Goal: Task Accomplishment & Management: Use online tool/utility

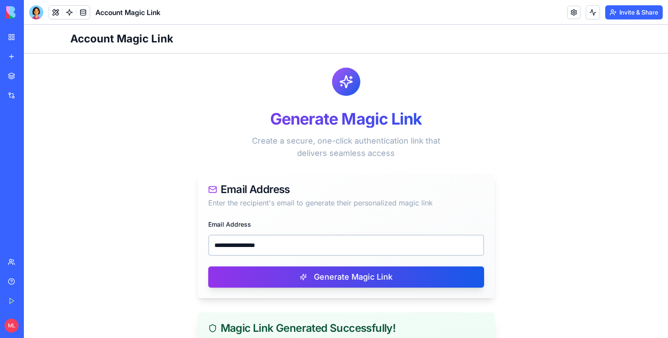
click at [347, 235] on input "**********" at bounding box center [346, 245] width 276 height 21
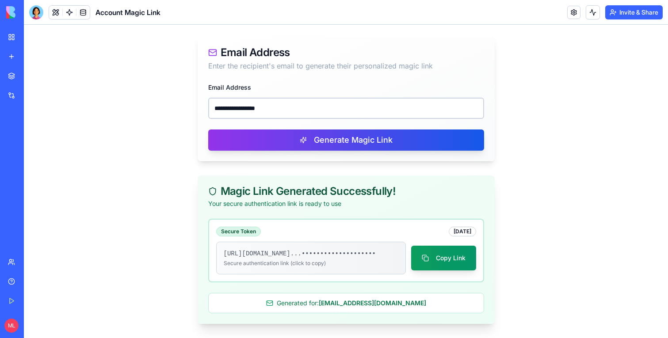
click at [347, 106] on input "**********" at bounding box center [346, 108] width 276 height 21
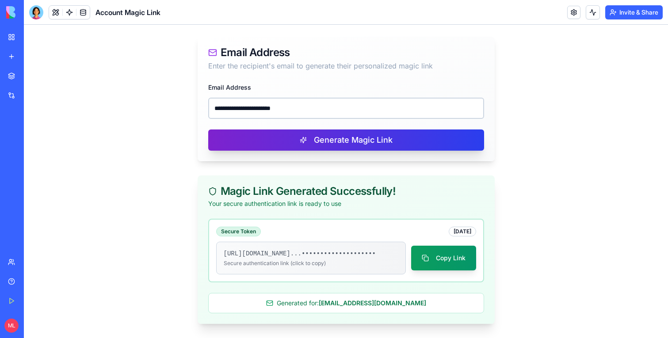
type input "**********"
click at [338, 136] on button "Generate Magic Link" at bounding box center [346, 140] width 276 height 21
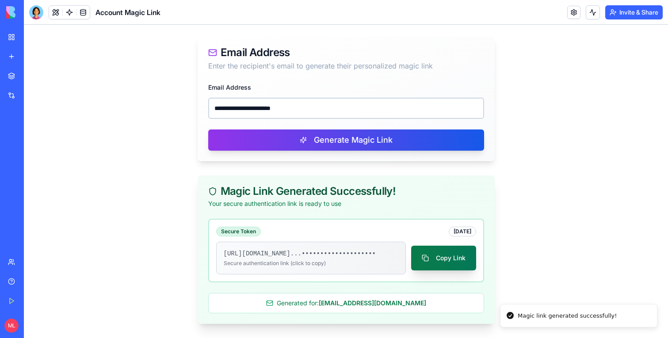
click at [445, 254] on button "Copy Link" at bounding box center [443, 258] width 65 height 25
click at [458, 252] on button "Copy Link" at bounding box center [443, 258] width 65 height 25
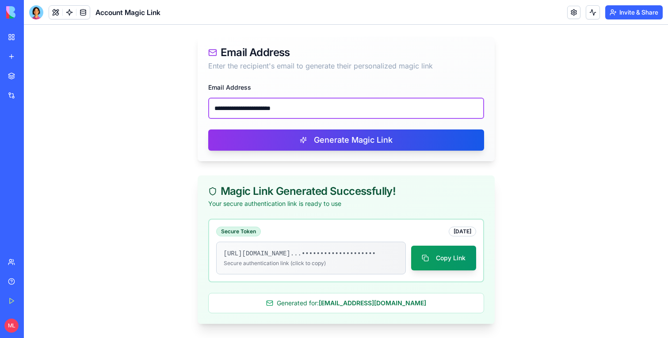
click at [295, 98] on input "**********" at bounding box center [346, 108] width 276 height 21
paste input "**********"
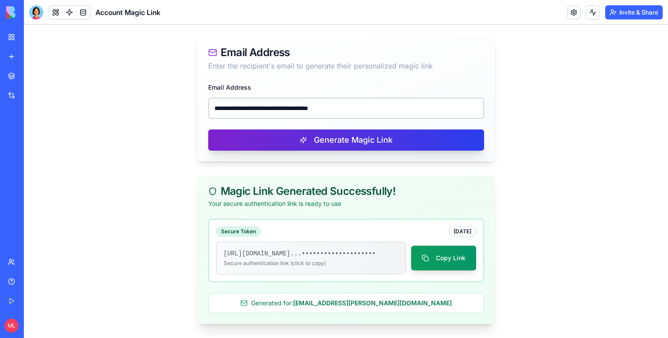
click at [301, 130] on button "Generate Magic Link" at bounding box center [346, 140] width 276 height 21
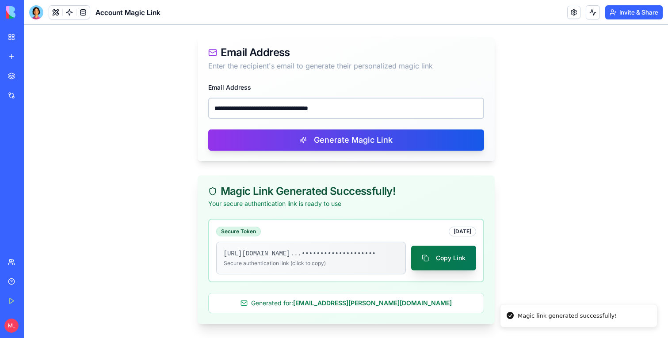
click at [455, 256] on button "Copy Link" at bounding box center [443, 258] width 65 height 25
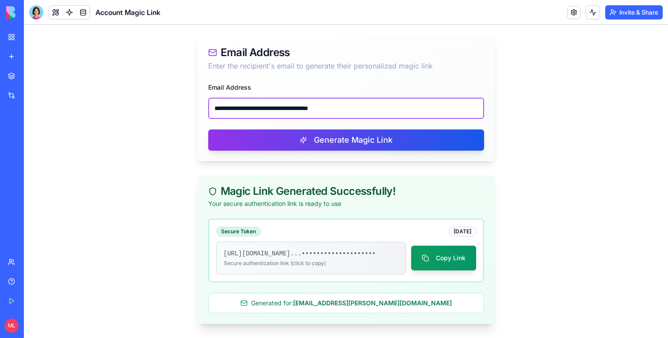
click at [304, 99] on input "**********" at bounding box center [346, 108] width 276 height 21
paste input "email"
type input "**********"
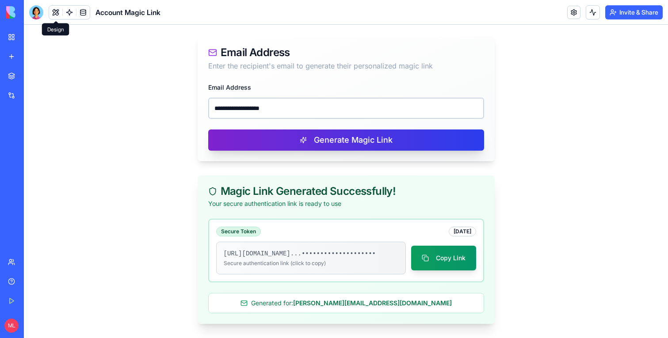
click at [344, 130] on button "Generate Magic Link" at bounding box center [346, 140] width 276 height 21
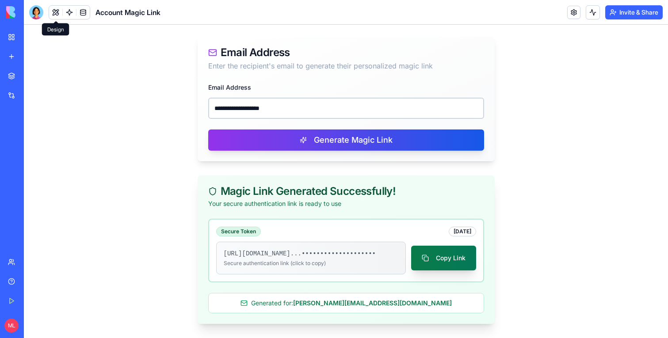
click at [441, 252] on button "Copy Link" at bounding box center [443, 258] width 65 height 25
click at [448, 255] on button "Copy Link" at bounding box center [443, 258] width 65 height 25
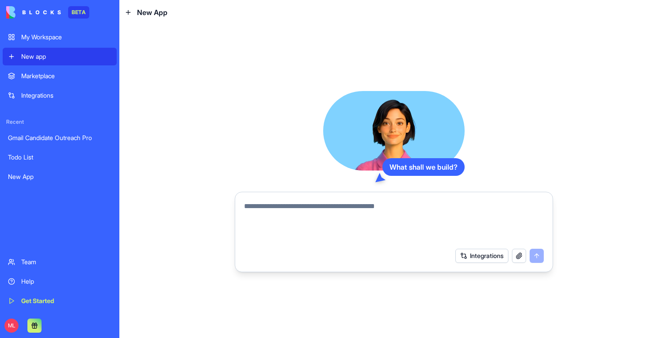
type textarea "*"
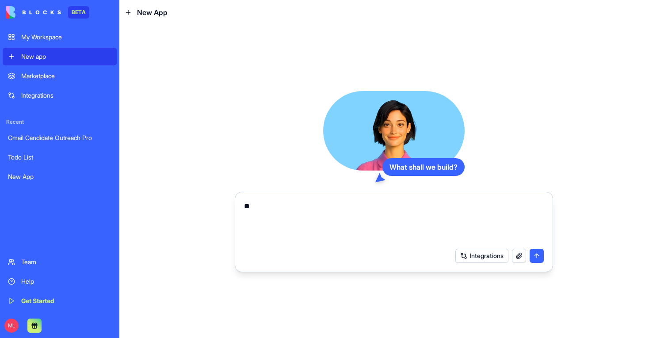
type textarea "*"
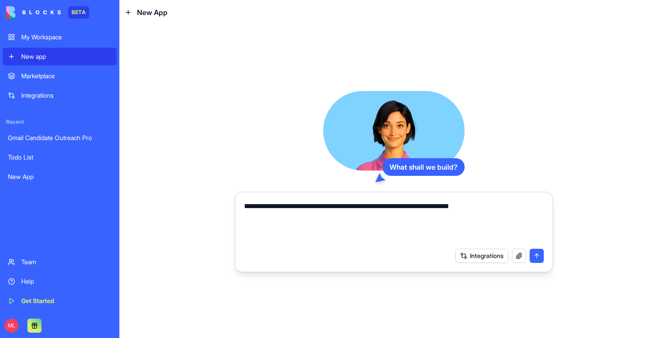
click at [442, 207] on textarea "**********" at bounding box center [394, 222] width 300 height 42
click at [492, 207] on textarea "**********" at bounding box center [394, 222] width 300 height 42
click at [480, 210] on textarea "**********" at bounding box center [394, 222] width 300 height 42
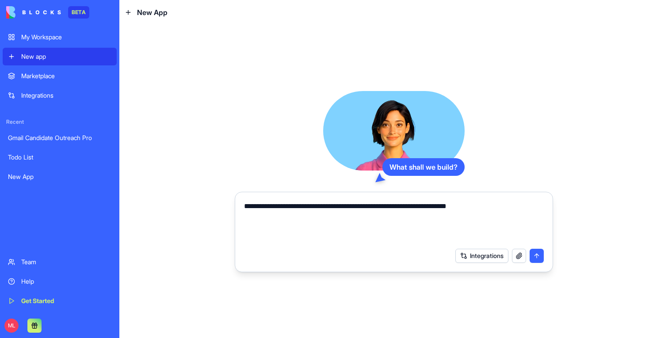
click at [480, 210] on textarea "**********" at bounding box center [394, 222] width 300 height 42
type textarea "**********"
click at [541, 256] on button "submit" at bounding box center [537, 256] width 14 height 14
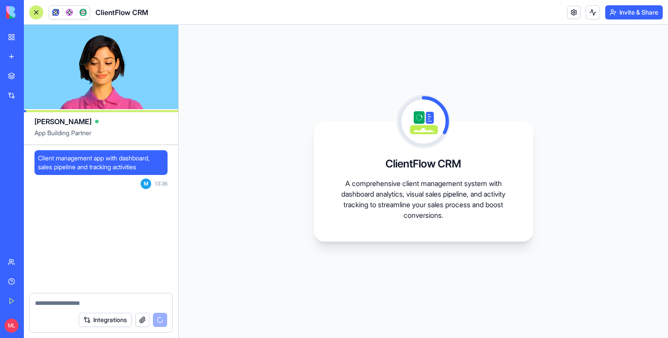
scroll to position [145, 0]
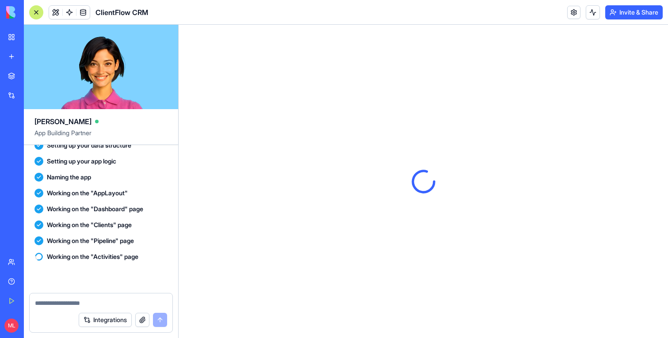
scroll to position [319, 0]
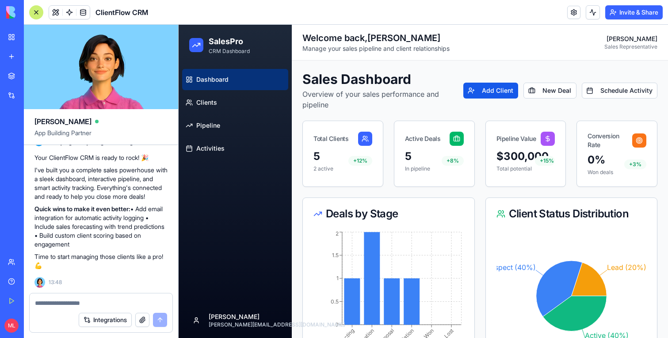
click at [33, 14] on div at bounding box center [36, 12] width 14 height 14
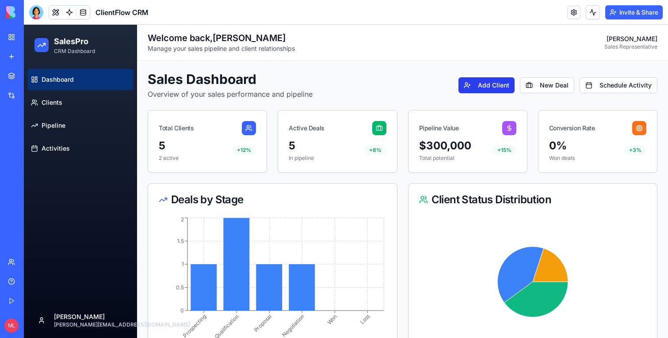
click at [495, 85] on button "Add Client" at bounding box center [486, 85] width 56 height 16
click at [492, 88] on button "Add Client" at bounding box center [486, 85] width 56 height 16
click at [551, 85] on button "New Deal" at bounding box center [547, 85] width 54 height 16
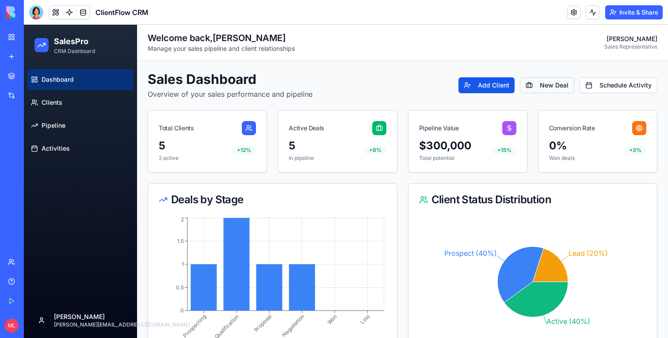
click at [542, 85] on button "New Deal" at bounding box center [547, 85] width 54 height 16
click at [479, 85] on button "Add Client" at bounding box center [486, 85] width 56 height 16
click at [615, 85] on button "Schedule Activity" at bounding box center [619, 85] width 78 height 16
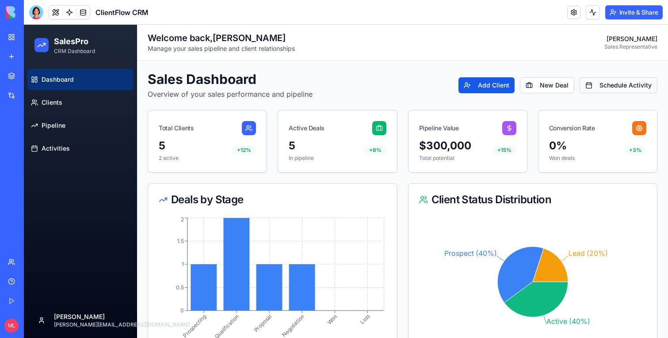
click at [615, 85] on button "Schedule Activity" at bounding box center [619, 85] width 78 height 16
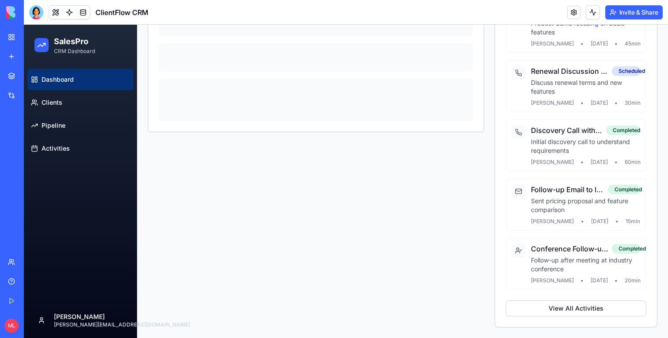
scroll to position [430, 0]
click at [573, 309] on button "View All Activities" at bounding box center [576, 309] width 141 height 16
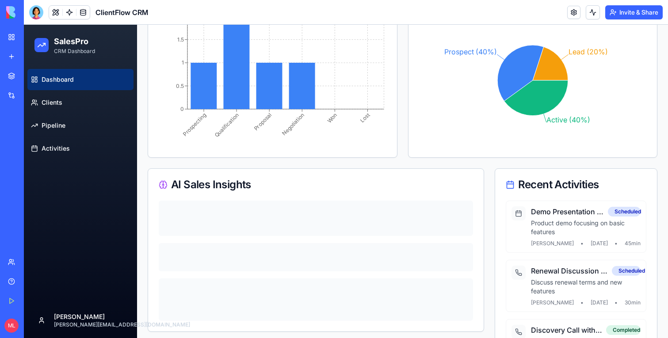
scroll to position [0, 0]
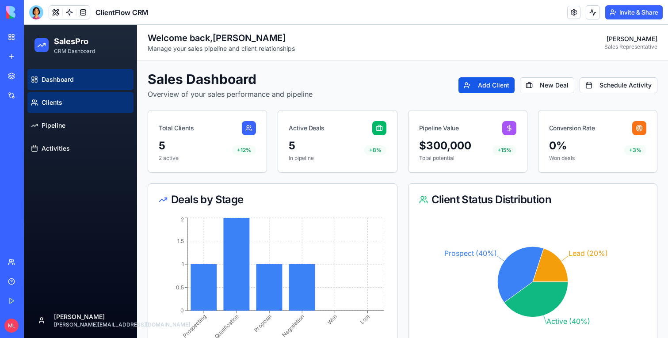
click at [50, 112] on link "Clients" at bounding box center [80, 102] width 106 height 21
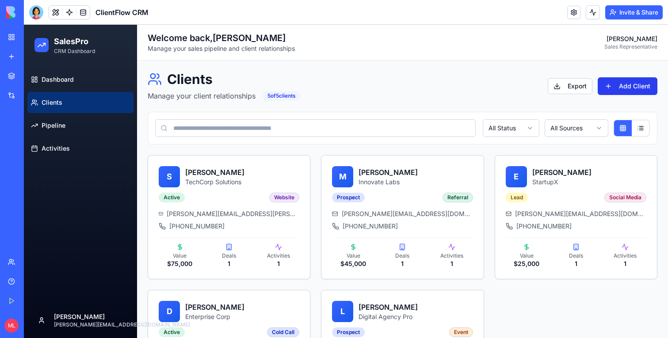
click at [622, 80] on button "Add Client" at bounding box center [628, 86] width 60 height 18
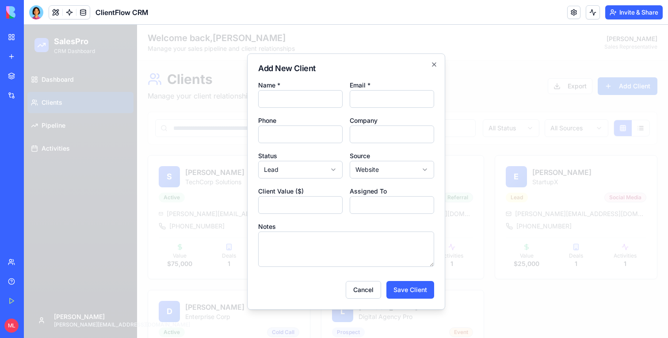
click at [558, 88] on div at bounding box center [346, 181] width 644 height 313
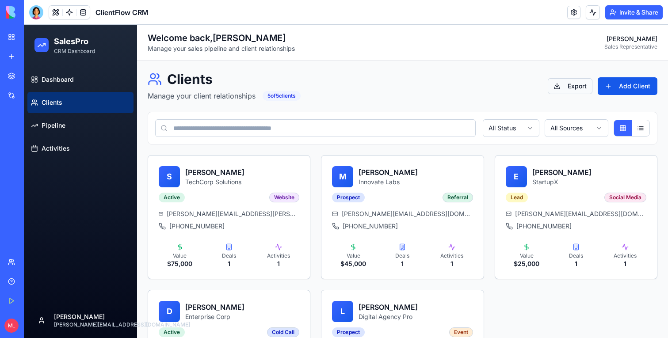
click at [572, 88] on button "Export" at bounding box center [570, 86] width 45 height 16
click at [571, 80] on button "Export" at bounding box center [570, 86] width 45 height 16
click at [571, 82] on button "Export" at bounding box center [570, 86] width 45 height 16
click at [360, 198] on div "Prospect" at bounding box center [348, 198] width 33 height 10
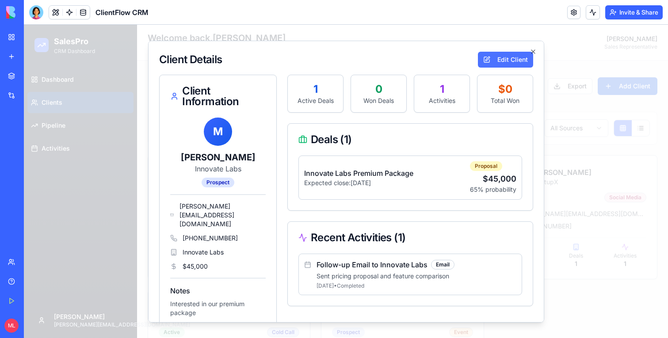
click at [512, 58] on button "Edit Client" at bounding box center [505, 59] width 55 height 16
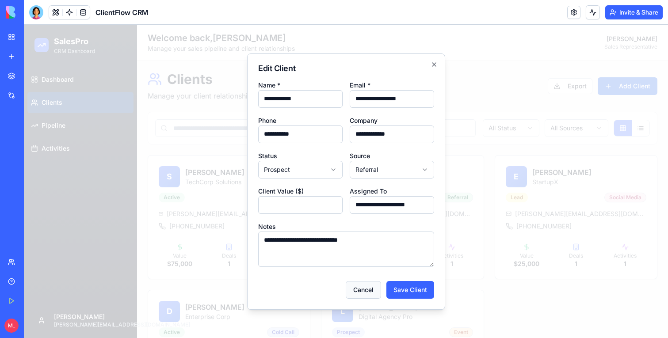
click at [368, 282] on button "Cancel" at bounding box center [363, 290] width 35 height 18
select select "****"
select select "*******"
type input "*"
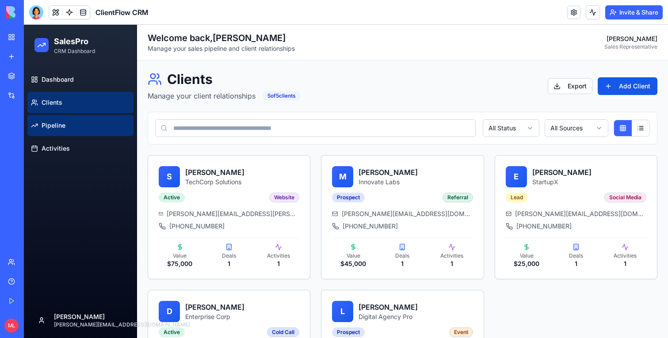
click at [50, 132] on link "Pipeline" at bounding box center [80, 125] width 106 height 21
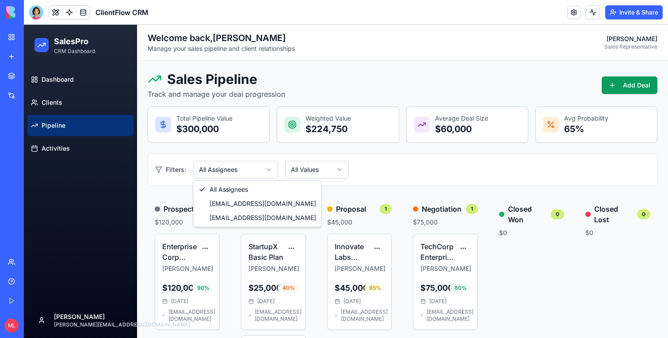
click at [257, 164] on html "SalesPro CRM Dashboard Dashboard Clients Pipeline Activities Michal michal@bloc…" at bounding box center [346, 249] width 644 height 448
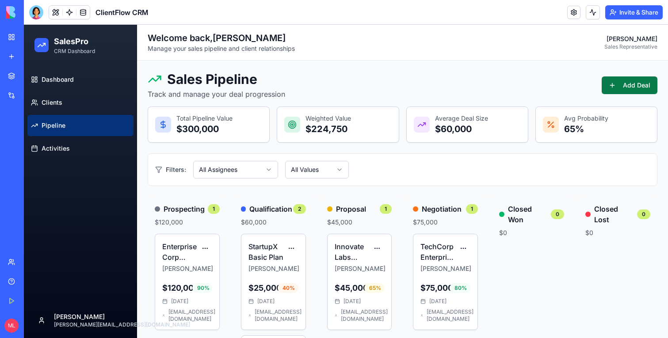
click at [631, 81] on button "Add Deal" at bounding box center [630, 85] width 56 height 18
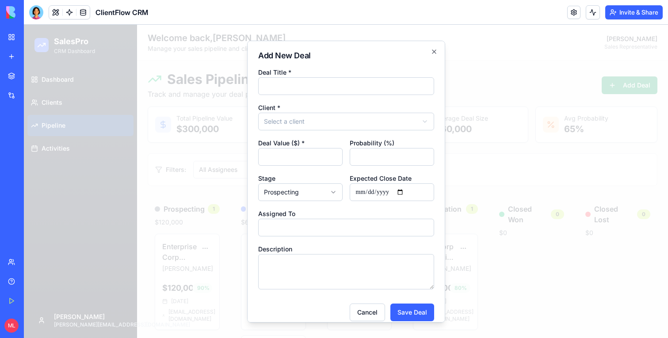
click at [583, 138] on div at bounding box center [346, 181] width 644 height 313
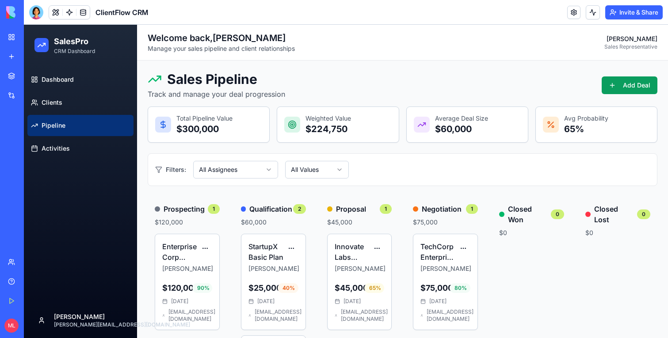
scroll to position [134, 0]
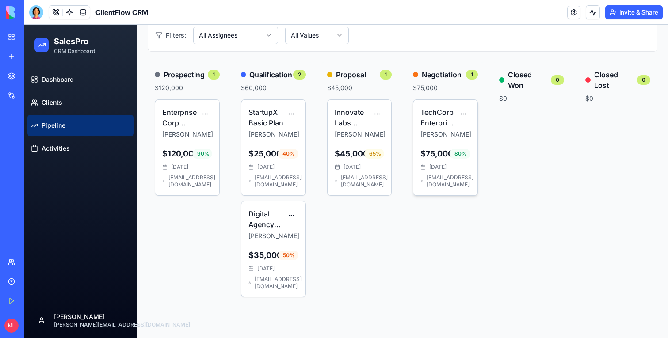
click at [415, 137] on div "TechCorp Enterprise License Sarah Johnson $75,000 80 % Sep 15, 2025 demo.sales@…" at bounding box center [445, 148] width 64 height 96
click at [439, 136] on p "Sarah Johnson" at bounding box center [438, 134] width 36 height 9
click at [464, 113] on html "SalesPro CRM Dashboard Dashboard Clients Pipeline Activities Michal michal@bloc…" at bounding box center [346, 114] width 644 height 448
click at [456, 132] on div "View Details" at bounding box center [439, 132] width 57 height 14
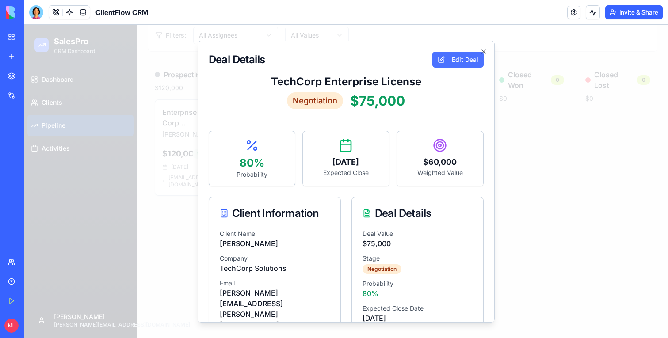
click at [465, 59] on button "Edit Deal" at bounding box center [457, 59] width 51 height 16
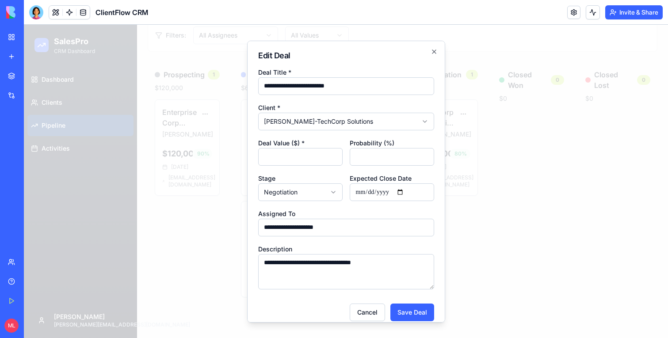
select select
select select "**********"
type input "*"
type input "**"
click at [470, 212] on div at bounding box center [346, 181] width 644 height 313
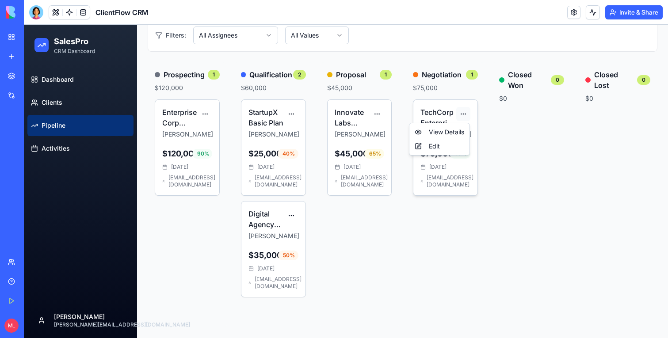
click at [461, 110] on html "SalesPro CRM Dashboard Dashboard Clients Pipeline Activities Michal michal@bloc…" at bounding box center [346, 114] width 644 height 448
click at [449, 152] on div "Edit" at bounding box center [439, 146] width 57 height 14
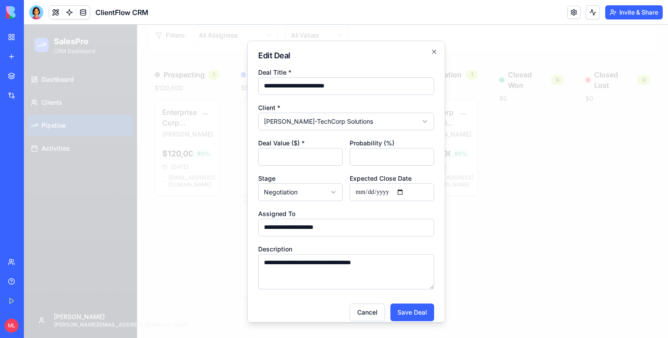
select select
select select "**********"
type input "*"
type input "**"
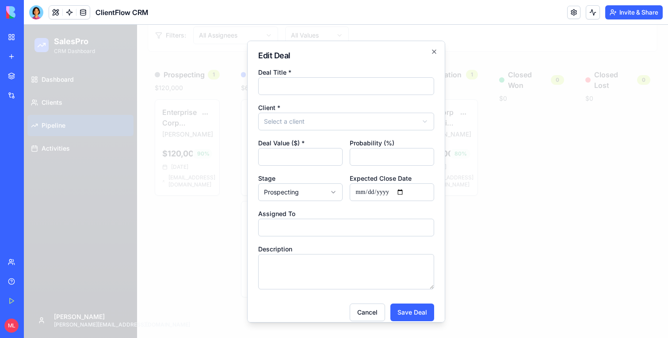
click at [483, 167] on div at bounding box center [346, 181] width 644 height 313
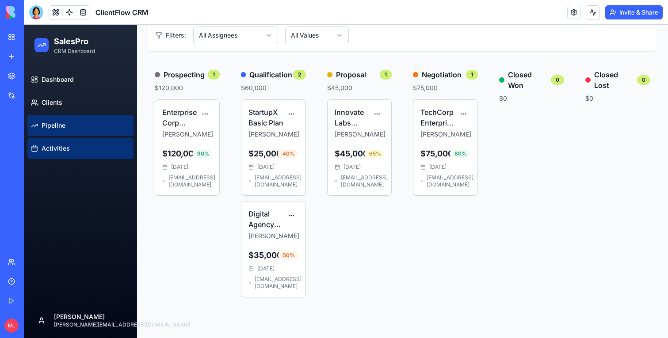
click at [65, 152] on span "Activities" at bounding box center [56, 148] width 28 height 9
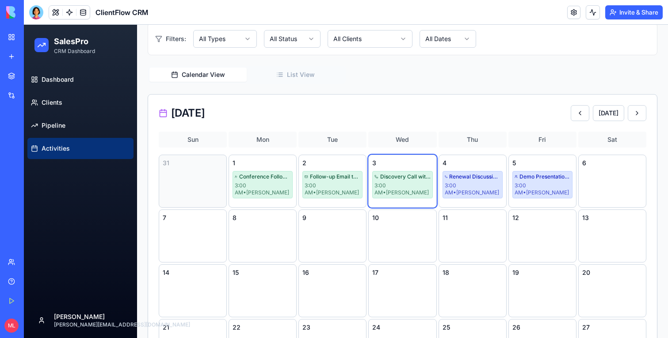
click at [397, 202] on div "3 Discovery Call with TechCorp 3:00 AM • Sarah Johnson" at bounding box center [402, 181] width 68 height 53
click at [398, 188] on div "3:00 AM • Sarah Johnson" at bounding box center [402, 189] width 56 height 14
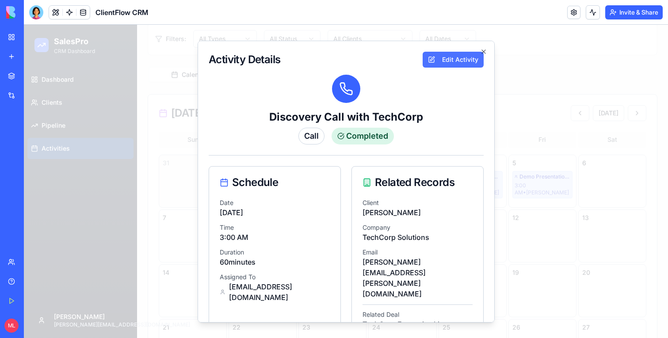
click at [447, 57] on button "Edit Activity" at bounding box center [453, 59] width 61 height 16
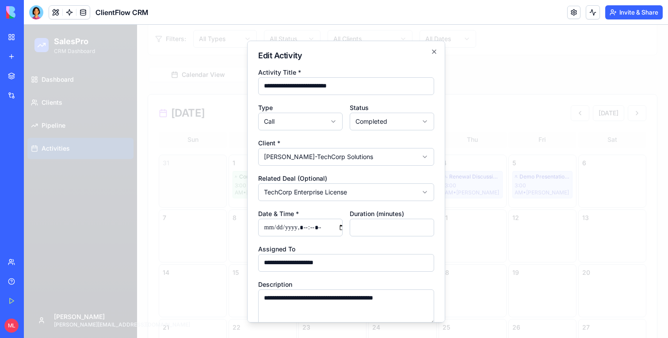
select select "*********"
select select
type input "**********"
type input "**"
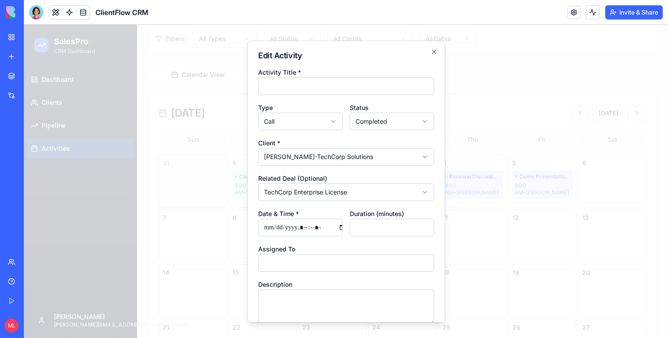
click at [552, 125] on div at bounding box center [346, 181] width 644 height 313
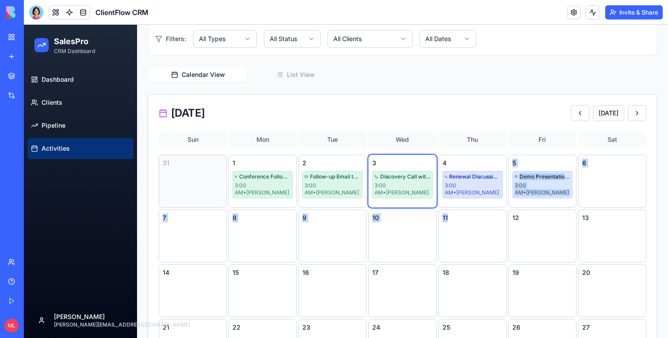
drag, startPoint x: 467, startPoint y: 189, endPoint x: 467, endPoint y: 232, distance: 42.4
click at [467, 232] on div "31 1 Conference Follow-up with Digital Agency 3:00 AM • Lisa Wang 2 Follow-up E…" at bounding box center [403, 318] width 488 height 327
click at [467, 232] on div "11" at bounding box center [473, 236] width 68 height 53
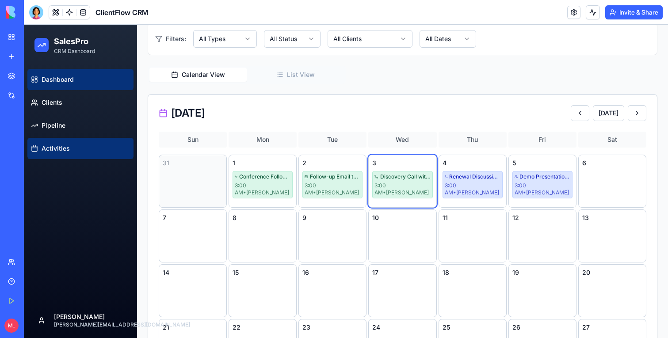
click at [76, 76] on link "Dashboard" at bounding box center [80, 79] width 106 height 21
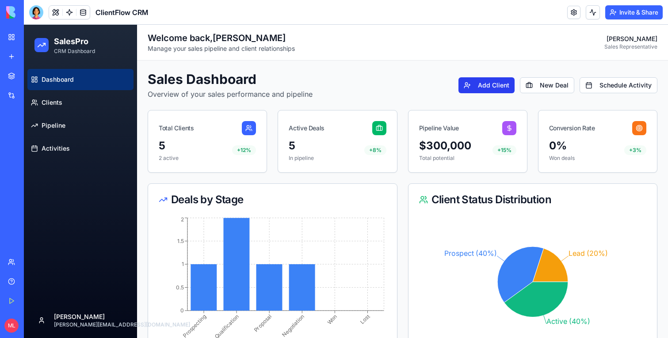
click at [501, 91] on button "Add Client" at bounding box center [486, 85] width 56 height 16
click at [564, 88] on button "New Deal" at bounding box center [547, 85] width 54 height 16
click at [638, 88] on button "Schedule Activity" at bounding box center [619, 85] width 78 height 16
click at [525, 84] on button "New Deal" at bounding box center [547, 85] width 54 height 16
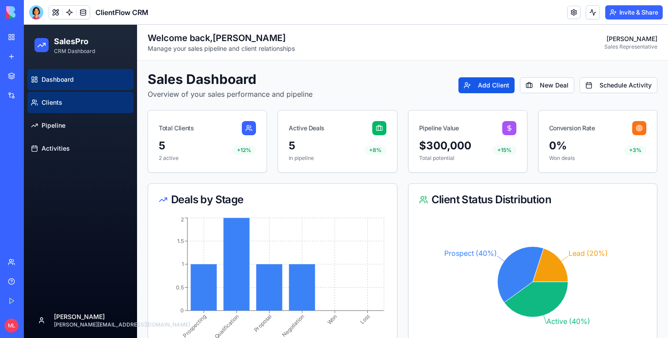
click at [55, 102] on span "Clients" at bounding box center [52, 102] width 21 height 9
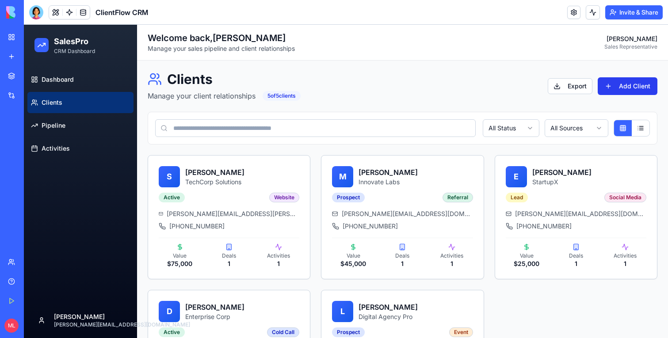
click at [637, 88] on button "Add Client" at bounding box center [628, 86] width 60 height 18
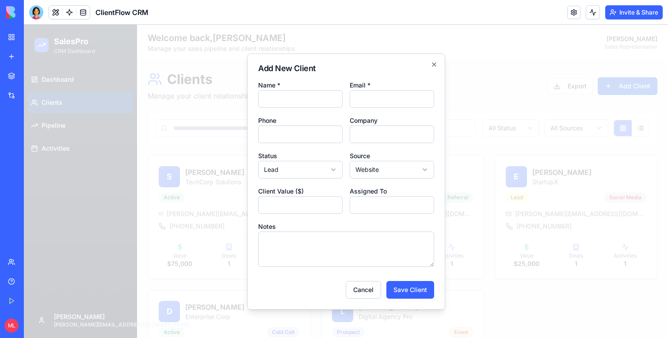
click at [592, 86] on div at bounding box center [346, 181] width 644 height 313
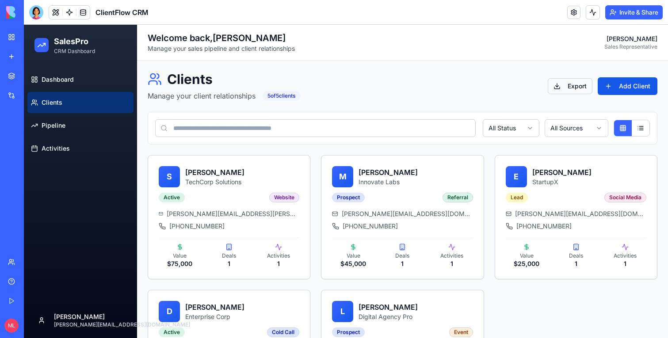
click at [578, 86] on button "Export" at bounding box center [570, 86] width 45 height 16
click at [639, 173] on html "SalesPro CRM Dashboard Dashboard Clients Pipeline Activities Michal michal@bloc…" at bounding box center [346, 225] width 644 height 400
click at [630, 190] on div "View Details" at bounding box center [615, 193] width 57 height 14
click at [634, 171] on html "SalesPro CRM Dashboard Dashboard Clients Pipeline Activities Michal michal@bloc…" at bounding box center [346, 225] width 644 height 400
click at [623, 207] on div "Edit" at bounding box center [615, 207] width 57 height 14
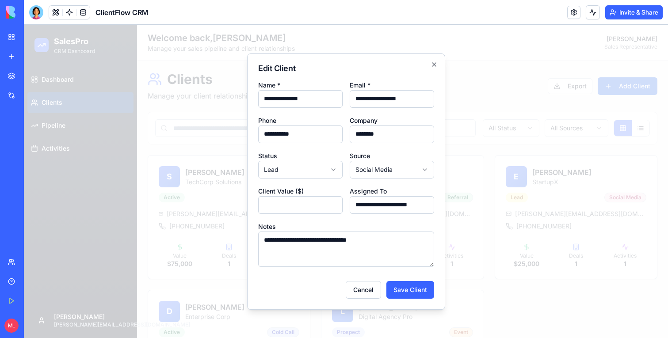
select select "*******"
type input "*"
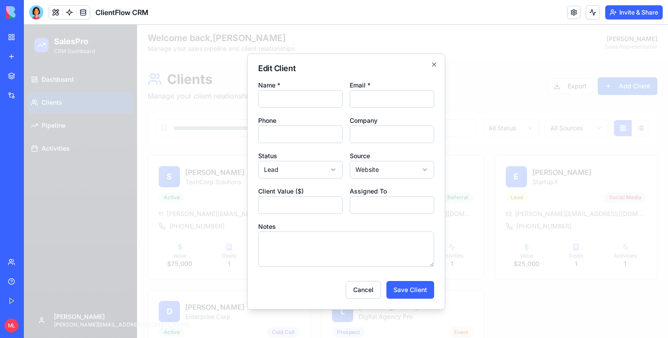
click at [541, 163] on div at bounding box center [346, 181] width 644 height 313
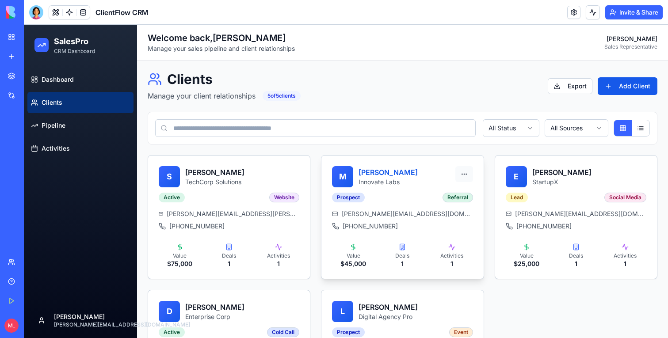
click at [464, 172] on html "SalesPro CRM Dashboard Dashboard Clients Pipeline Activities Michal michal@bloc…" at bounding box center [346, 225] width 644 height 400
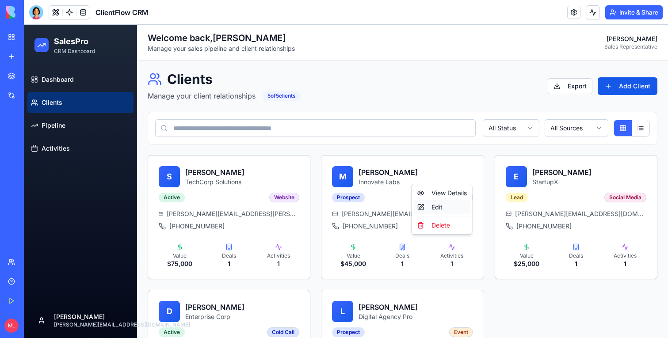
click at [458, 212] on div "Edit" at bounding box center [442, 207] width 57 height 14
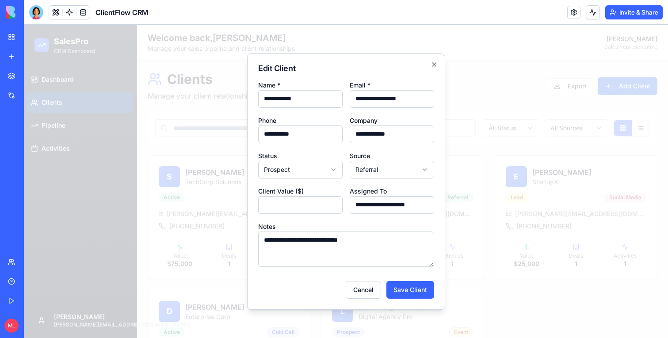
select select "****"
select select "*******"
type input "*"
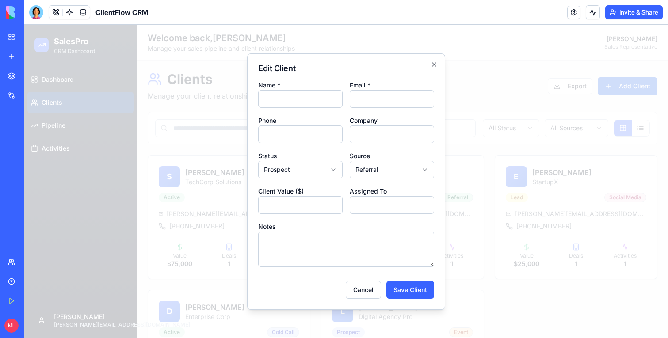
click at [487, 187] on div at bounding box center [346, 181] width 644 height 313
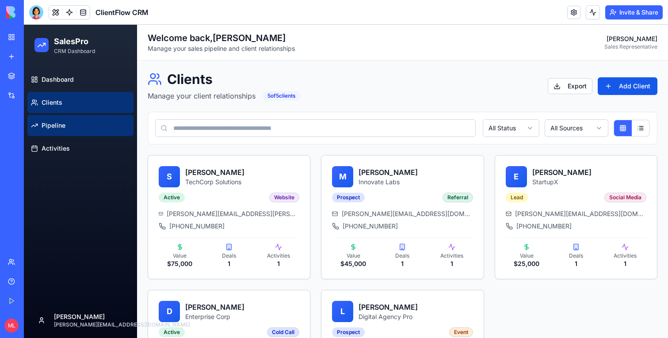
click at [83, 118] on link "Pipeline" at bounding box center [80, 125] width 106 height 21
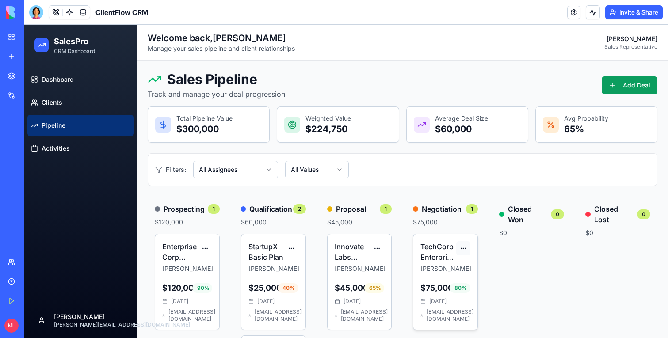
click at [459, 252] on html "SalesPro CRM Dashboard Dashboard Clients Pipeline Activities Michal michal@bloc…" at bounding box center [346, 249] width 644 height 448
click at [456, 268] on div "View Details" at bounding box center [439, 267] width 57 height 14
click at [462, 248] on html "SalesPro CRM Dashboard Dashboard Clients Pipeline Activities Michal michal@bloc…" at bounding box center [346, 249] width 644 height 448
click at [458, 276] on div "Edit" at bounding box center [439, 281] width 57 height 14
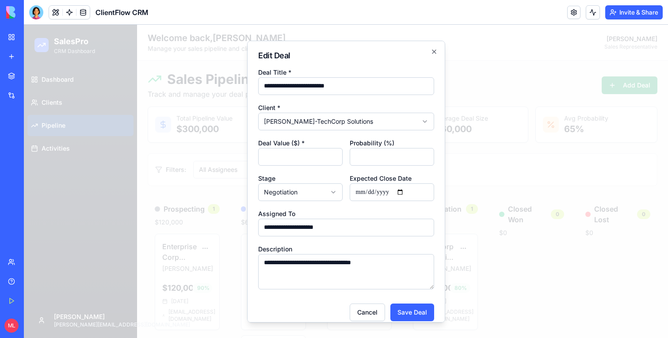
select select
select select "**********"
type input "*"
type input "**"
click at [602, 178] on div at bounding box center [346, 181] width 644 height 313
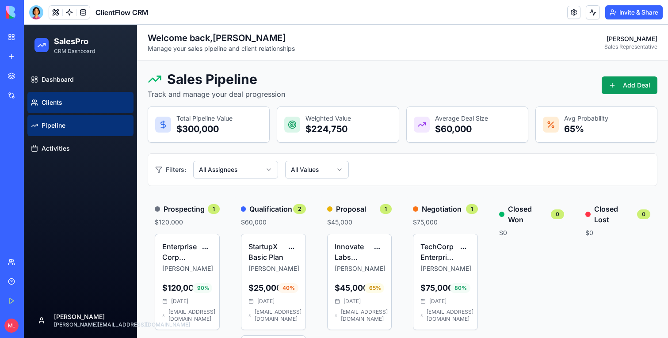
click at [85, 106] on link "Clients" at bounding box center [80, 102] width 106 height 21
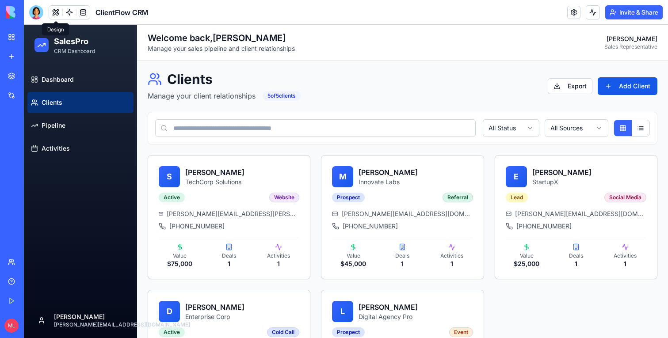
click at [54, 15] on span at bounding box center [55, 12] width 25 height 25
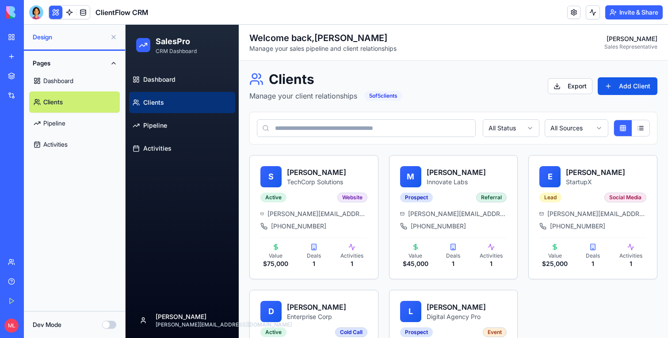
click at [111, 326] on button "Dev Mode" at bounding box center [109, 325] width 14 height 8
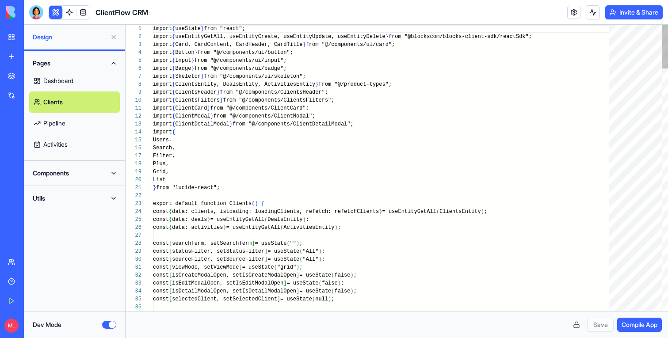
scroll to position [56, 0]
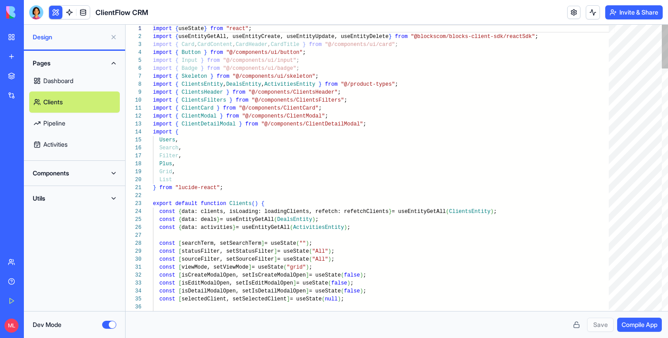
type textarea "**********"
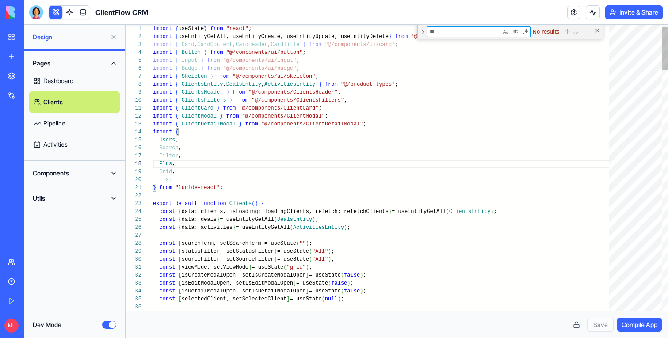
type textarea "*"
type textarea "**********"
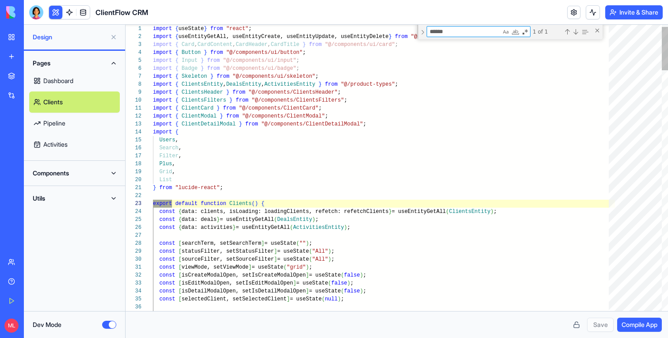
scroll to position [80, 19]
type textarea "******"
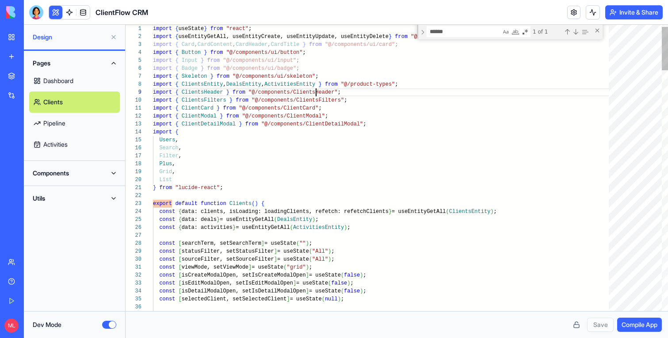
scroll to position [56, 182]
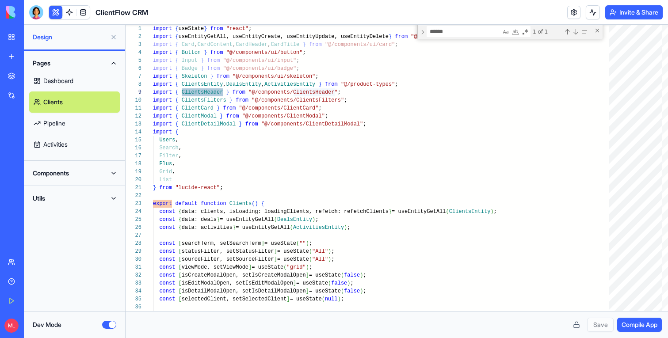
click at [63, 171] on button "Components" at bounding box center [74, 173] width 91 height 14
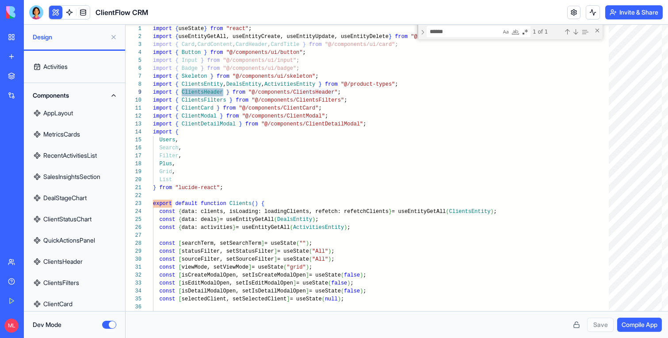
scroll to position [79, 0]
click at [89, 263] on link "ClientsHeader" at bounding box center [74, 260] width 91 height 21
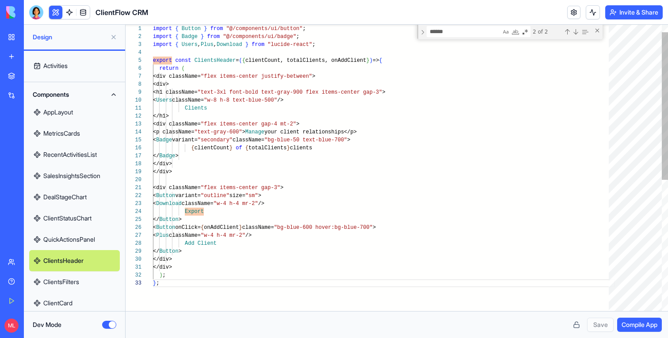
type textarea "**********"
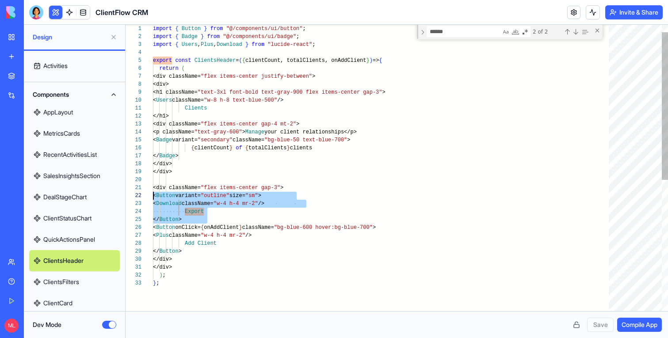
scroll to position [8, 0]
drag, startPoint x: 238, startPoint y: 217, endPoint x: 139, endPoint y: 199, distance: 100.5
click at [153, 199] on div "import { Button } from "@/components/ui/button" ; import { Badge } from "@/comp…" at bounding box center [384, 288] width 462 height 556
click at [107, 325] on button "Dev Mode" at bounding box center [109, 325] width 14 height 8
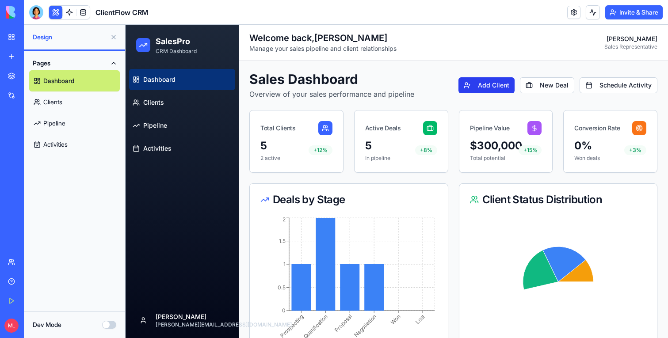
click at [498, 88] on button "Add Client" at bounding box center [486, 85] width 56 height 16
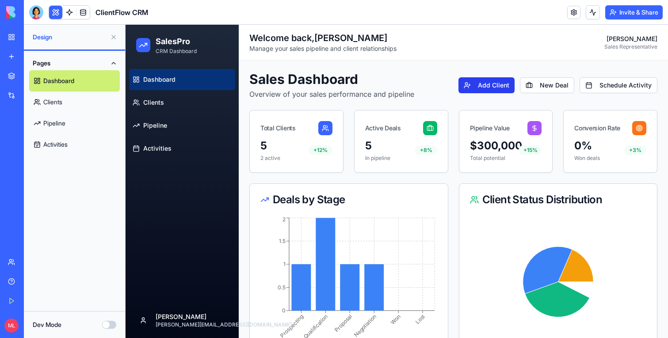
click at [498, 88] on button "Add Client" at bounding box center [486, 85] width 56 height 16
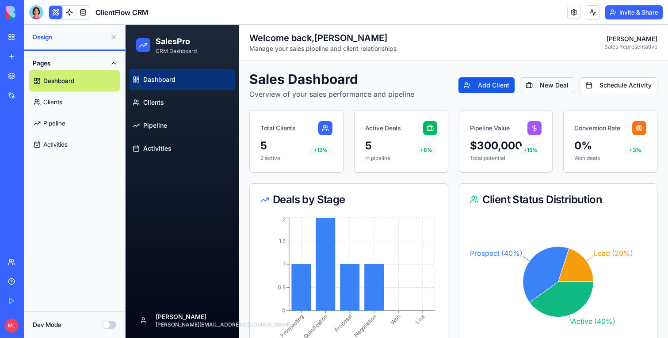
click at [553, 82] on button "New Deal" at bounding box center [547, 85] width 54 height 16
click at [104, 323] on button "Dev Mode" at bounding box center [109, 325] width 14 height 8
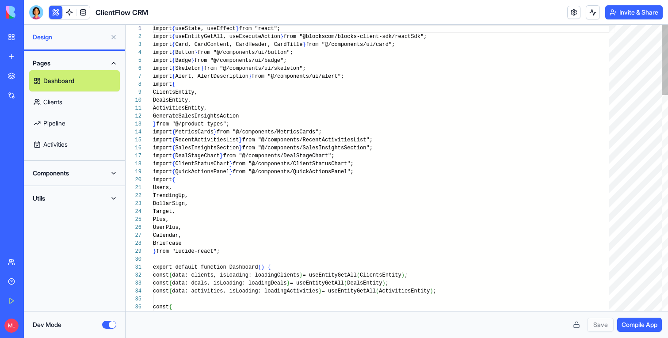
scroll to position [80, 0]
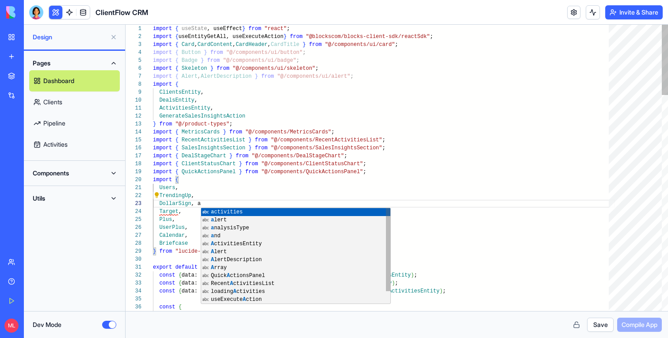
type textarea "**********"
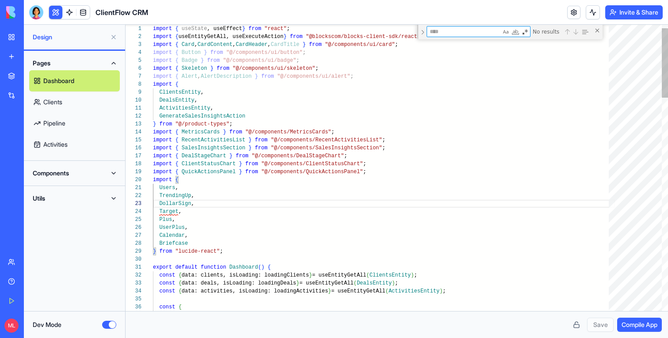
type textarea "*"
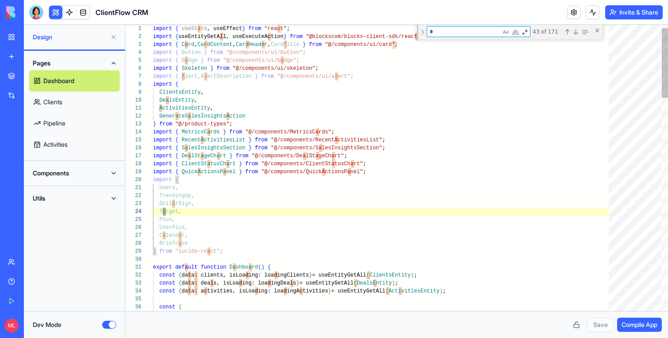
type textarea "**********"
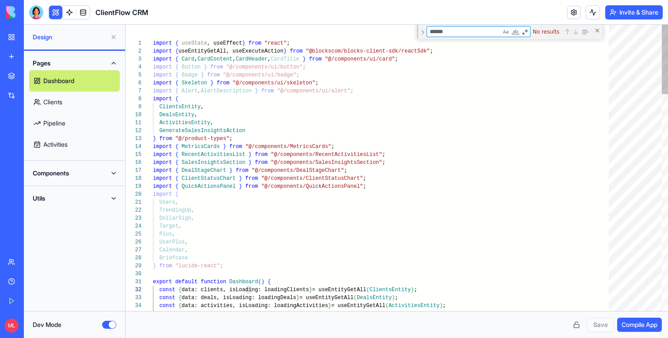
type textarea "******"
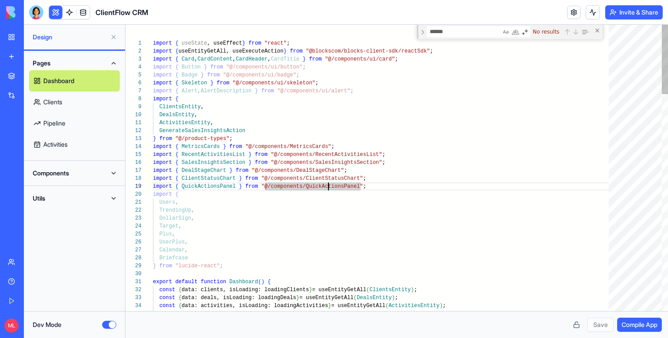
click at [62, 174] on button "Components" at bounding box center [74, 173] width 91 height 14
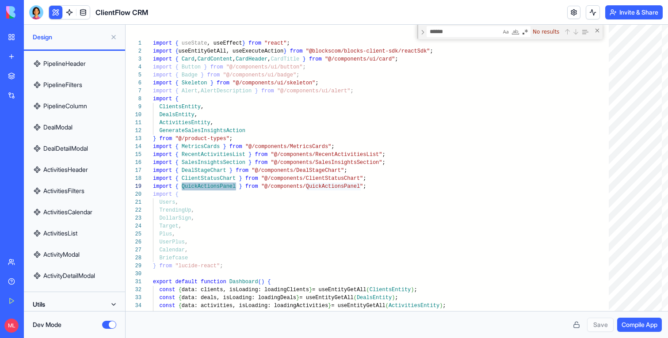
scroll to position [388, 0]
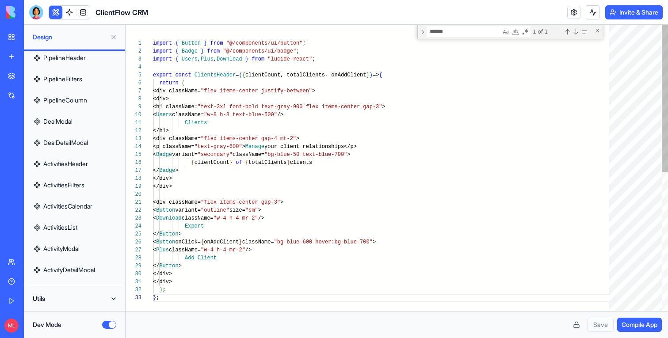
scroll to position [16, 6]
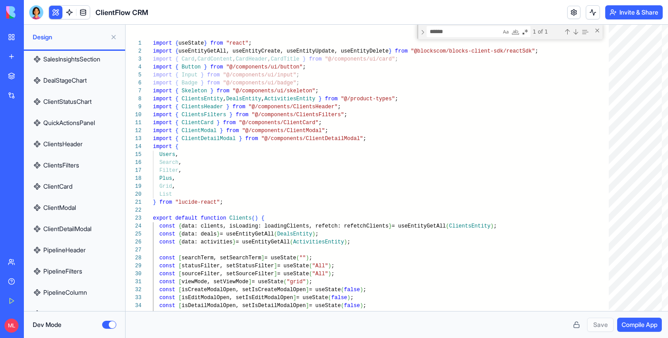
scroll to position [193, 0]
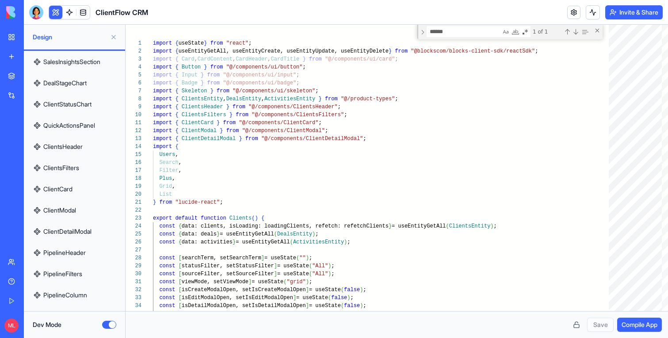
click at [77, 128] on link "QuickActionsPanel" at bounding box center [74, 125] width 91 height 21
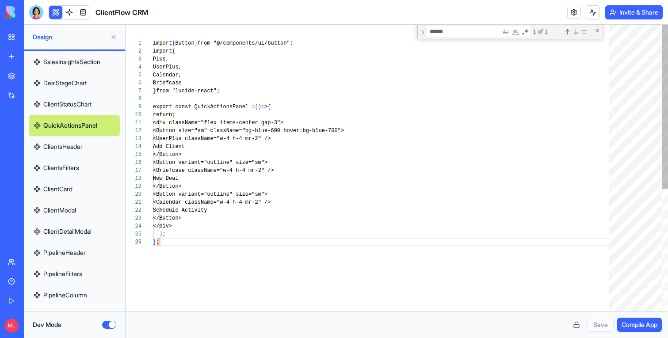
scroll to position [40, 6]
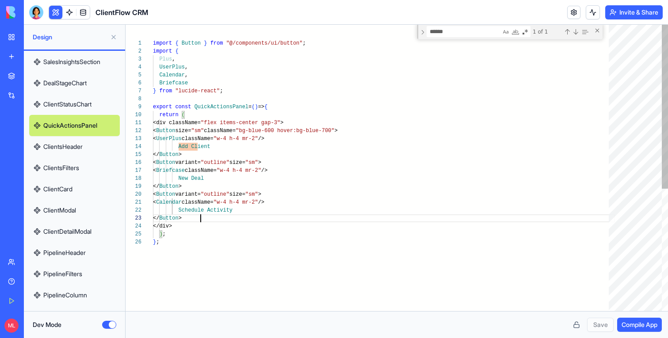
type textarea "**********"
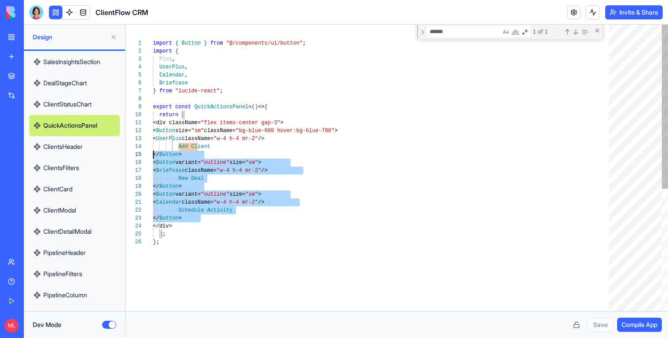
scroll to position [8, 0]
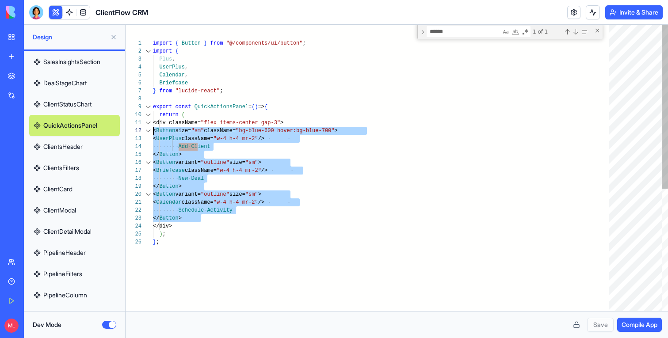
drag, startPoint x: 226, startPoint y: 218, endPoint x: 125, endPoint y: 129, distance: 134.7
click at [153, 129] on div "</ Button > </div> ) ; } ; < Calendar className= "w-4 h-4 mr-2" /> Schedule Act…" at bounding box center [384, 275] width 462 height 500
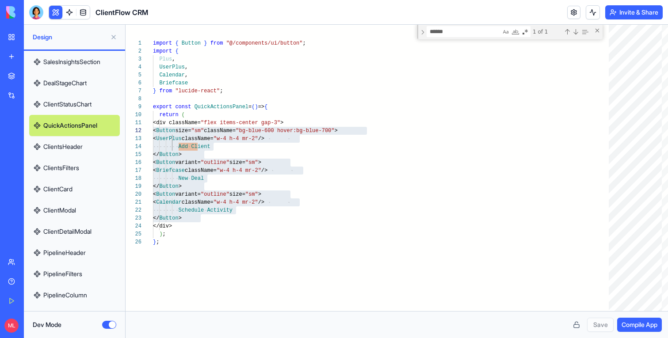
click at [56, 14] on button at bounding box center [55, 12] width 13 height 13
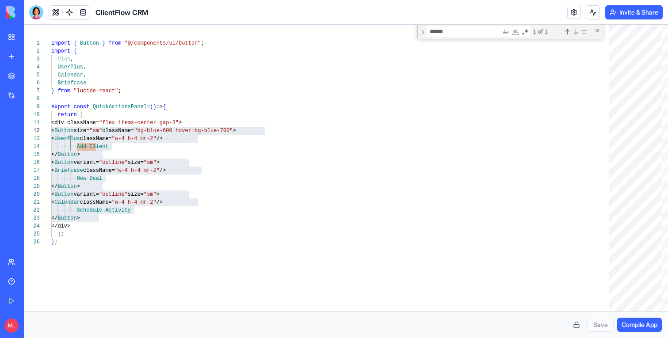
click at [56, 14] on button at bounding box center [55, 12] width 13 height 13
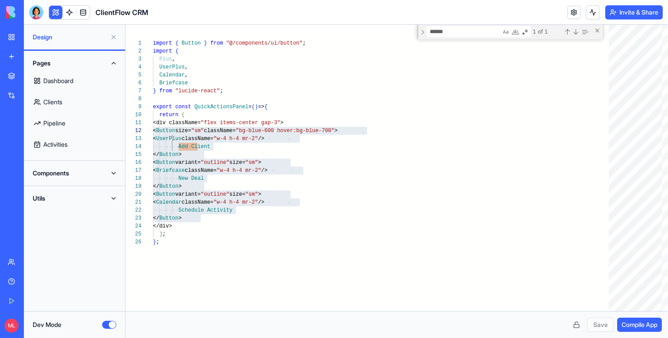
click at [115, 40] on button at bounding box center [114, 37] width 14 height 14
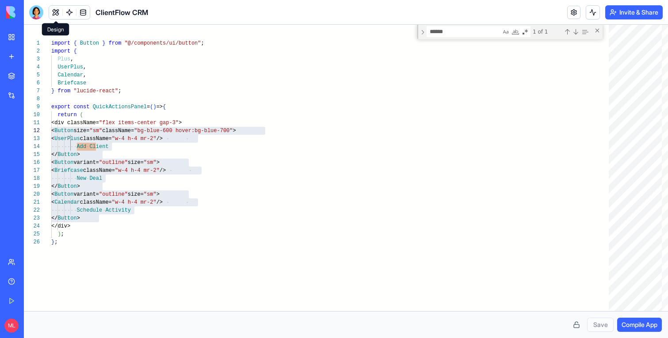
click at [51, 15] on button at bounding box center [55, 12] width 13 height 13
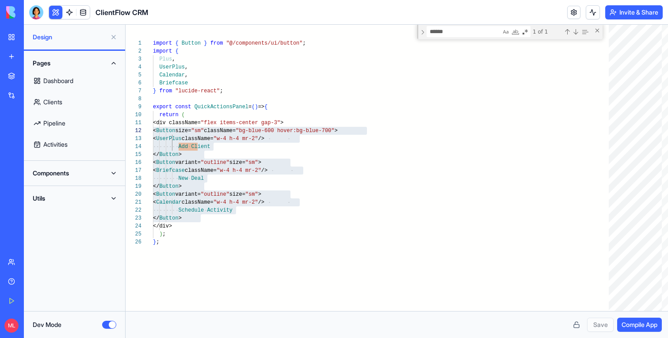
click at [105, 323] on button "Dev Mode" at bounding box center [109, 325] width 14 height 8
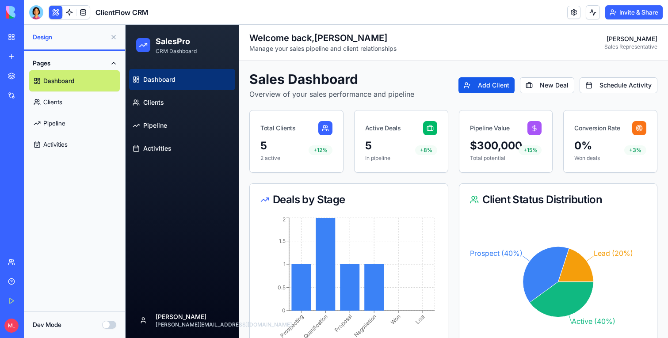
click at [7, 15] on img at bounding box center [33, 12] width 55 height 12
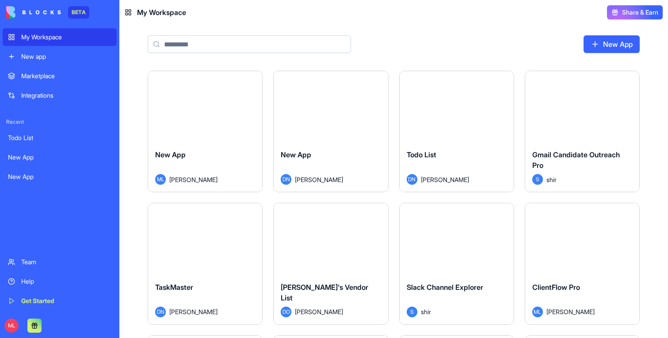
click at [42, 52] on link "New app" at bounding box center [60, 57] width 114 height 18
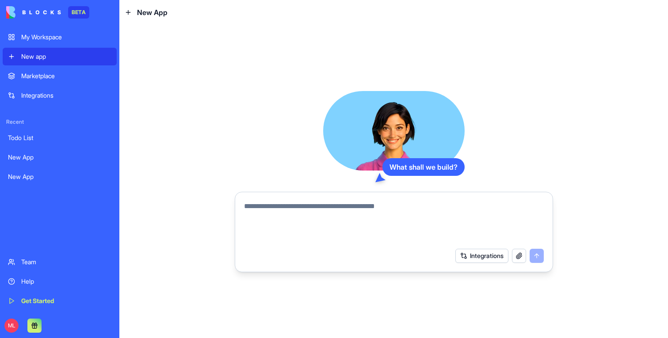
click at [363, 240] on textarea at bounding box center [394, 222] width 300 height 42
paste textarea "**********"
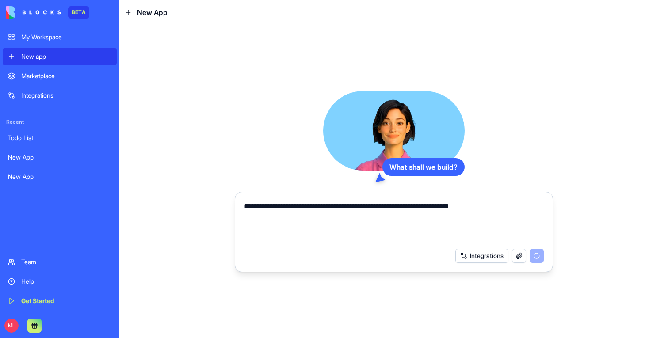
type textarea "**********"
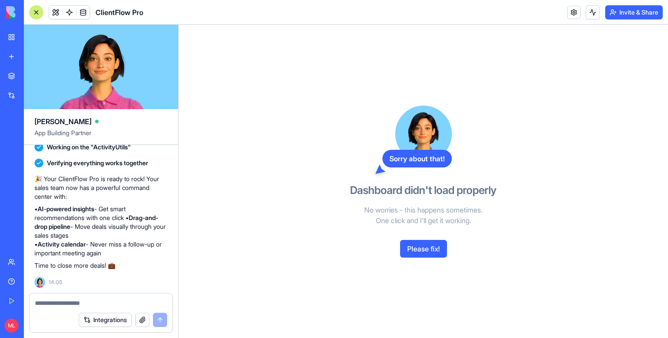
click at [419, 250] on button "Please fix!" at bounding box center [423, 249] width 47 height 18
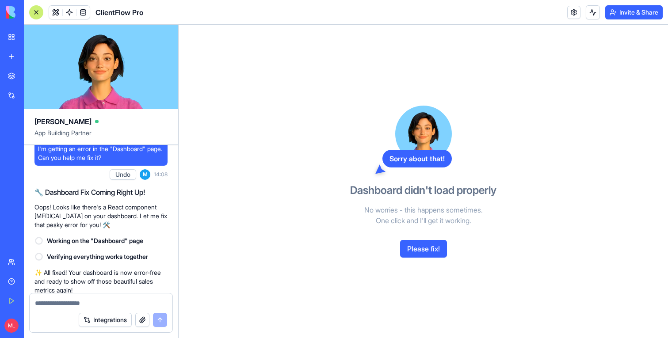
scroll to position [494, 0]
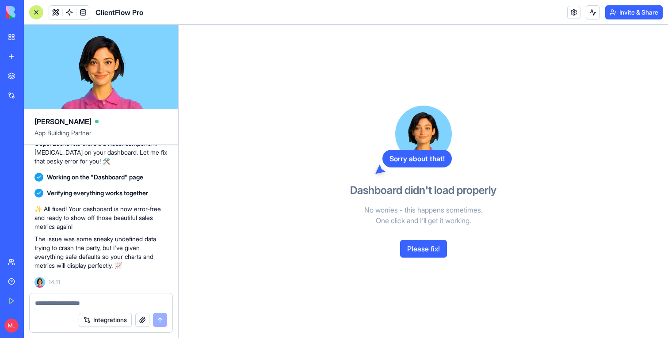
click at [414, 247] on button "Please fix!" at bounding box center [423, 249] width 47 height 18
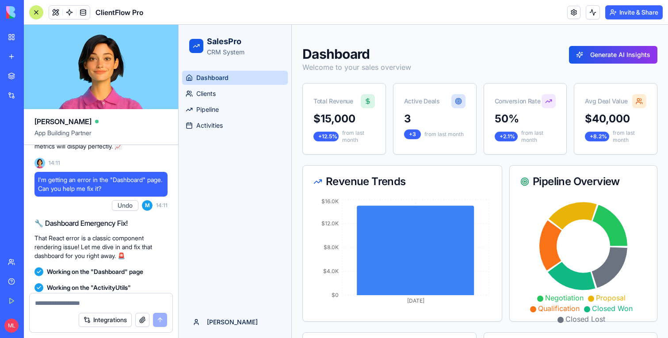
scroll to position [733, 0]
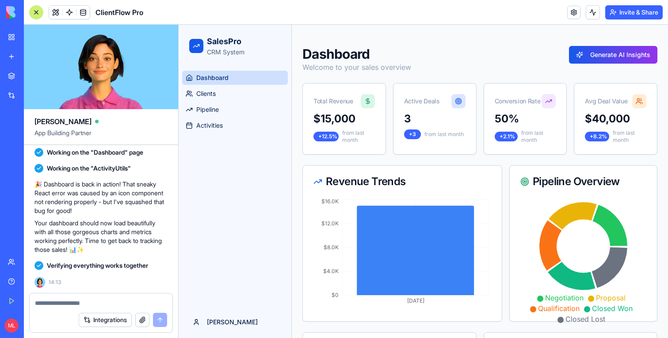
click at [36, 14] on div at bounding box center [36, 12] width 14 height 14
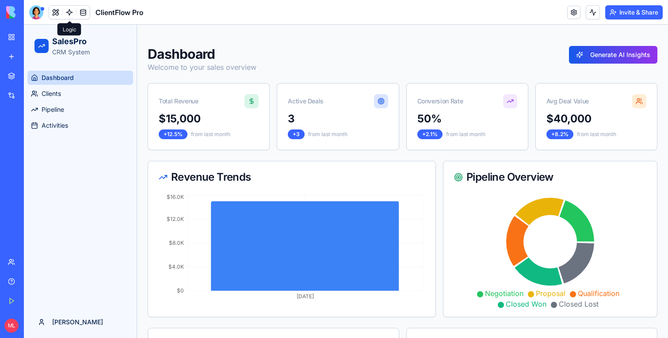
scroll to position [157, 0]
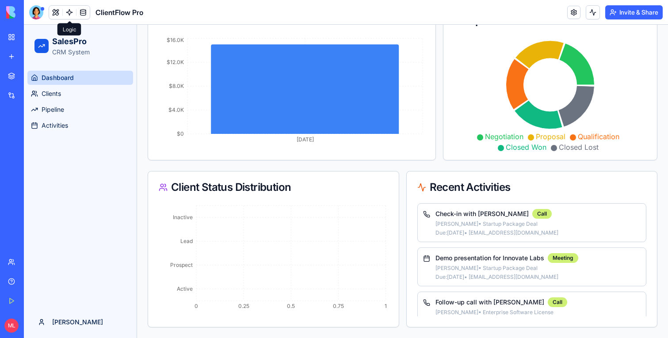
click at [541, 230] on p "Due: 9/10/2025 • demo.sales@company.com" at bounding box center [539, 232] width 206 height 7
click at [50, 93] on span "Clients" at bounding box center [51, 93] width 19 height 9
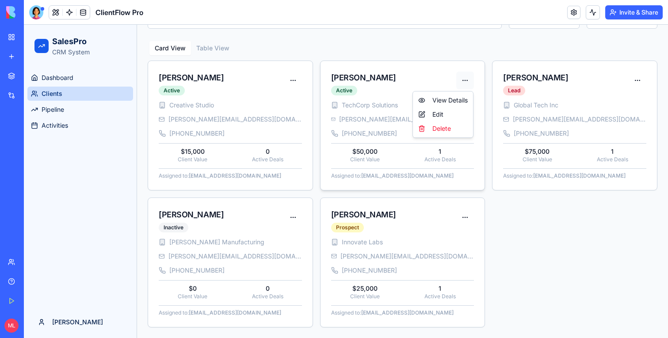
click at [469, 78] on html "SalesPro CRM System Dashboard Clients Pipeline Activities Michal Toggle Sidebar…" at bounding box center [346, 146] width 644 height 386
click at [346, 61] on html "SalesPro CRM System Dashboard Clients Pipeline Activities Michal Toggle Sidebar…" at bounding box center [346, 146] width 644 height 386
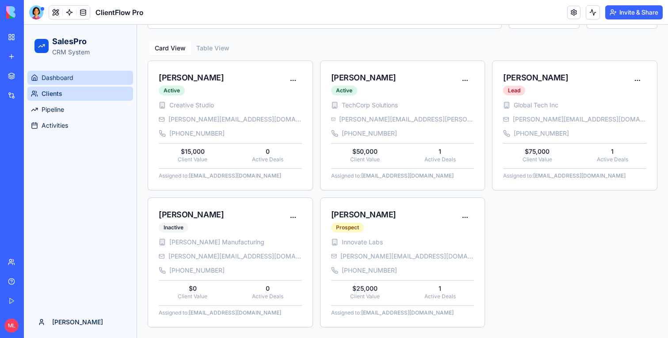
click at [88, 74] on link "Dashboard" at bounding box center [80, 78] width 106 height 14
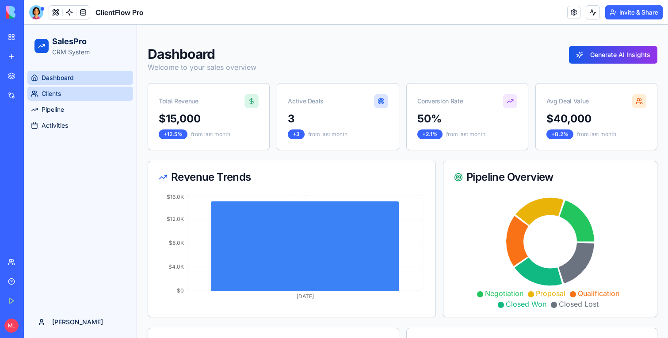
click at [54, 93] on span "Clients" at bounding box center [51, 93] width 19 height 9
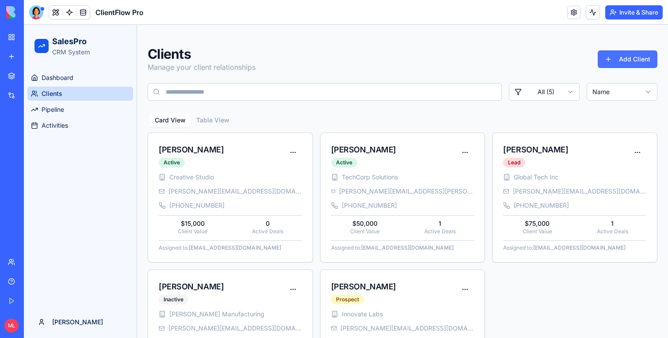
click at [602, 60] on button "Add Client" at bounding box center [628, 59] width 60 height 18
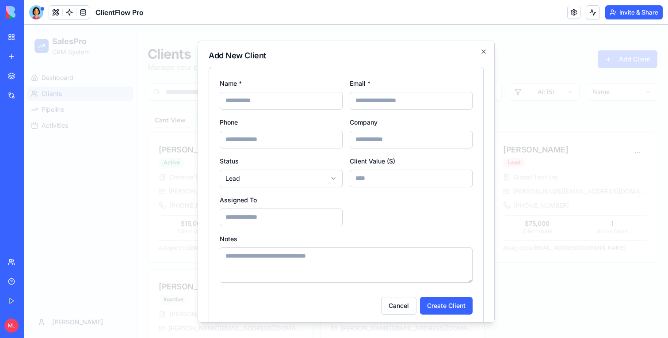
click at [574, 63] on div at bounding box center [346, 181] width 644 height 313
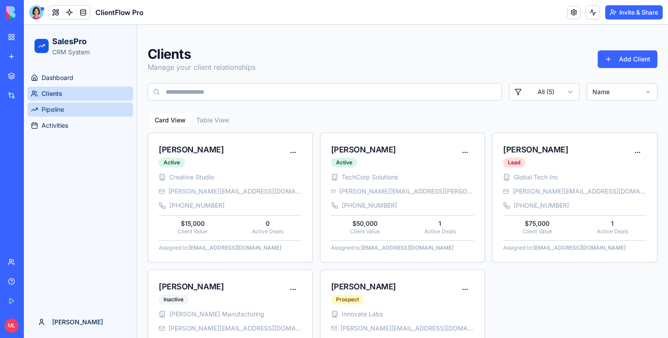
click at [58, 104] on link "Pipeline" at bounding box center [80, 110] width 106 height 14
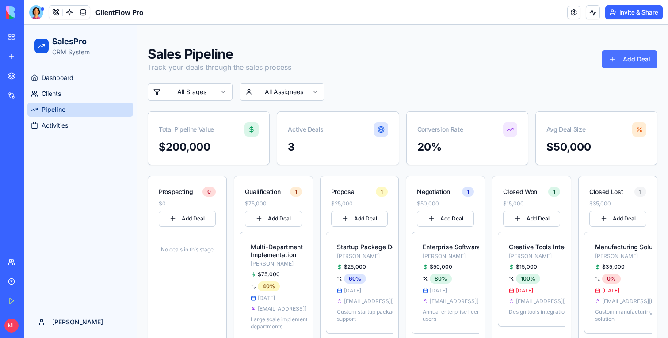
click at [641, 62] on button "Add Deal" at bounding box center [630, 59] width 56 height 18
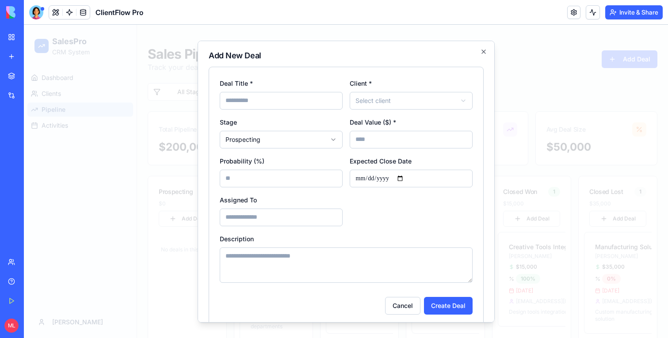
click at [627, 90] on div at bounding box center [346, 181] width 644 height 313
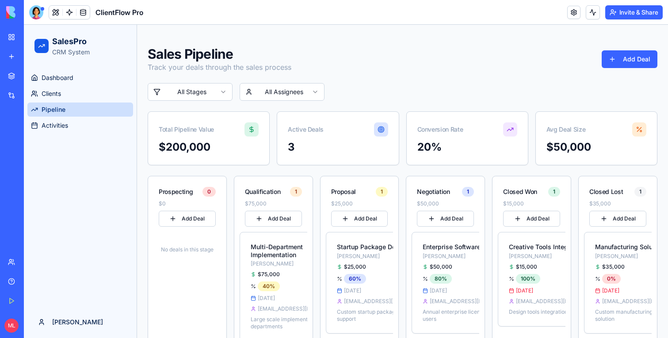
scroll to position [114, 0]
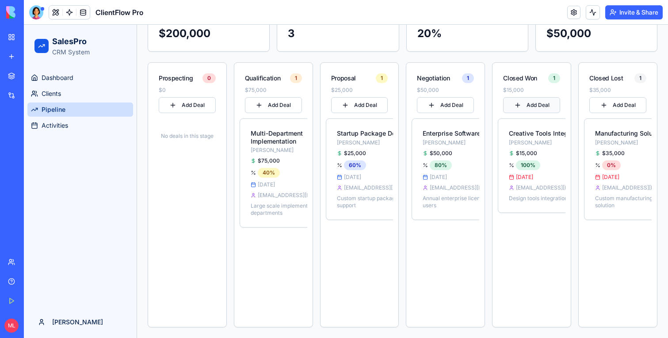
click at [527, 109] on button "Add Deal" at bounding box center [531, 105] width 57 height 16
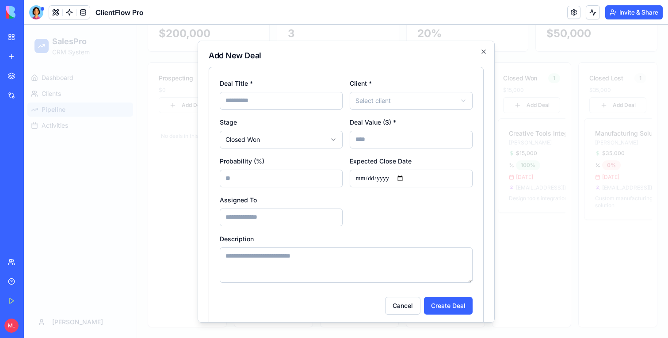
drag, startPoint x: 549, startPoint y: 150, endPoint x: 479, endPoint y: 150, distance: 69.9
click at [549, 150] on div at bounding box center [346, 181] width 644 height 313
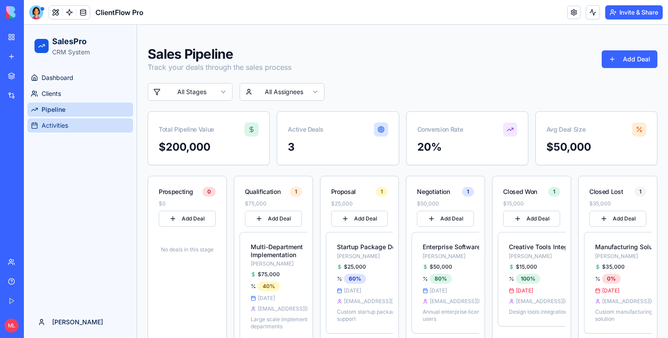
click at [65, 121] on link "Activities" at bounding box center [80, 125] width 106 height 14
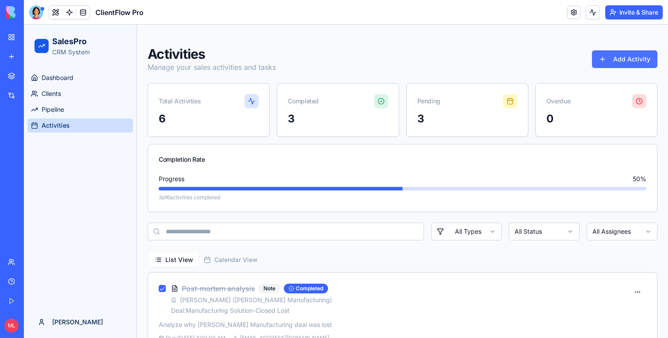
click at [637, 60] on button "Add Activity" at bounding box center [624, 59] width 65 height 18
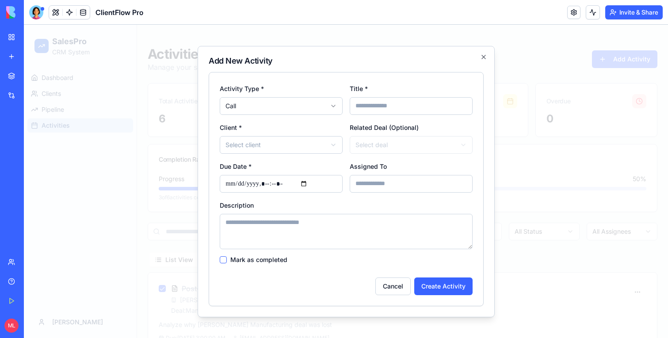
click at [601, 113] on div at bounding box center [346, 181] width 644 height 313
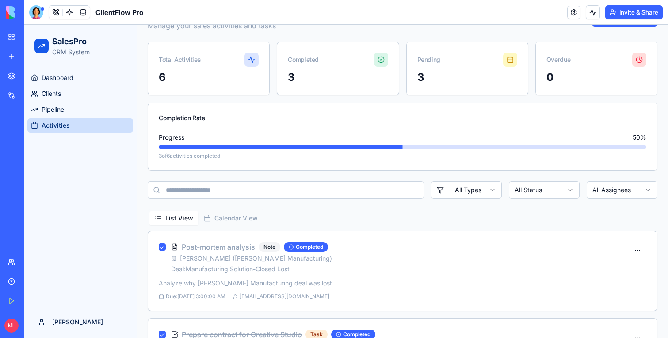
scroll to position [197, 0]
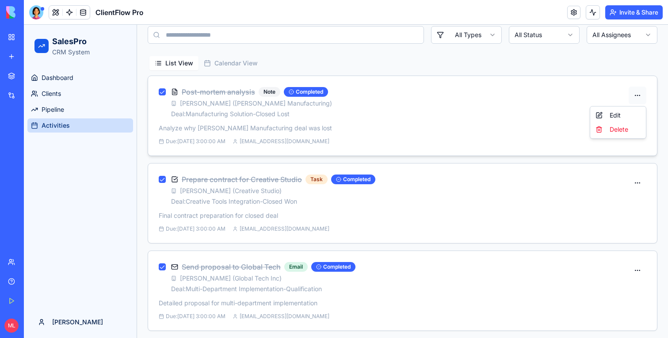
click at [641, 92] on html "SalesPro CRM System Dashboard Clients Pipeline Activities Michal Toggle Sidebar…" at bounding box center [346, 216] width 644 height 776
click at [634, 111] on div "Edit" at bounding box center [618, 115] width 52 height 14
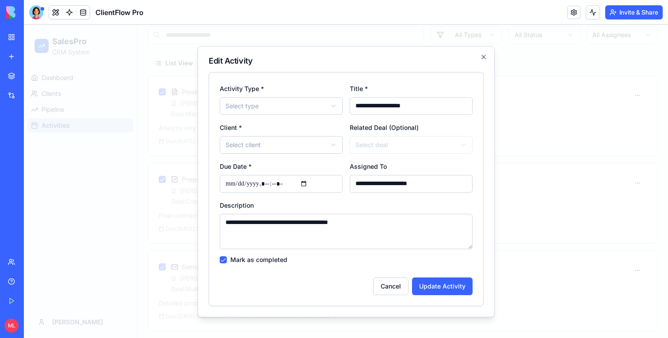
click at [504, 122] on div at bounding box center [346, 181] width 644 height 313
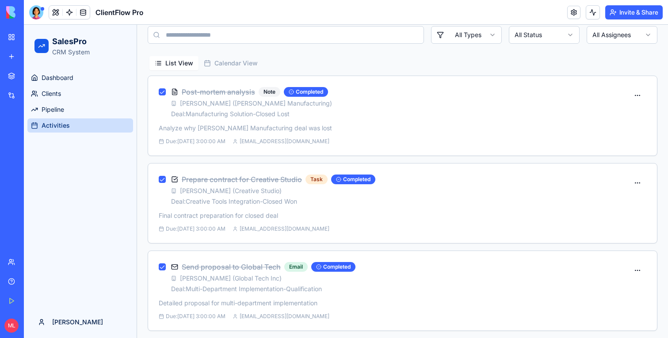
scroll to position [0, 0]
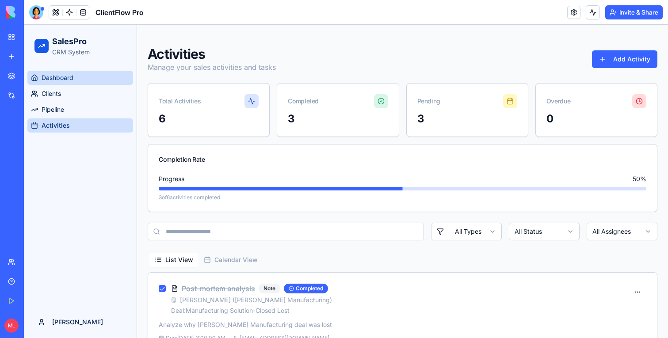
click at [65, 75] on span "Dashboard" at bounding box center [58, 77] width 32 height 9
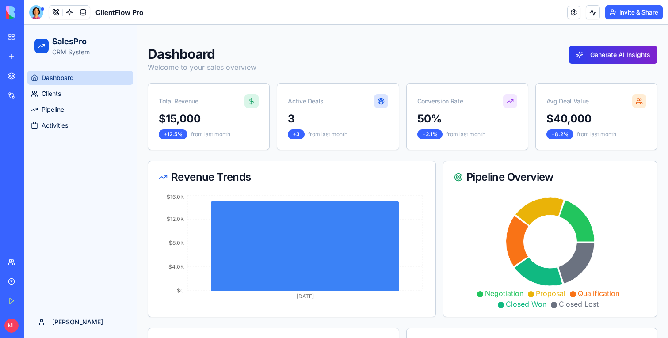
click at [607, 56] on button "Generate AI Insights" at bounding box center [613, 55] width 88 height 18
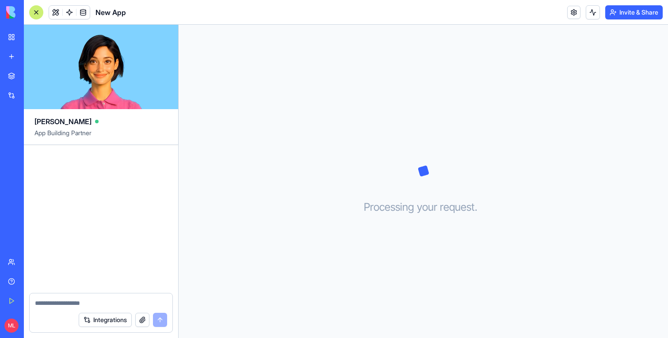
click at [15, 51] on link "New app" at bounding box center [20, 57] width 35 height 18
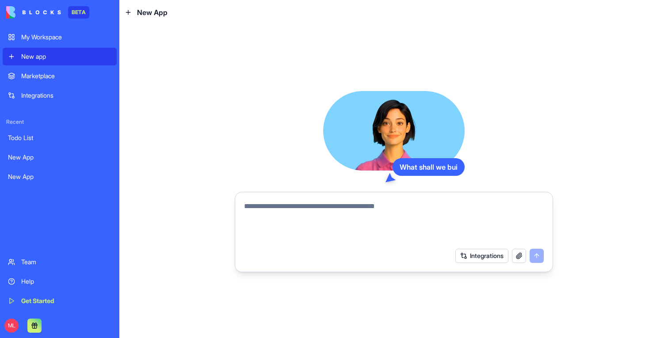
type textarea "**********"
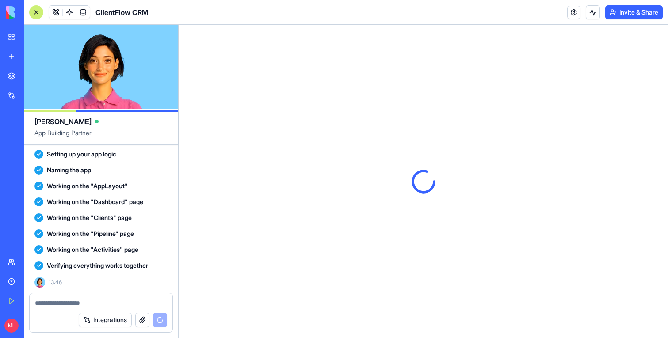
click at [38, 13] on div at bounding box center [36, 12] width 14 height 14
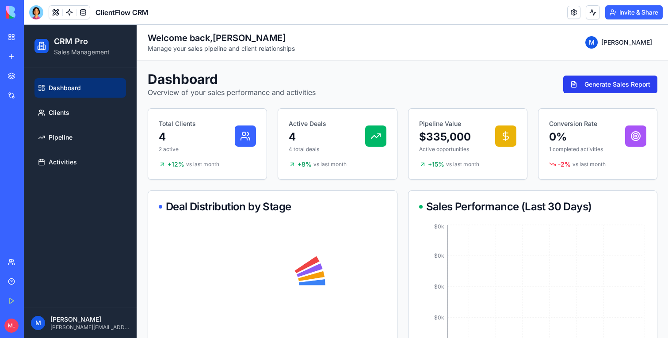
click at [608, 86] on button "Generate Sales Report" at bounding box center [610, 85] width 94 height 18
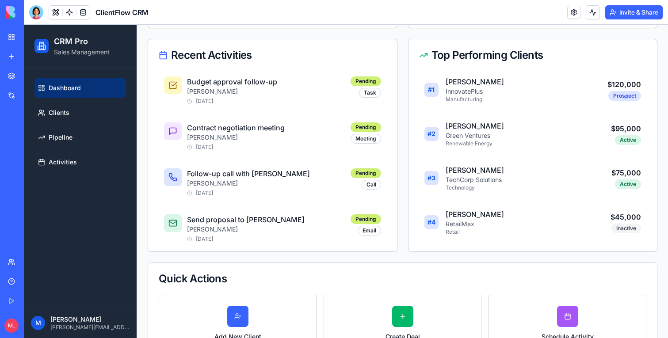
scroll to position [406, 0]
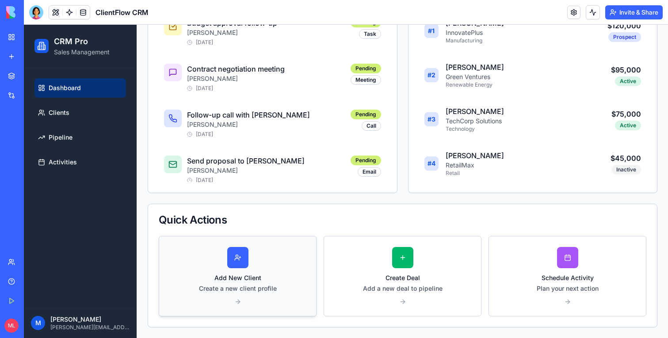
click at [219, 260] on button "Add New Client Create a new client profile" at bounding box center [238, 276] width 158 height 80
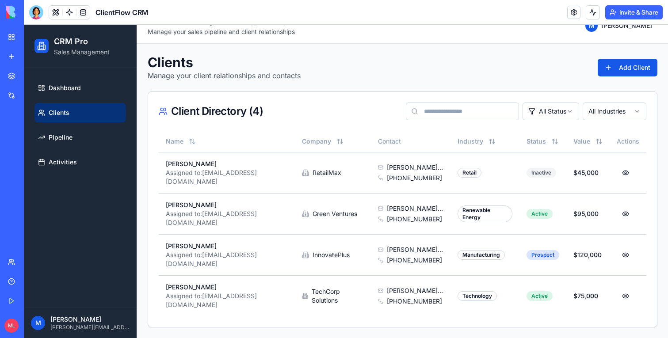
scroll to position [16, 0]
click at [83, 96] on link "Dashboard" at bounding box center [80, 87] width 92 height 19
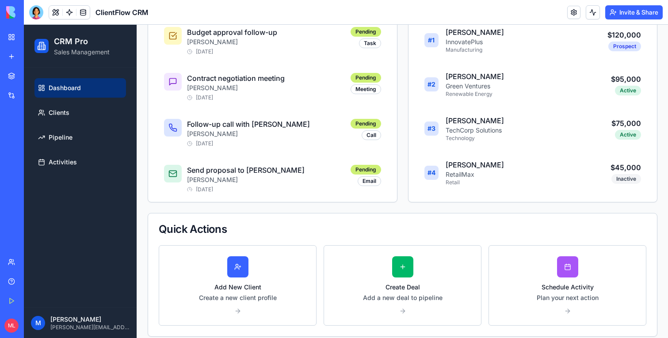
click at [376, 271] on button "Create Deal Add a new deal to pipeline" at bounding box center [403, 285] width 158 height 80
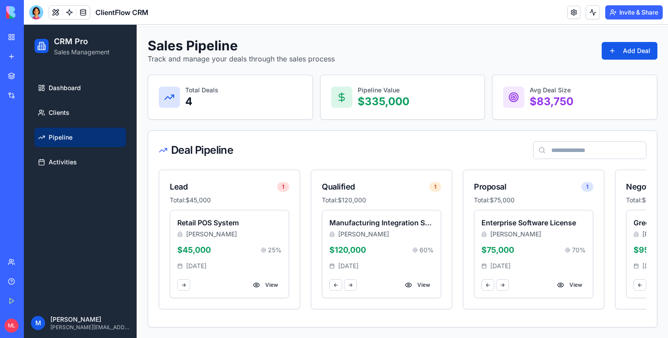
scroll to position [34, 0]
click at [647, 55] on button "Add Deal" at bounding box center [630, 51] width 56 height 18
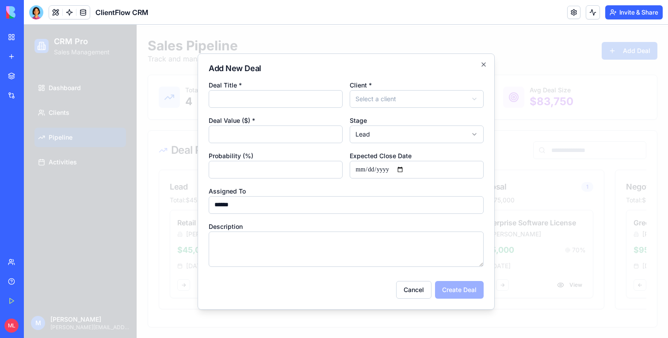
drag, startPoint x: 661, startPoint y: 126, endPoint x: 632, endPoint y: 48, distance: 82.5
click at [632, 48] on div at bounding box center [346, 181] width 644 height 313
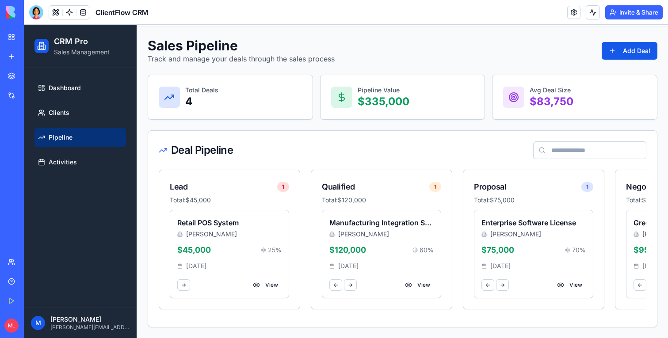
click at [632, 48] on button "Add Deal" at bounding box center [630, 51] width 56 height 18
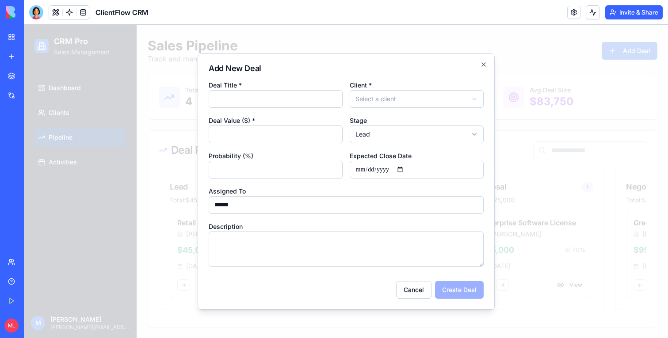
click at [616, 85] on div at bounding box center [346, 181] width 644 height 313
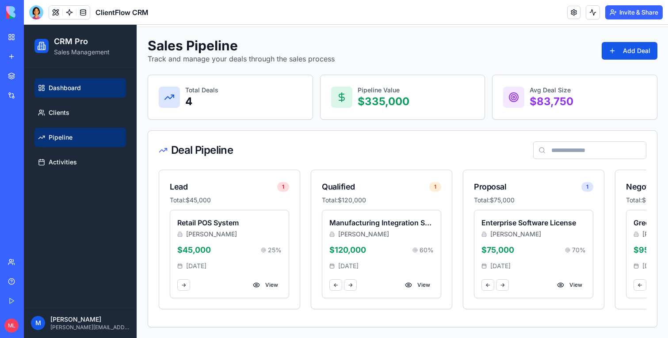
click at [70, 88] on span "Dashboard" at bounding box center [65, 88] width 32 height 9
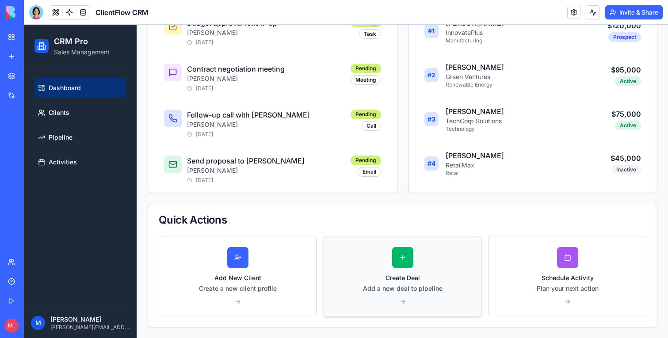
click at [416, 262] on button "Create Deal Add a new deal to pipeline" at bounding box center [403, 276] width 158 height 80
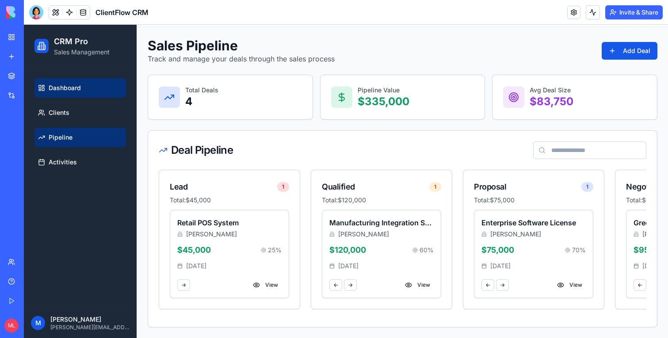
click at [77, 88] on span "Dashboard" at bounding box center [65, 88] width 32 height 9
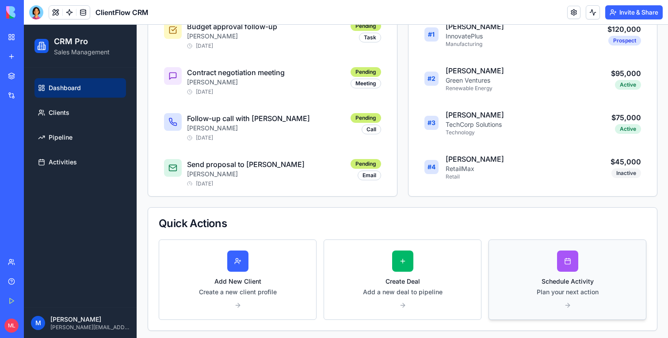
click at [589, 260] on button "Schedule Activity Plan your next action" at bounding box center [568, 280] width 158 height 80
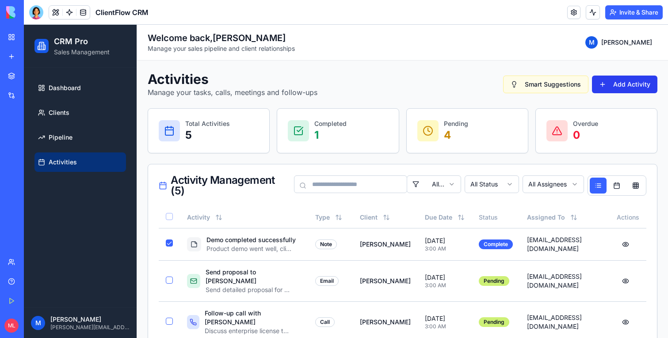
click at [627, 86] on button "Add Activity" at bounding box center [624, 85] width 65 height 18
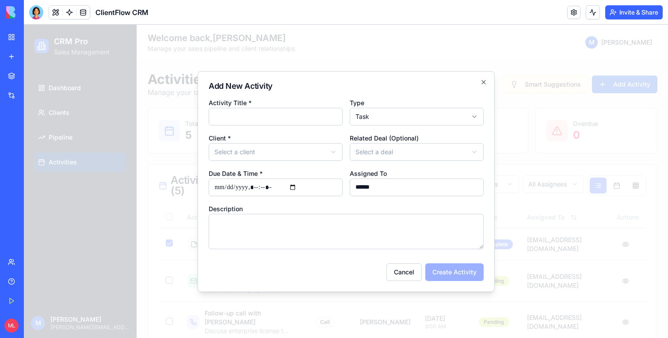
click at [597, 125] on div at bounding box center [346, 181] width 644 height 313
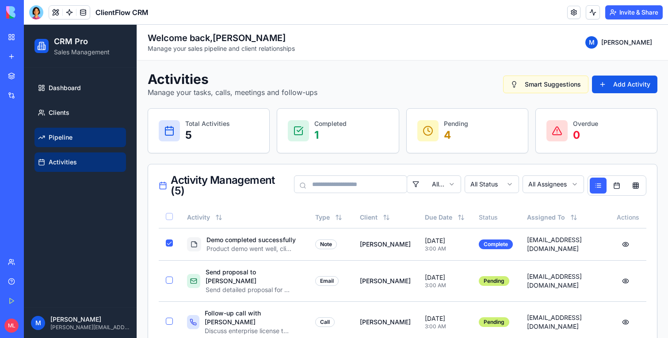
click at [80, 129] on link "Pipeline" at bounding box center [80, 137] width 92 height 19
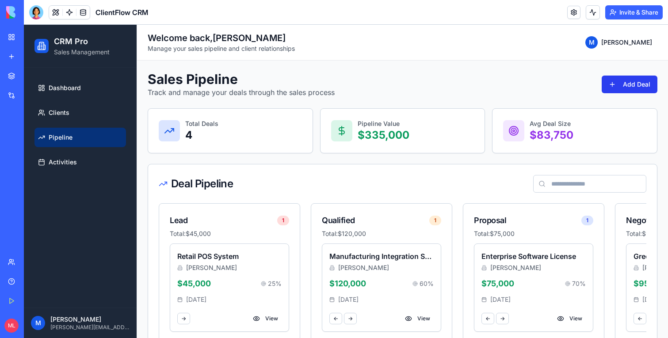
click at [618, 79] on button "Add Deal" at bounding box center [630, 85] width 56 height 18
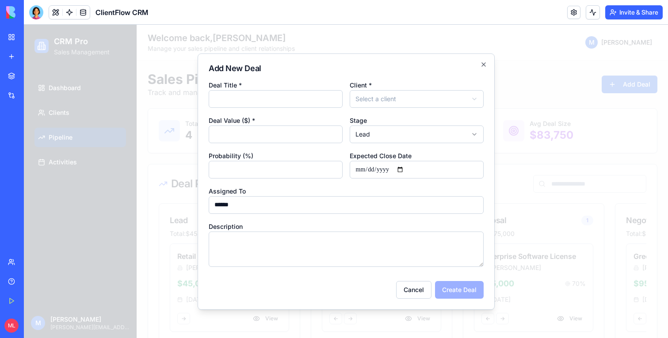
click at [508, 80] on div at bounding box center [346, 181] width 644 height 313
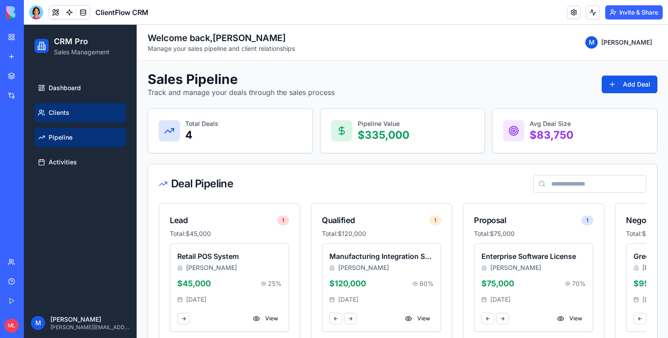
click at [118, 109] on link "Clients" at bounding box center [80, 112] width 92 height 19
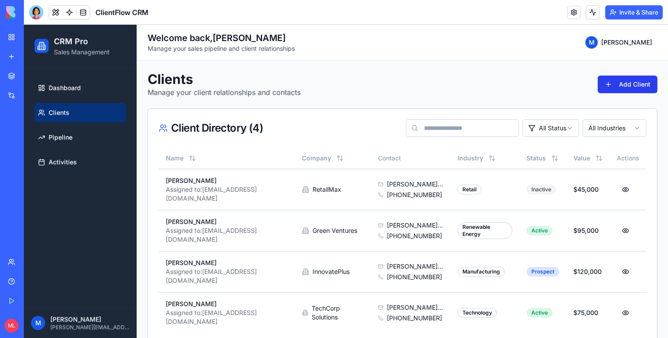
click at [624, 76] on button "Add Client" at bounding box center [628, 85] width 60 height 18
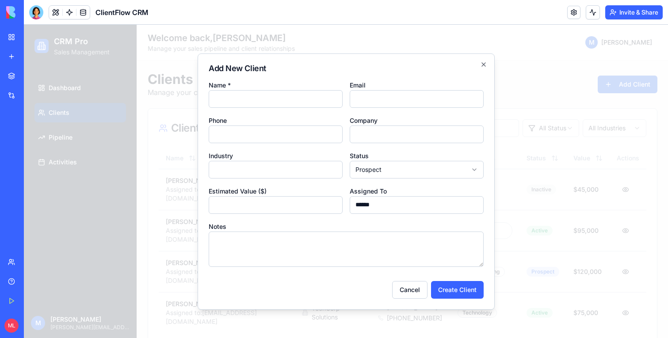
click at [626, 81] on div at bounding box center [346, 181] width 644 height 313
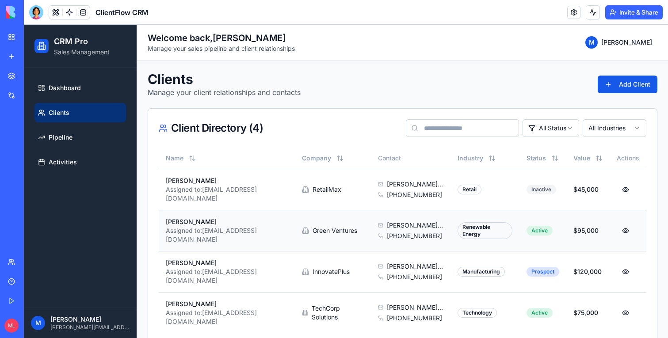
scroll to position [16, 0]
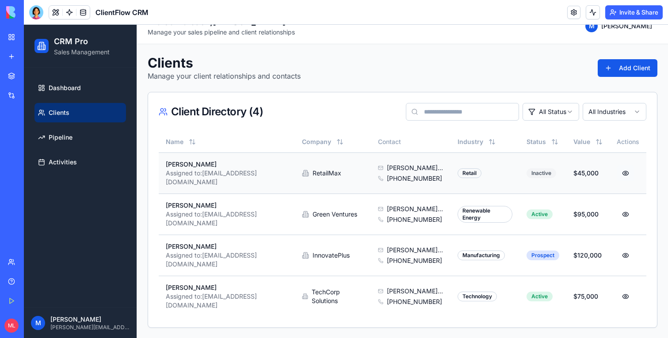
click at [625, 174] on button at bounding box center [626, 173] width 18 height 16
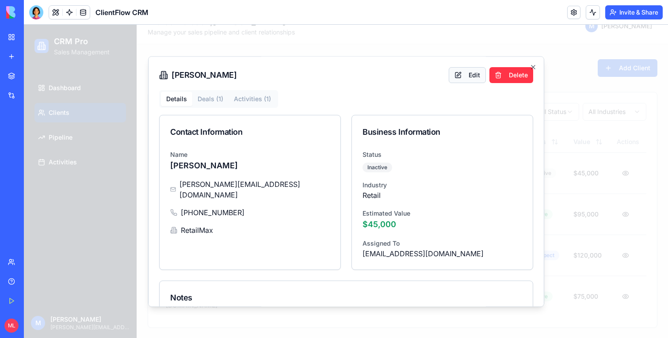
click at [474, 79] on button "Edit" at bounding box center [467, 75] width 37 height 16
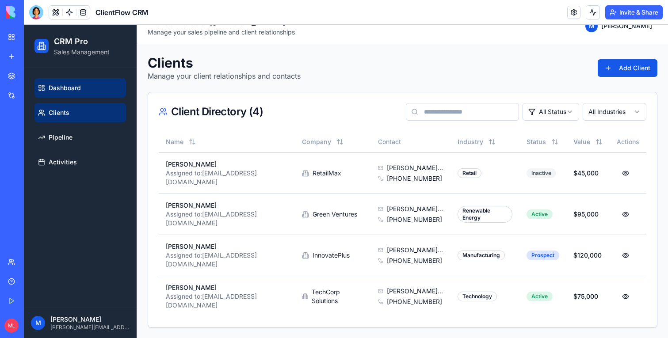
click at [91, 91] on link "Dashboard" at bounding box center [80, 87] width 92 height 19
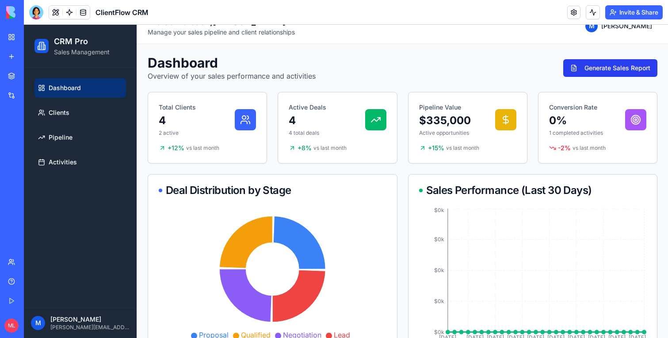
click at [600, 65] on button "Generate Sales Report" at bounding box center [610, 68] width 94 height 18
click at [333, 108] on div "Active Deals 4 4 total deals" at bounding box center [337, 120] width 97 height 34
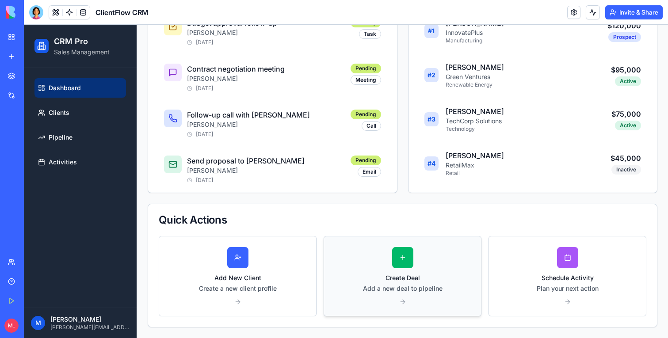
click at [409, 260] on div at bounding box center [402, 257] width 21 height 21
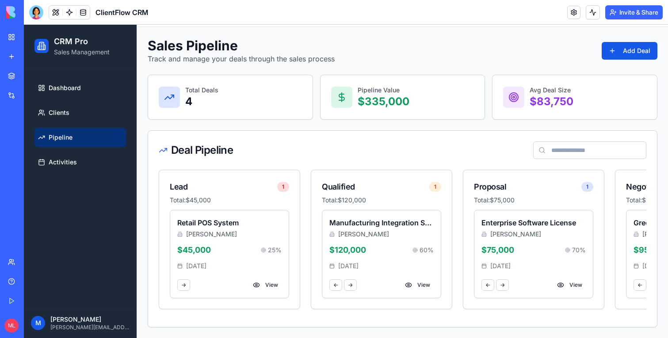
scroll to position [34, 0]
click at [68, 84] on span "Dashboard" at bounding box center [65, 88] width 32 height 9
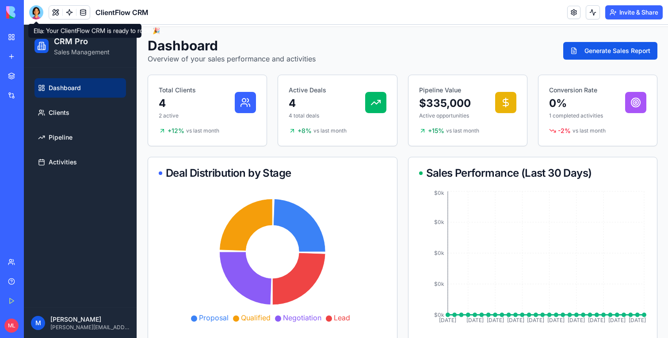
click at [36, 10] on div at bounding box center [36, 12] width 14 height 14
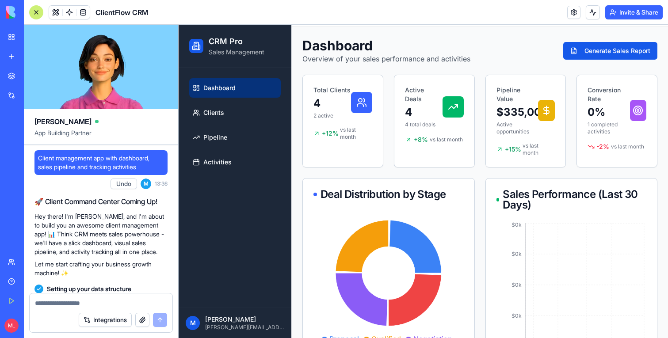
click at [83, 162] on span "Client management app with dashboard, sales pipeline and tracking activities" at bounding box center [101, 163] width 126 height 18
copy span "Client management app with dashboard, sales pipeline and tracking activities"
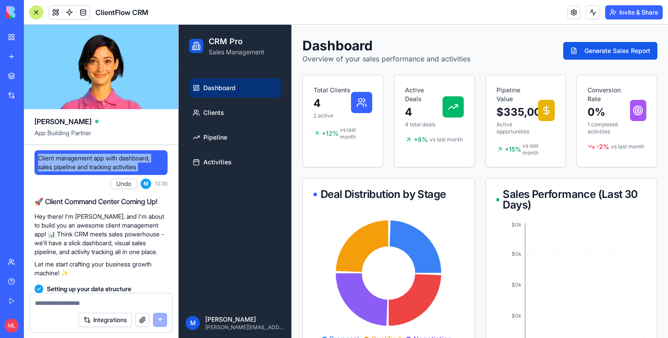
click at [13, 60] on link "New app" at bounding box center [20, 57] width 35 height 18
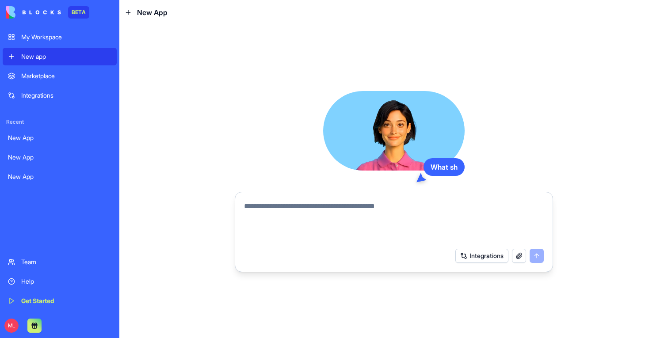
click at [353, 207] on textarea at bounding box center [394, 222] width 300 height 42
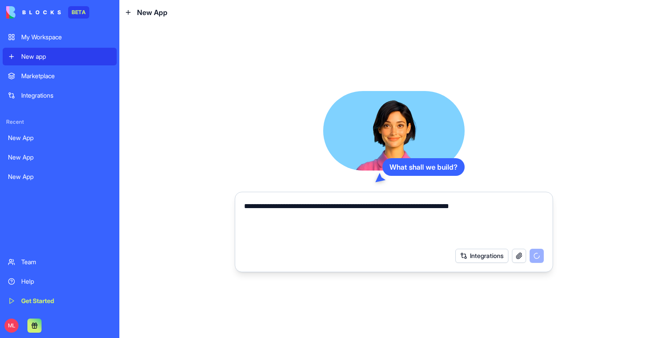
type textarea "**********"
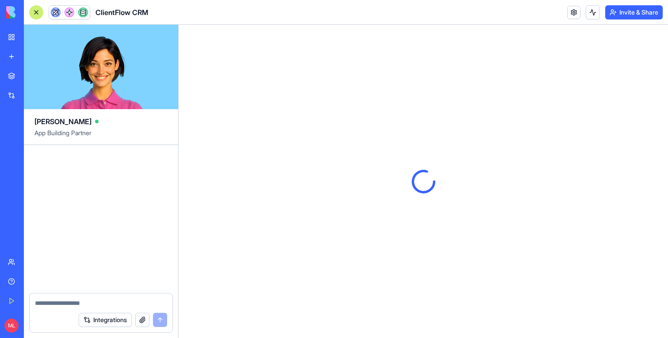
scroll to position [264, 0]
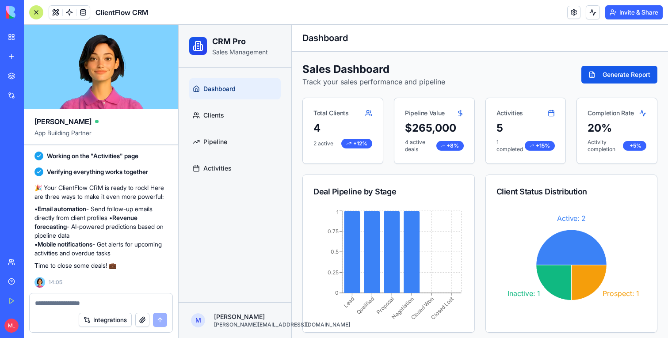
drag, startPoint x: 35, startPoint y: 14, endPoint x: 58, endPoint y: 39, distance: 34.1
click at [35, 14] on div at bounding box center [36, 12] width 14 height 14
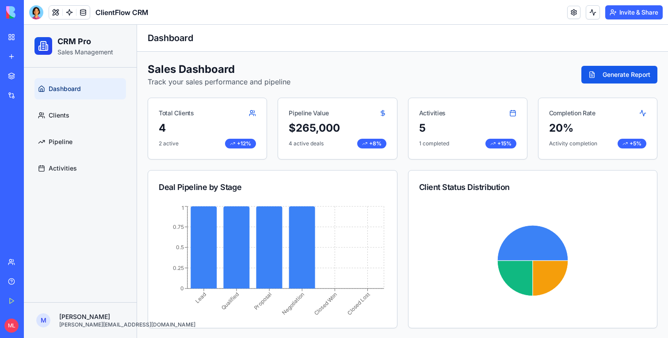
click at [604, 88] on div "Sales Dashboard Track your sales performance and pipeline Generate Report Total…" at bounding box center [403, 324] width 510 height 525
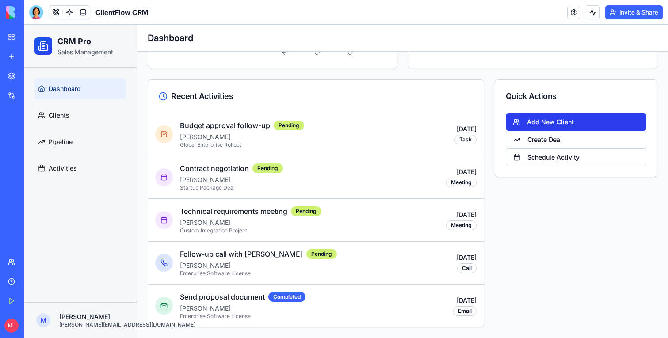
click at [561, 122] on button "Add New Client" at bounding box center [576, 122] width 141 height 18
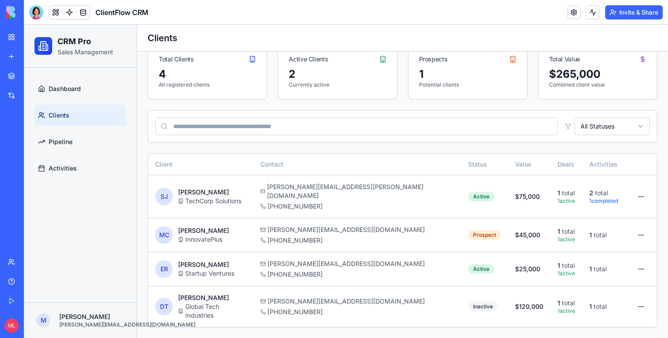
scroll to position [38, 0]
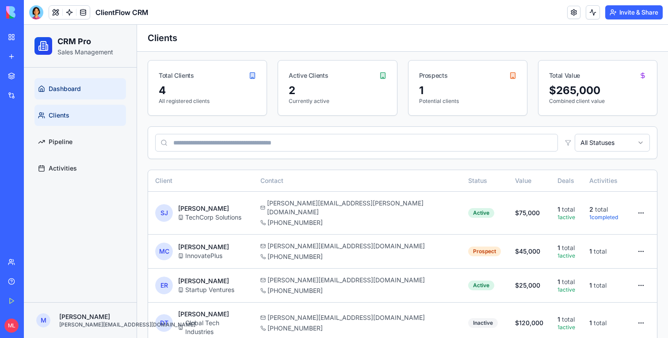
click at [101, 87] on link "Dashboard" at bounding box center [80, 88] width 92 height 21
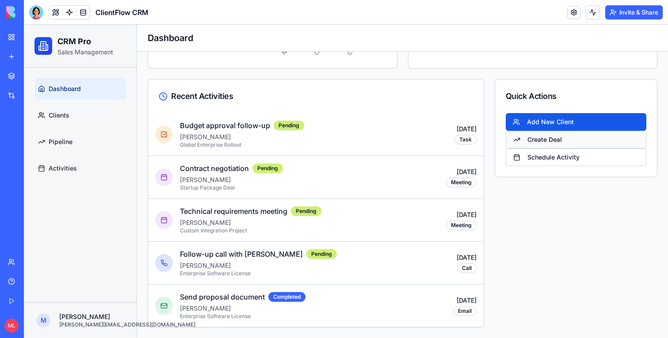
click at [543, 139] on button "Create Deal" at bounding box center [576, 140] width 141 height 18
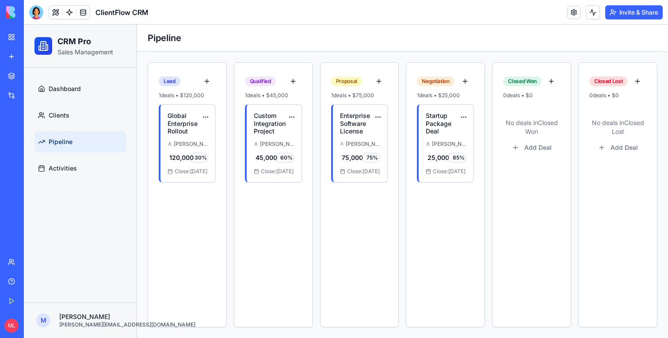
scroll to position [145, 0]
click at [370, 130] on h4 "Enterprise Software License" at bounding box center [358, 123] width 36 height 23
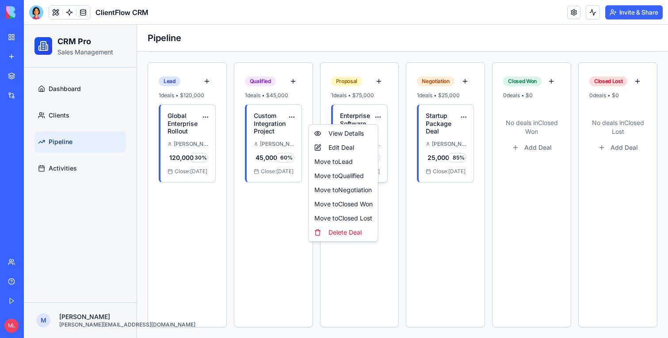
click at [378, 117] on html "CRM Pro Sales Management Dashboard Clients Pipeline Activities M Michal michal@…" at bounding box center [346, 109] width 644 height 458
click at [351, 135] on div "View Details" at bounding box center [343, 133] width 65 height 14
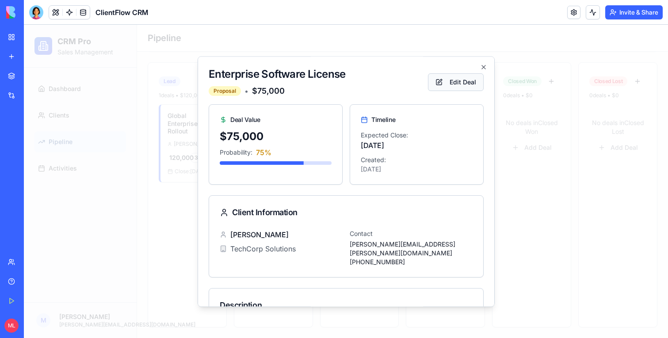
click at [462, 82] on button "Edit Deal" at bounding box center [456, 82] width 56 height 18
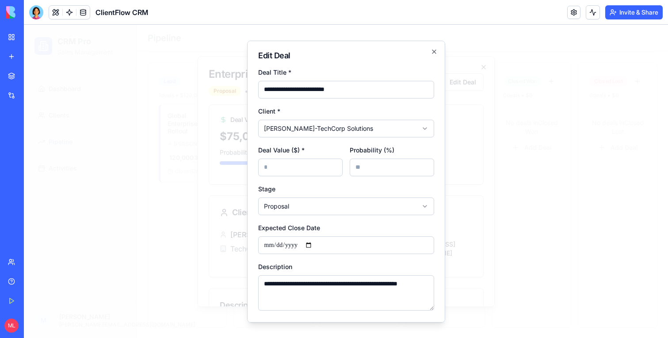
select select
select select "****"
type input "*"
type input "**"
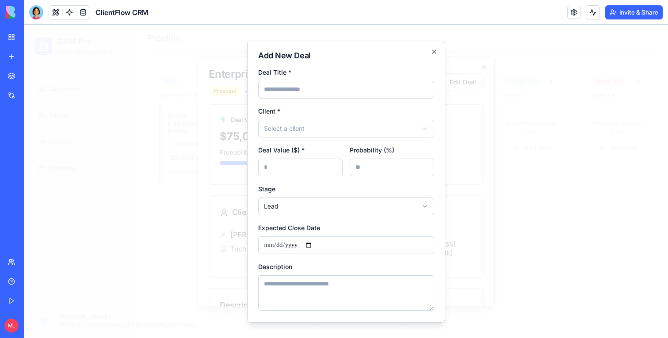
click at [526, 107] on div at bounding box center [346, 181] width 644 height 313
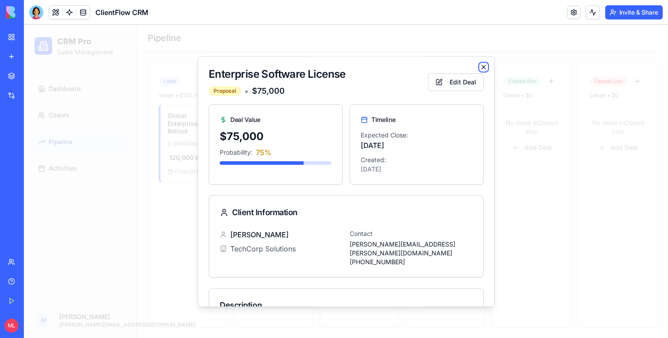
click at [485, 69] on icon "button" at bounding box center [483, 67] width 7 height 7
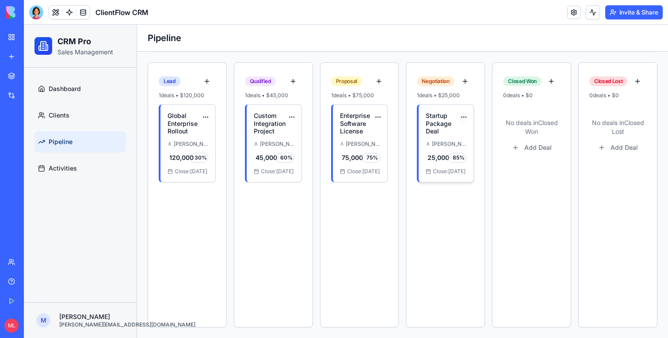
click at [464, 117] on html "CRM Pro Sales Management Dashboard Clients Pipeline Activities M Michal michal@…" at bounding box center [346, 109] width 644 height 458
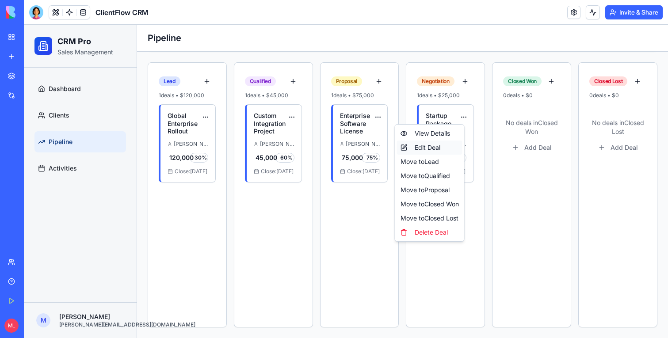
click at [447, 150] on div "Edit Deal" at bounding box center [429, 148] width 65 height 14
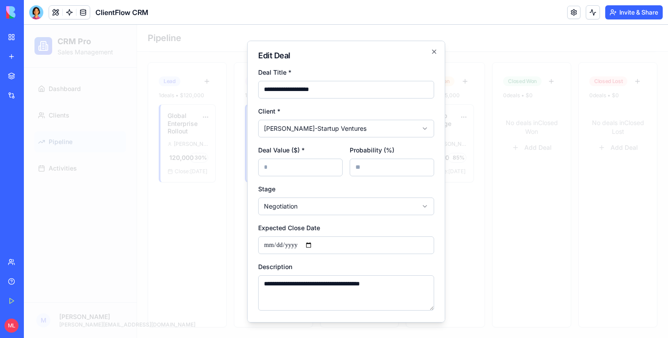
select select
select select "****"
type input "*"
type input "**"
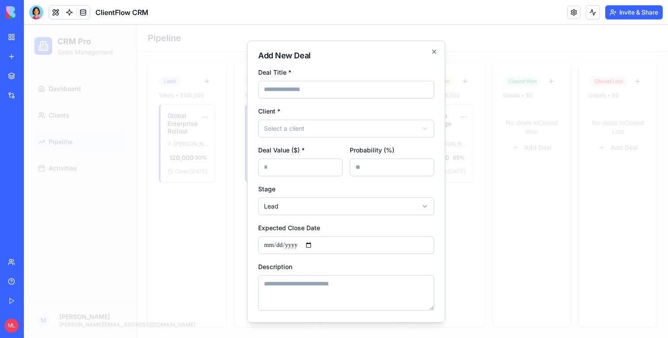
click at [501, 162] on div at bounding box center [346, 181] width 644 height 313
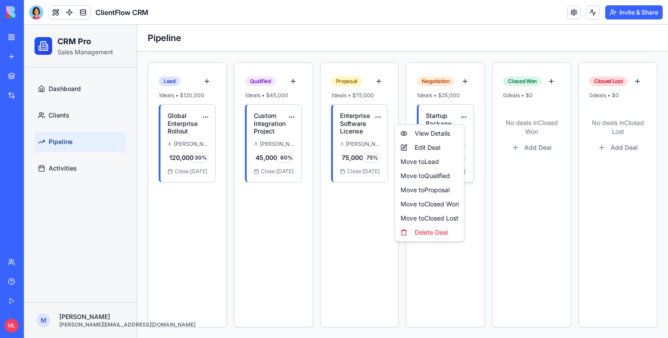
click at [462, 112] on html "CRM Pro Sales Management Dashboard Clients Pipeline Activities M Michal michal@…" at bounding box center [346, 109] width 644 height 458
click at [446, 209] on div "Move to Closed Won" at bounding box center [429, 204] width 65 height 14
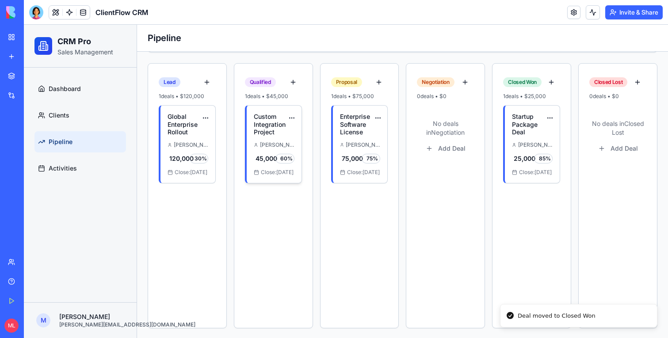
scroll to position [0, 0]
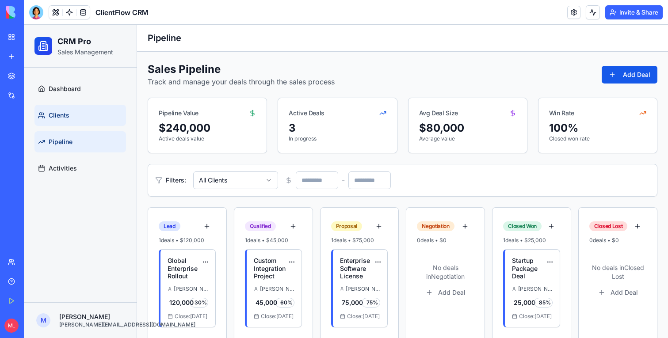
click at [69, 119] on link "Clients" at bounding box center [80, 115] width 92 height 21
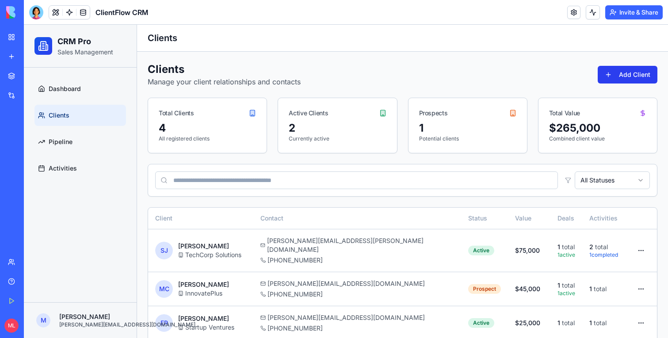
click at [629, 74] on button "Add Client" at bounding box center [628, 75] width 60 height 18
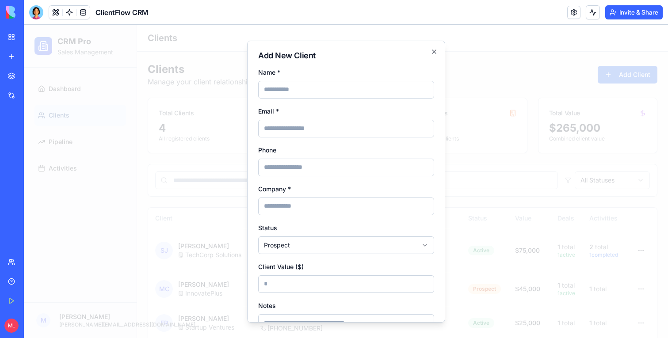
click at [523, 86] on div at bounding box center [346, 181] width 644 height 313
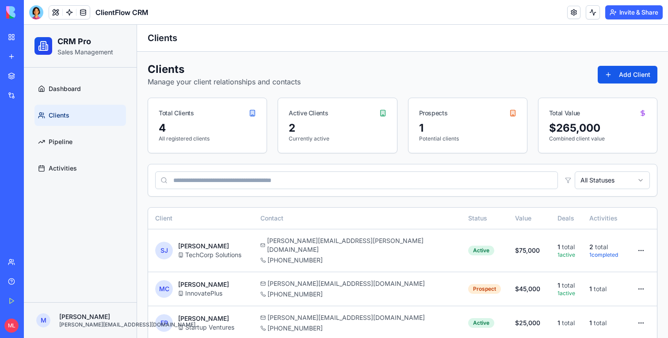
scroll to position [38, 0]
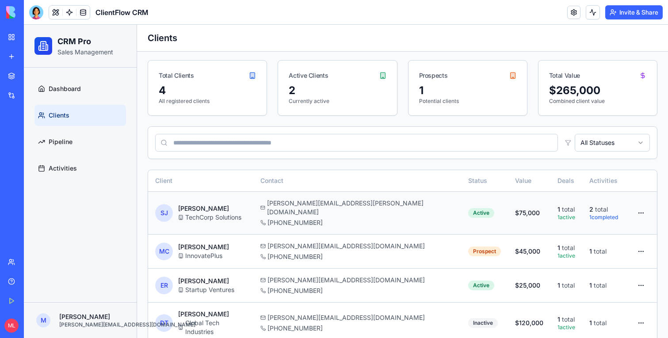
click at [642, 206] on html "CRM Pro Sales Management Dashboard Clients Pipeline Activities M Michal michal@…" at bounding box center [346, 170] width 644 height 367
click at [620, 228] on div "View Details" at bounding box center [618, 227] width 58 height 14
click at [641, 210] on html "CRM Pro Sales Management Dashboard Clients Pipeline Activities M Michal michal@…" at bounding box center [346, 170] width 644 height 367
click at [630, 238] on div "Edit Client" at bounding box center [618, 241] width 58 height 14
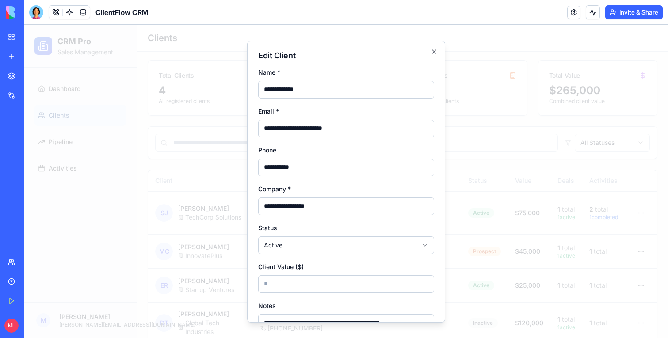
select select "********"
type input "*"
click at [624, 210] on div at bounding box center [346, 181] width 644 height 313
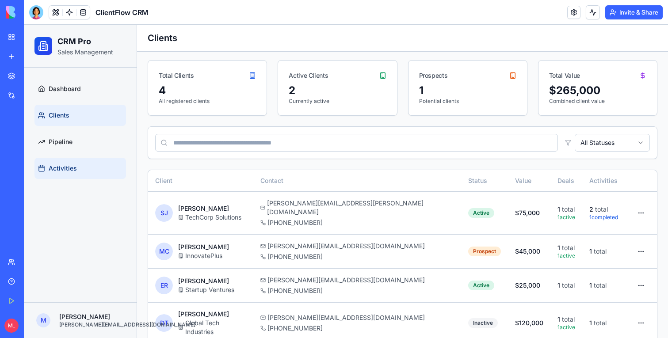
click at [65, 161] on link "Activities" at bounding box center [80, 168] width 92 height 21
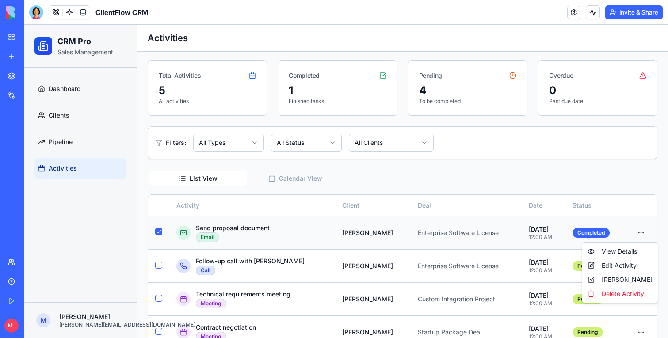
click at [639, 233] on html "CRM Pro Sales Management Dashboard Clients Pipeline Activities M Michal michal@…" at bounding box center [346, 190] width 644 height 406
click at [628, 252] on div "View Details" at bounding box center [620, 252] width 72 height 14
click at [639, 235] on html "CRM Pro Sales Management Dashboard Clients Pipeline Activities M Michal michal@…" at bounding box center [346, 190] width 644 height 406
click at [619, 263] on div "Edit Activity" at bounding box center [620, 266] width 72 height 14
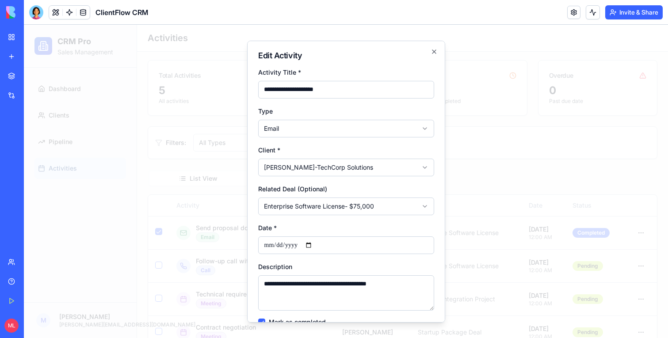
select select "****"
select select
click at [583, 213] on div at bounding box center [346, 181] width 644 height 313
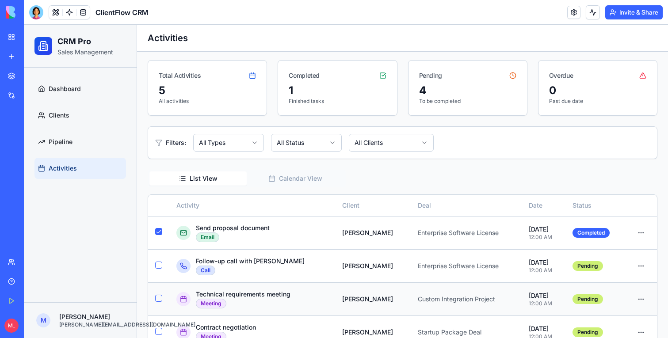
scroll to position [92, 0]
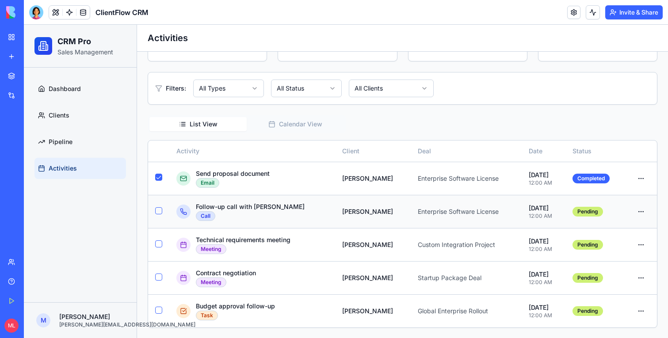
click at [159, 211] on button "button" at bounding box center [158, 210] width 7 height 7
click at [157, 175] on button "button" at bounding box center [158, 177] width 7 height 7
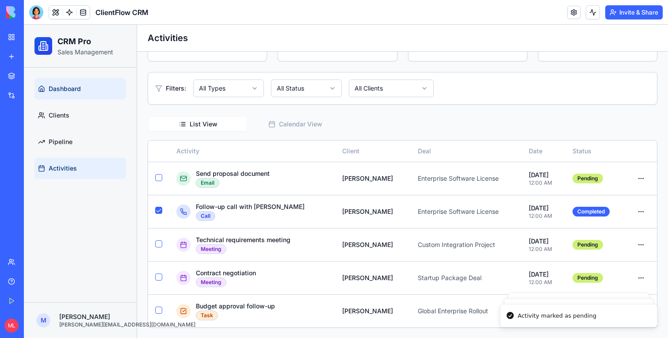
click at [80, 90] on span "Dashboard" at bounding box center [65, 88] width 32 height 9
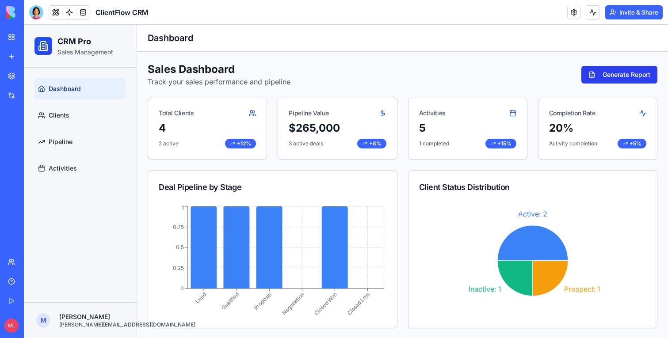
click at [623, 83] on button "Generate Report" at bounding box center [619, 75] width 76 height 18
click at [71, 15] on span at bounding box center [83, 12] width 25 height 25
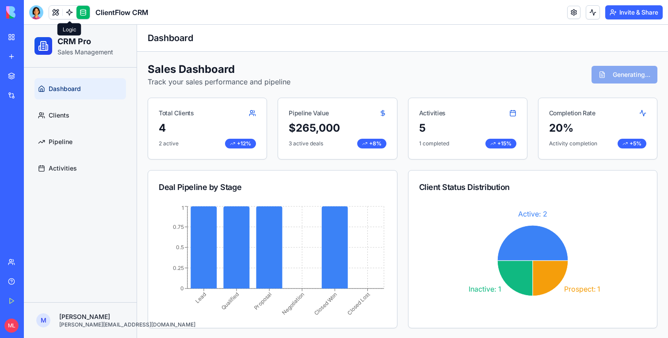
click at [68, 14] on span at bounding box center [69, 12] width 25 height 25
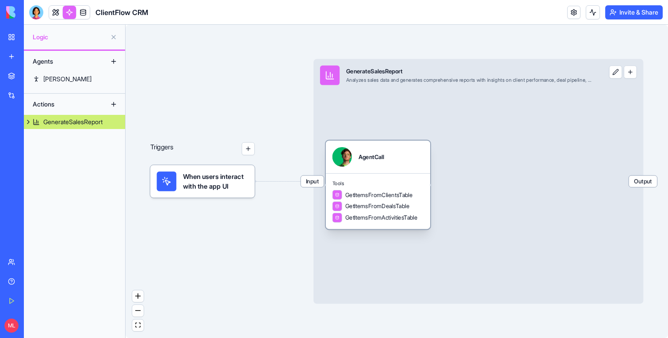
click at [415, 164] on div "AgentCall" at bounding box center [378, 156] width 92 height 19
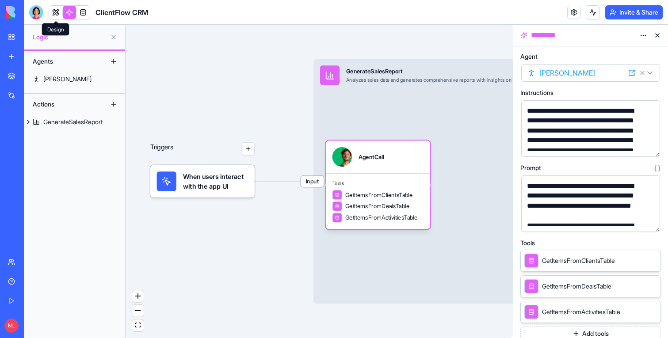
click at [58, 13] on link at bounding box center [55, 12] width 13 height 13
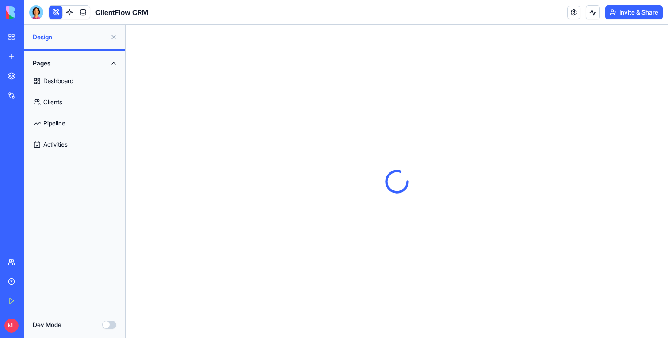
click at [54, 12] on button at bounding box center [55, 12] width 13 height 13
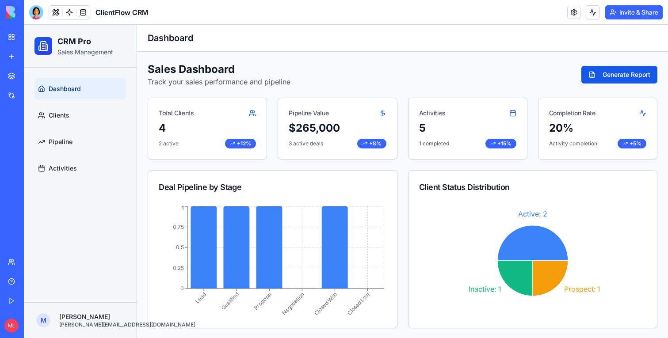
scroll to position [260, 0]
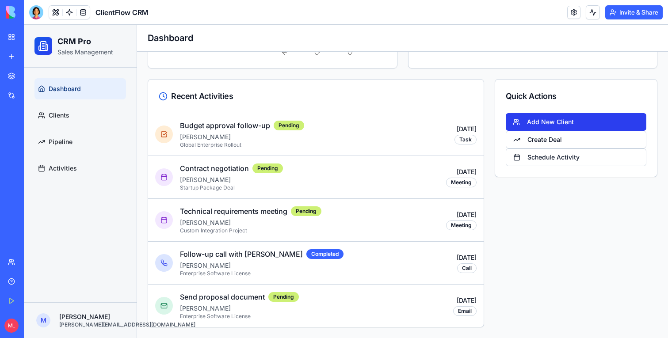
click at [538, 123] on button "Add New Client" at bounding box center [576, 122] width 141 height 18
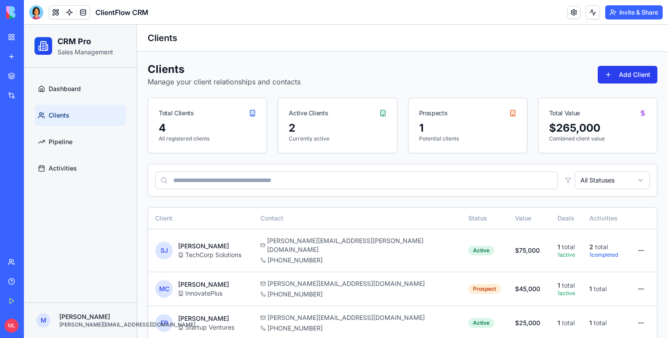
click at [619, 70] on button "Add Client" at bounding box center [628, 75] width 60 height 18
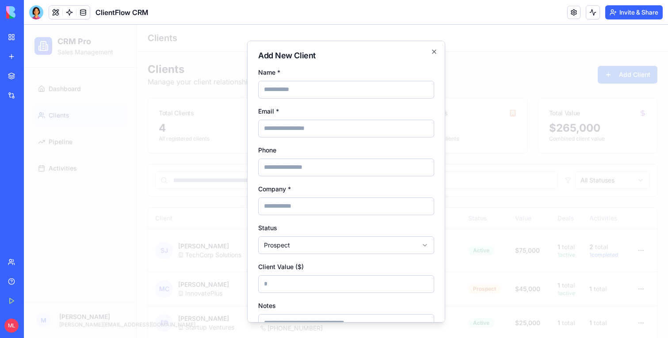
click at [564, 76] on div at bounding box center [346, 181] width 644 height 313
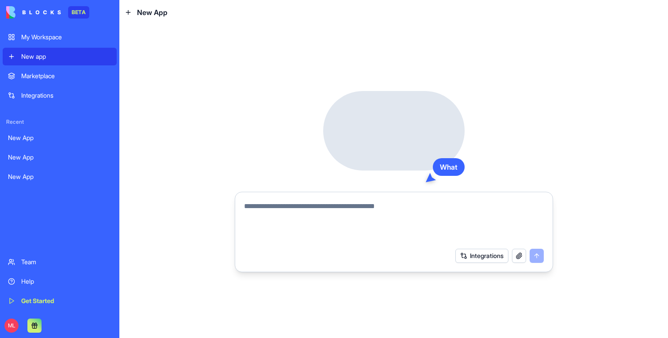
click at [319, 206] on textarea at bounding box center [394, 222] width 300 height 42
type textarea "**********"
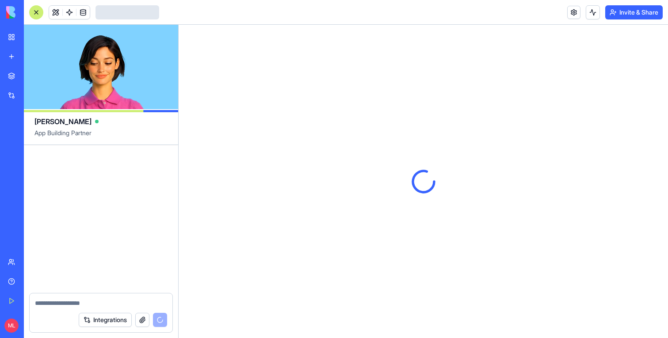
click at [33, 54] on div "New app" at bounding box center [26, 56] width 11 height 9
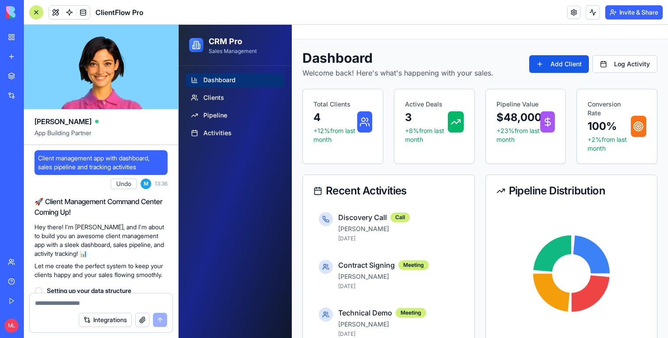
scroll to position [264, 0]
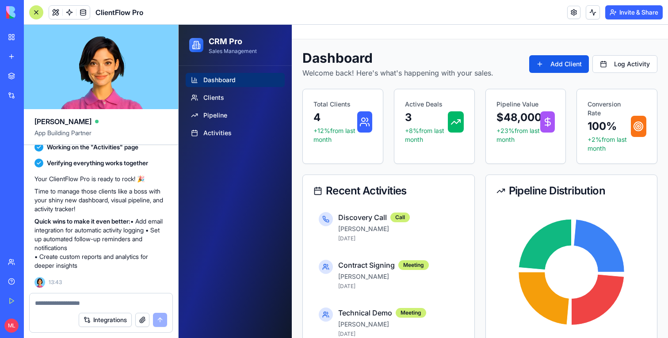
click at [38, 9] on div at bounding box center [36, 12] width 14 height 14
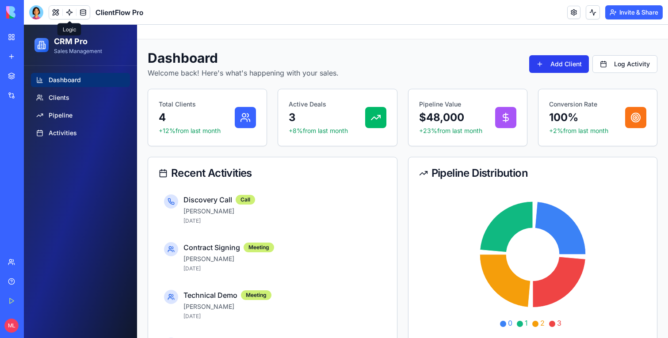
click at [551, 68] on button "Add Client" at bounding box center [559, 64] width 60 height 18
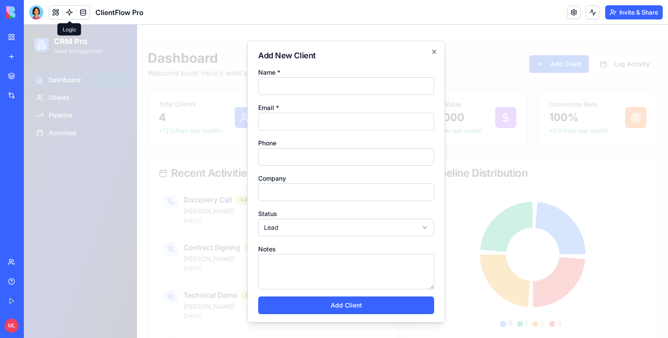
click at [554, 73] on div at bounding box center [346, 181] width 644 height 313
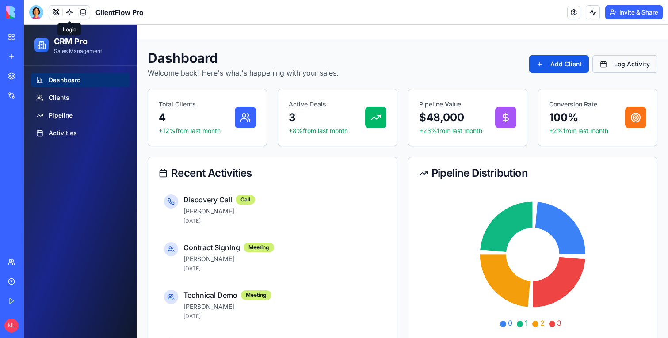
click at [619, 66] on button "Log Activity" at bounding box center [624, 64] width 65 height 18
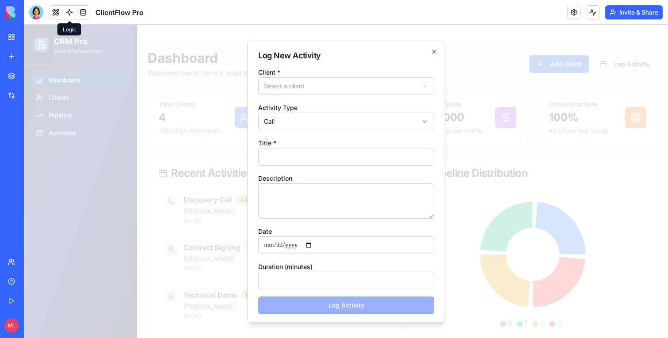
click at [583, 110] on div at bounding box center [346, 181] width 644 height 313
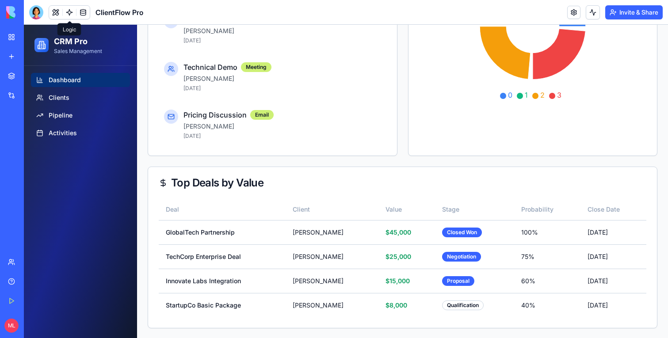
scroll to position [229, 0]
click at [477, 233] on td "Closed Won" at bounding box center [474, 232] width 79 height 24
click at [455, 233] on div "Closed Won" at bounding box center [462, 232] width 40 height 10
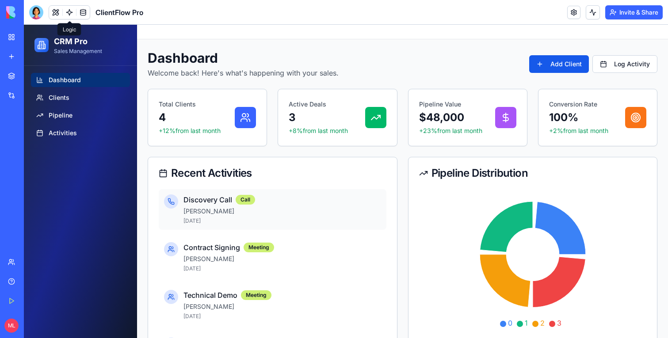
click at [208, 193] on div "Discovery Call Call [PERSON_NAME] [DATE]" at bounding box center [273, 209] width 228 height 41
click at [208, 199] on h4 "Discovery Call" at bounding box center [207, 200] width 49 height 11
click at [54, 96] on span "Clients" at bounding box center [59, 97] width 21 height 9
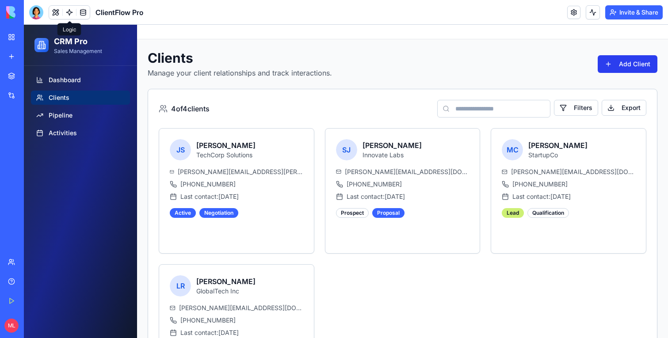
click at [615, 69] on button "Add Client" at bounding box center [628, 64] width 60 height 18
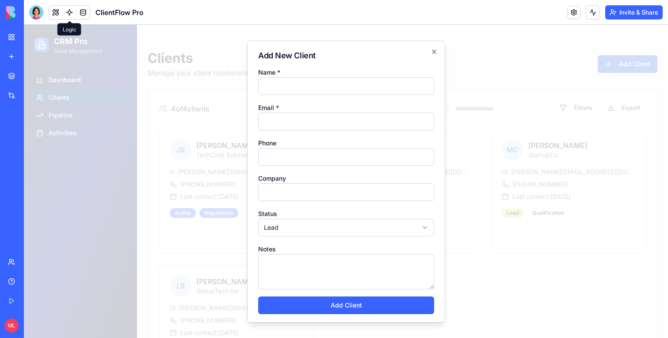
click at [597, 97] on div at bounding box center [346, 181] width 644 height 313
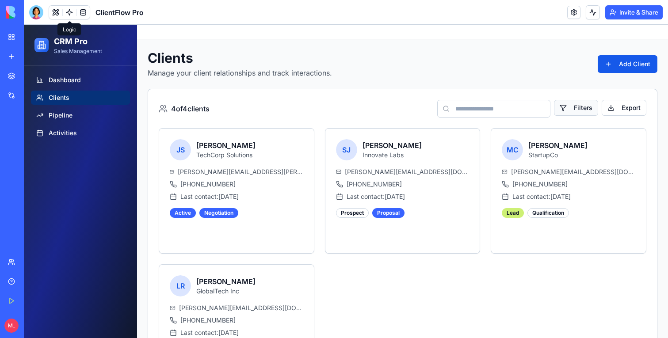
click at [590, 106] on button "Filters" at bounding box center [576, 108] width 44 height 16
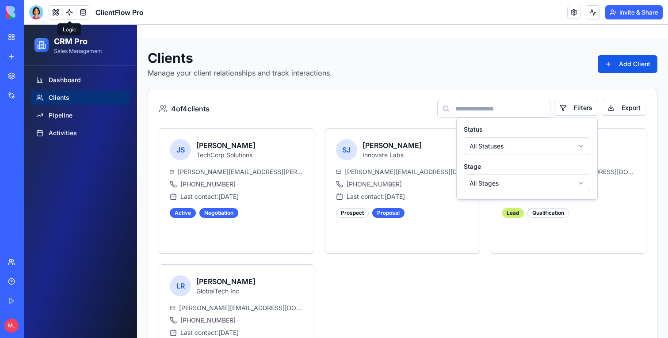
click at [556, 161] on div "Status All Statuses Stage All Stages" at bounding box center [527, 158] width 126 height 67
click at [540, 144] on html "CRM Pro Sales Management Dashboard Clients Pipeline Activities Toggle sidebar C…" at bounding box center [346, 218] width 644 height 387
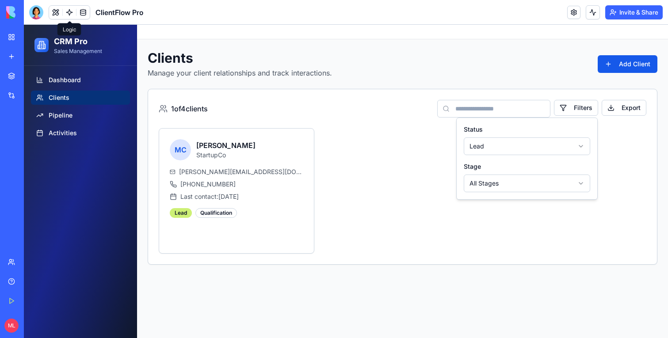
click at [478, 252] on div "MC Mike Chen StartupCo m.chen@startup.co +1-555-0789 Last contact: Jan 24, 2025…" at bounding box center [403, 191] width 488 height 126
click at [74, 97] on link "Clients" at bounding box center [80, 98] width 99 height 14
click at [71, 117] on span "Pipeline" at bounding box center [61, 115] width 24 height 9
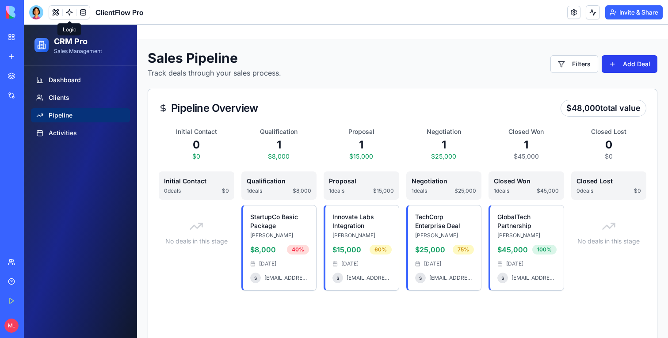
click at [627, 62] on button "Add Deal" at bounding box center [630, 64] width 56 height 18
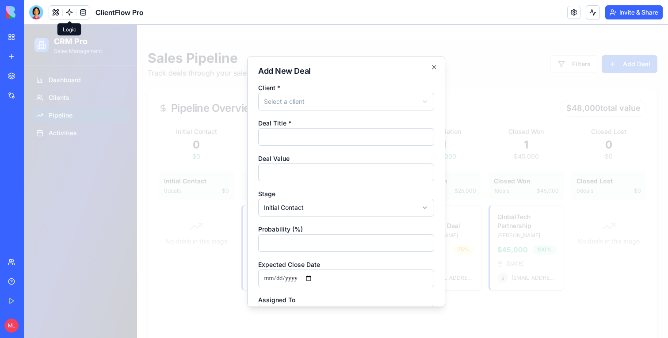
click at [554, 50] on div at bounding box center [346, 181] width 644 height 313
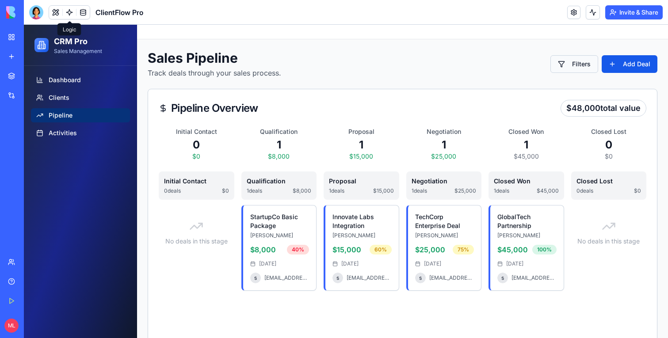
click at [574, 65] on button "Filters" at bounding box center [574, 64] width 48 height 18
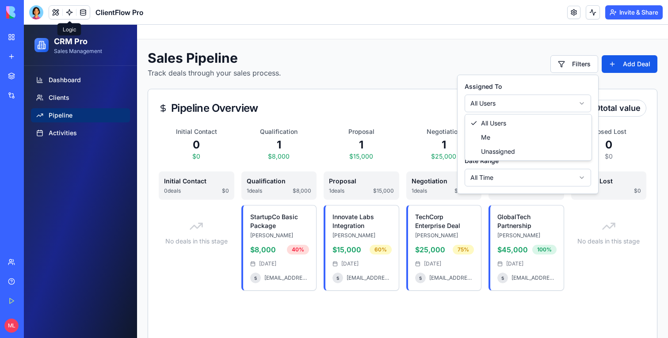
click at [546, 102] on html "CRM Pro Sales Management Dashboard Clients Pipeline Activities Toggle sidebar S…" at bounding box center [346, 214] width 644 height 379
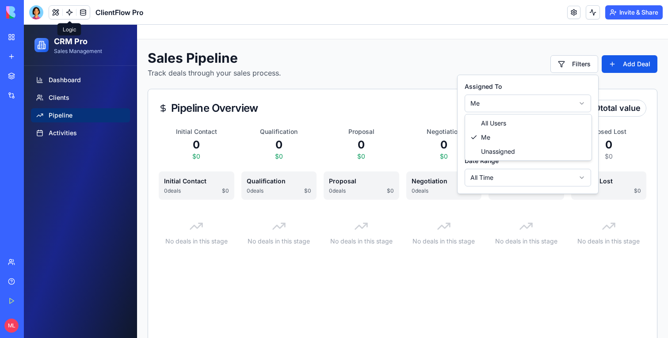
click at [508, 106] on html "CRM Pro Sales Management Dashboard Clients Pipeline Activities Toggle sidebar S…" at bounding box center [346, 214] width 644 height 379
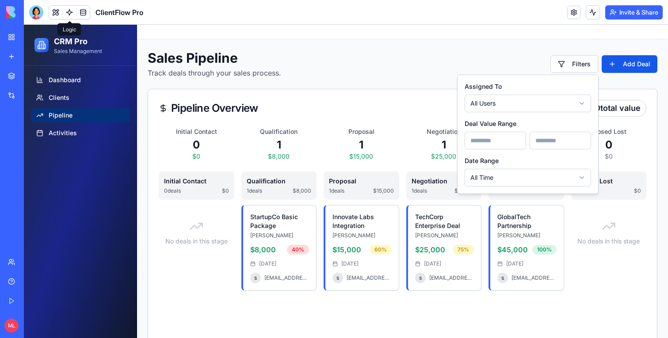
click at [628, 73] on div "Sales Pipeline Track deals through your sales process. Filters Add Deal" at bounding box center [403, 64] width 510 height 28
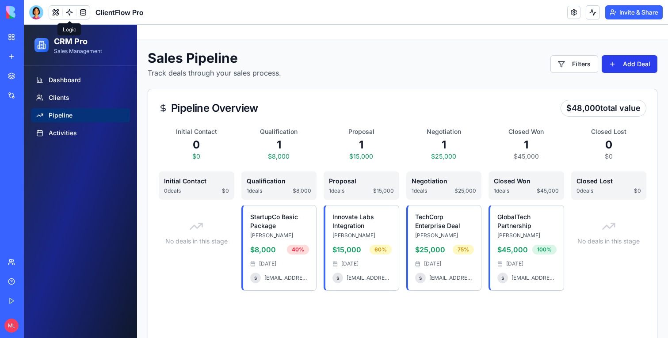
click at [628, 67] on button "Add Deal" at bounding box center [630, 64] width 56 height 18
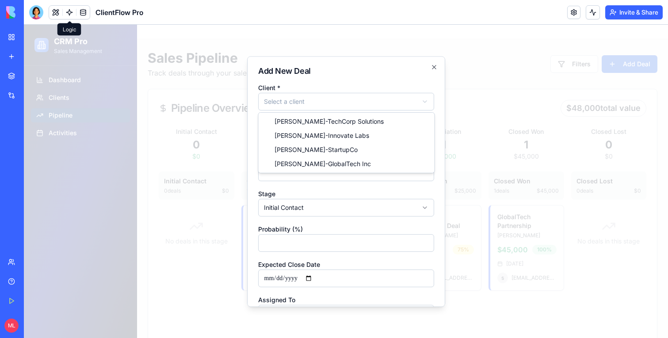
click at [340, 95] on body "**********" at bounding box center [346, 214] width 644 height 379
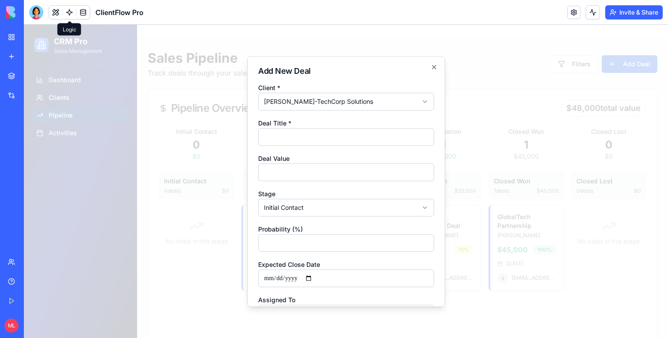
click at [499, 98] on div at bounding box center [346, 181] width 644 height 313
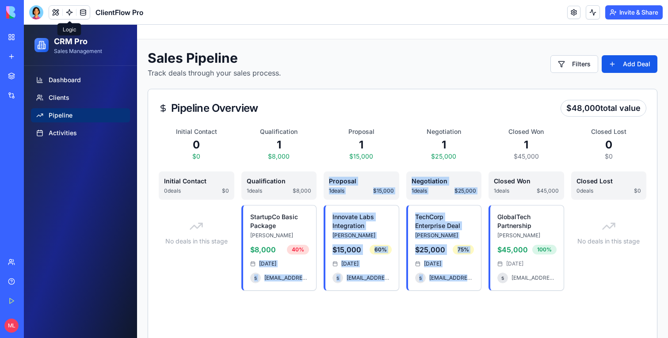
drag, startPoint x: 430, startPoint y: 282, endPoint x: 227, endPoint y: 264, distance: 204.2
click at [227, 264] on div "Initial Contact 0 deals $0 No deals in this stage Qualification 1 deals $8,000 …" at bounding box center [403, 277] width 488 height 210
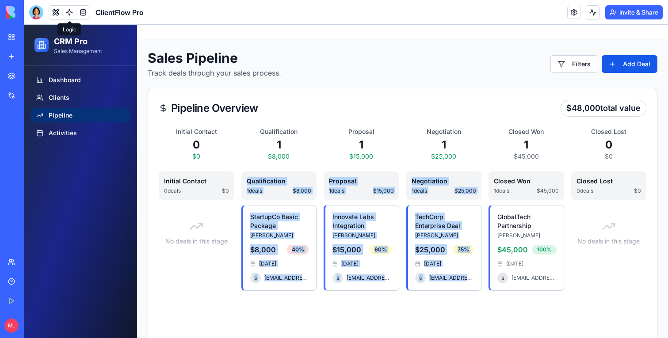
click at [227, 264] on div "No deals in this stage" at bounding box center [197, 293] width 76 height 177
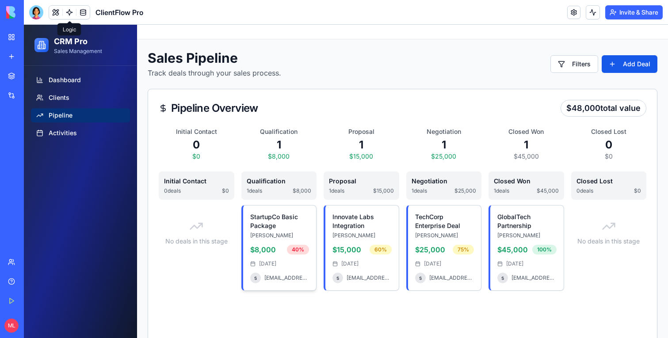
click at [254, 225] on h4 "StartupCo Basic Package" at bounding box center [279, 222] width 59 height 18
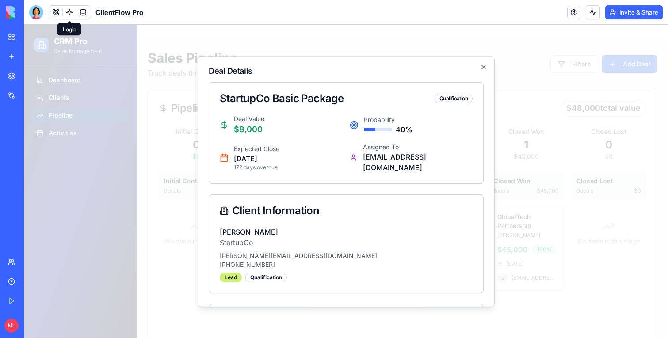
click at [535, 135] on div at bounding box center [346, 181] width 644 height 313
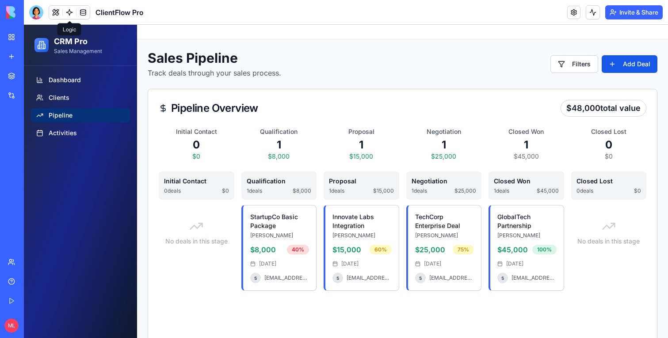
click at [77, 125] on ul "Dashboard Clients Pipeline Activities" at bounding box center [80, 107] width 99 height 69
click at [74, 130] on span "Activities" at bounding box center [63, 133] width 28 height 9
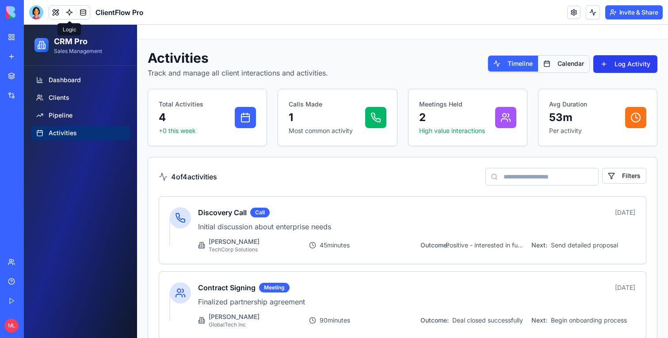
click at [634, 67] on button "Log Activity" at bounding box center [625, 64] width 64 height 18
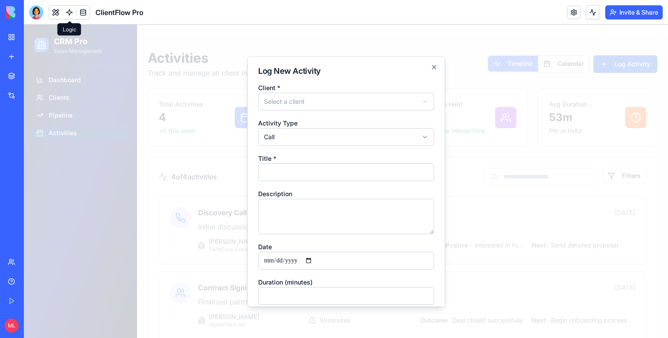
click at [597, 103] on div at bounding box center [346, 181] width 644 height 313
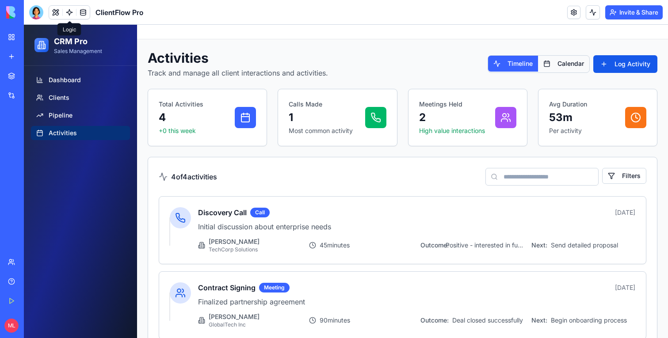
click at [575, 74] on div "Activities Track and manage all client interactions and activities. Timeline Ca…" at bounding box center [403, 64] width 510 height 28
click at [575, 69] on button "Calendar" at bounding box center [563, 64] width 51 height 16
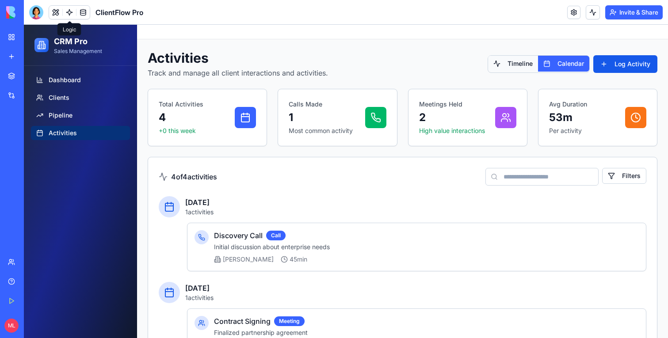
click at [511, 61] on button "Timeline" at bounding box center [513, 64] width 50 height 16
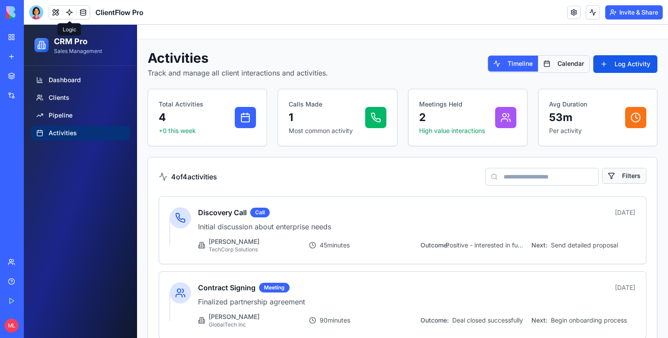
click at [641, 180] on button "Filters" at bounding box center [624, 176] width 44 height 16
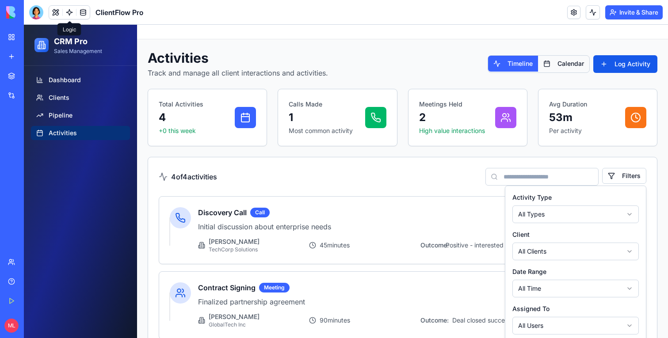
click at [455, 162] on div "4 of 4 activities Filters" at bounding box center [402, 176] width 509 height 39
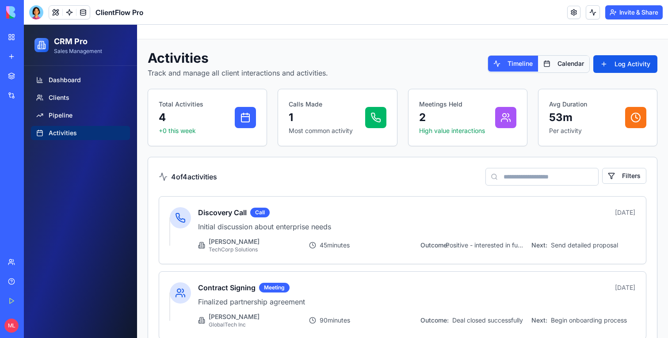
click at [565, 65] on button "Calendar" at bounding box center [563, 64] width 51 height 16
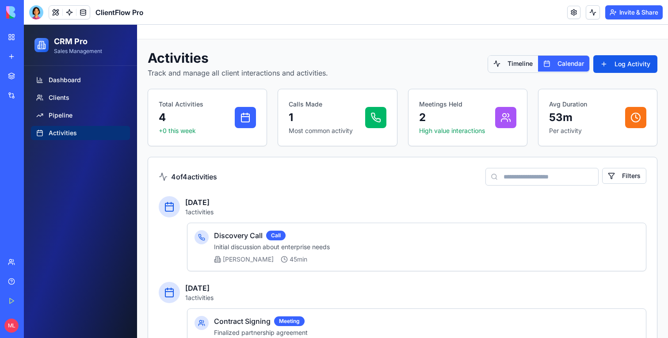
click at [530, 64] on button "Timeline" at bounding box center [513, 64] width 50 height 16
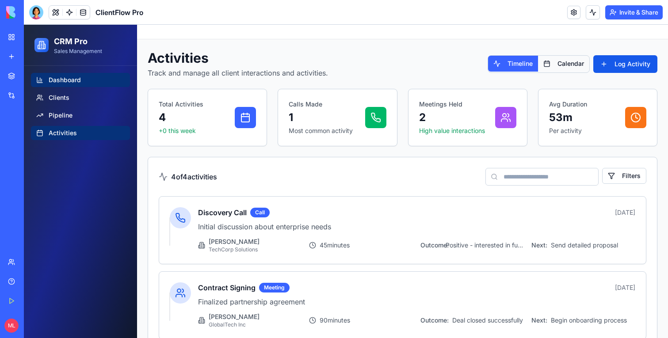
click at [65, 85] on link "Dashboard" at bounding box center [80, 80] width 99 height 14
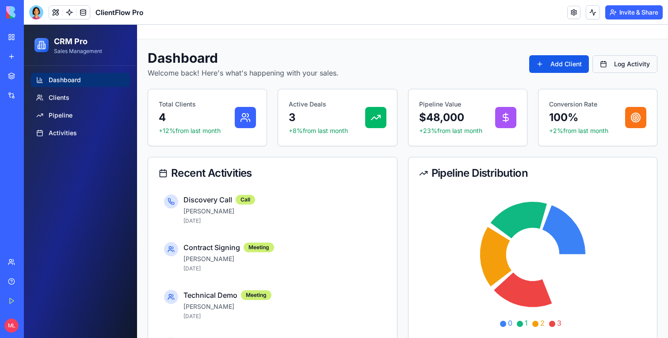
click at [646, 66] on button "Log Activity" at bounding box center [624, 64] width 65 height 18
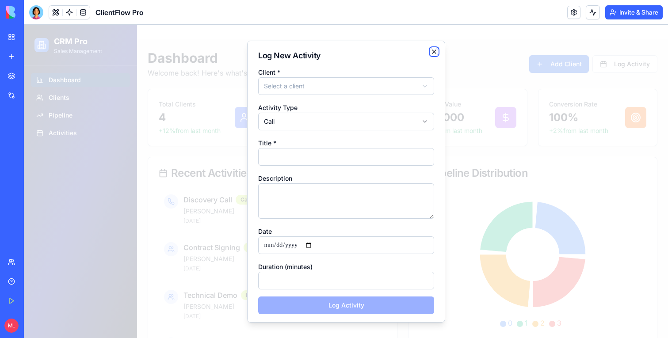
click at [436, 51] on icon "button" at bounding box center [434, 51] width 7 height 7
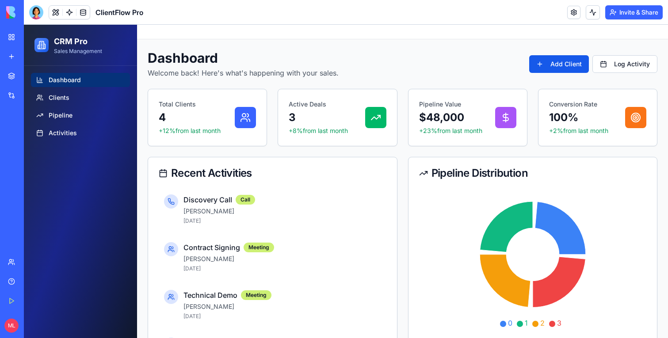
click at [14, 63] on link "New app" at bounding box center [20, 57] width 35 height 18
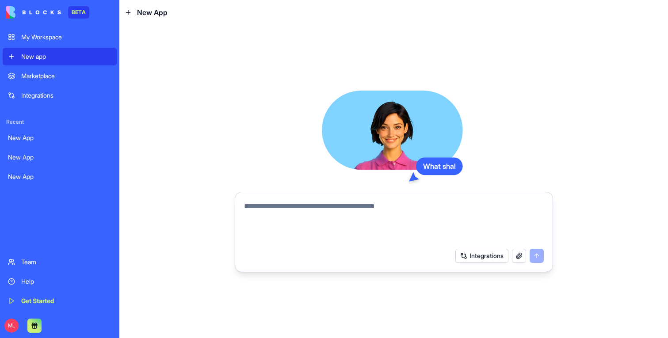
click at [305, 209] on textarea at bounding box center [394, 222] width 300 height 42
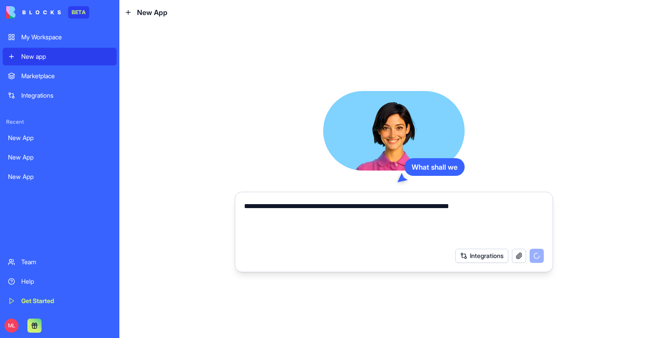
type textarea "**********"
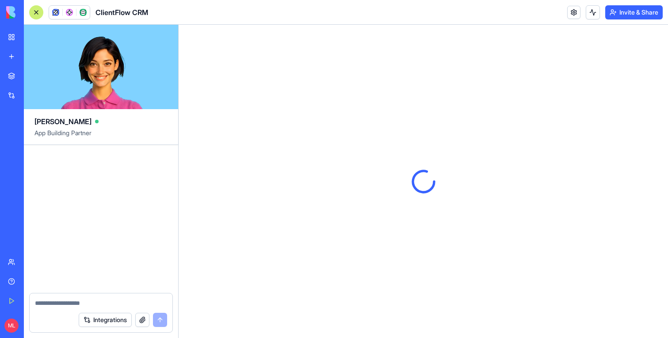
scroll to position [264, 0]
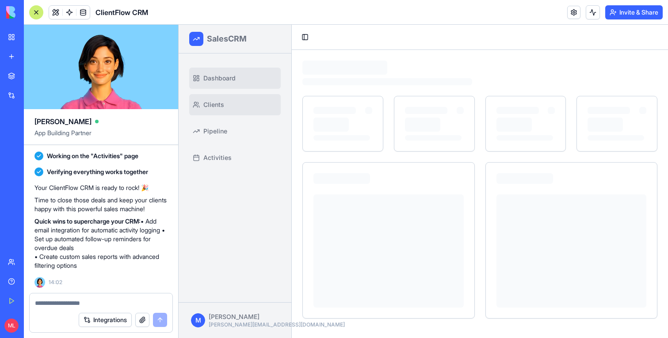
click at [245, 106] on link "Clients" at bounding box center [235, 104] width 92 height 21
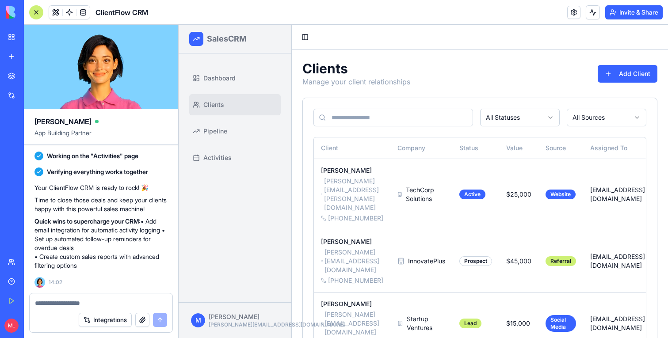
click at [230, 100] on link "Clients" at bounding box center [235, 104] width 92 height 21
click at [229, 80] on span "Dashboard" at bounding box center [219, 78] width 32 height 9
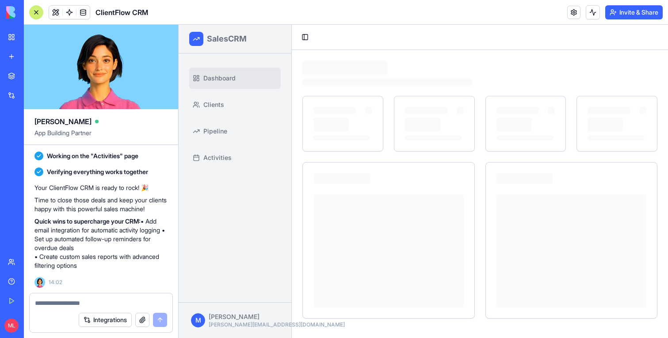
click at [36, 9] on div at bounding box center [36, 12] width 14 height 14
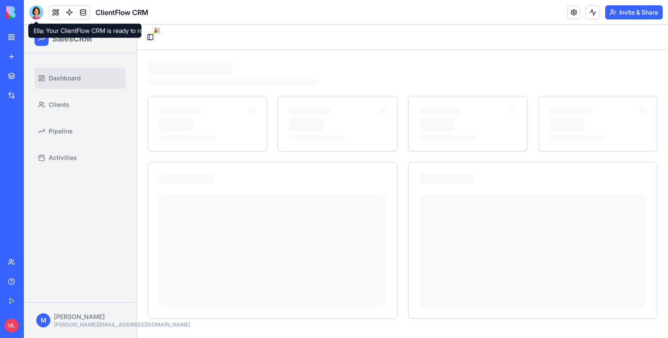
click at [153, 34] on button "Toggle Sidebar" at bounding box center [150, 37] width 12 height 12
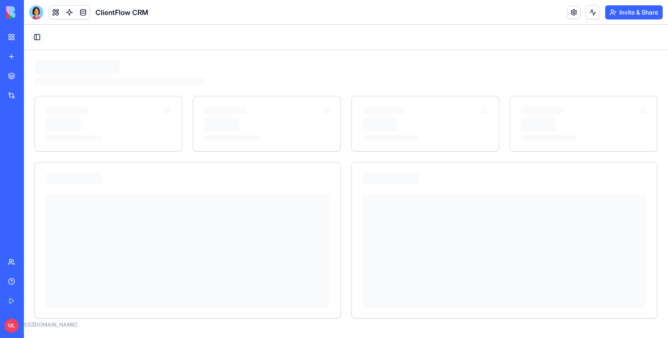
click at [38, 35] on button "Toggle Sidebar" at bounding box center [37, 37] width 12 height 12
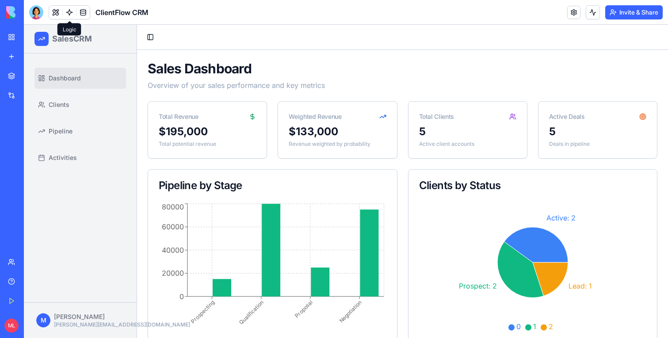
click at [69, 16] on span at bounding box center [69, 12] width 25 height 25
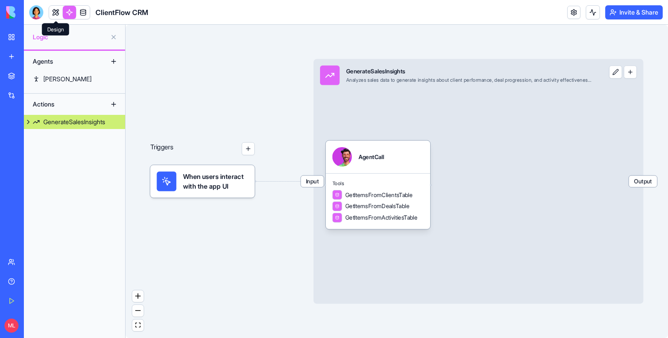
click at [56, 14] on link at bounding box center [55, 12] width 13 height 13
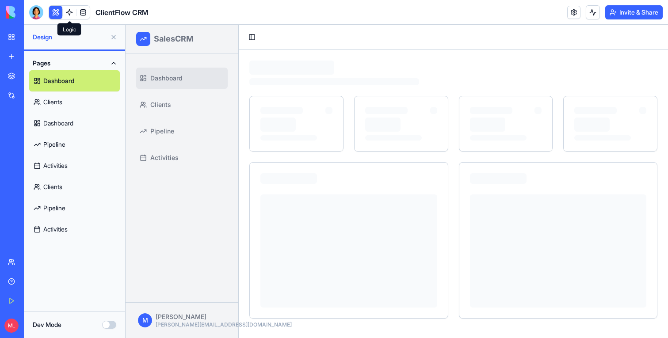
click at [112, 38] on button at bounding box center [114, 37] width 14 height 14
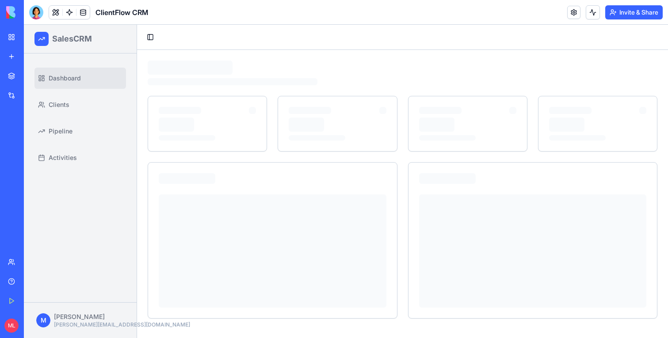
click at [66, 12] on link at bounding box center [69, 12] width 13 height 13
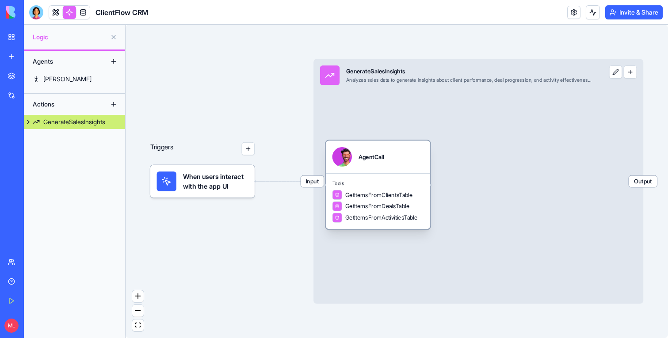
click at [397, 173] on div "AgentCall Tools GetItemsFromClientsTable GetItemsFromDealsTable GetItemsFromAct…" at bounding box center [378, 185] width 104 height 88
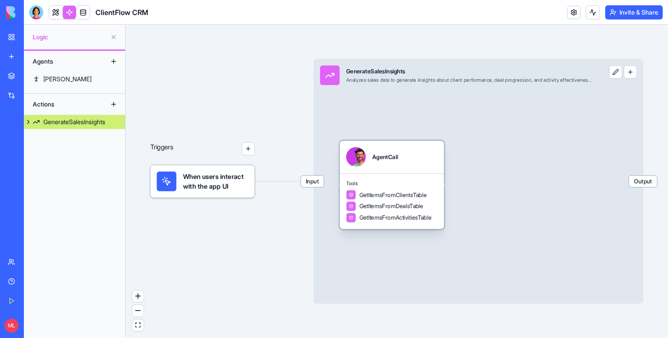
click at [409, 172] on div "AgentCall" at bounding box center [392, 157] width 104 height 33
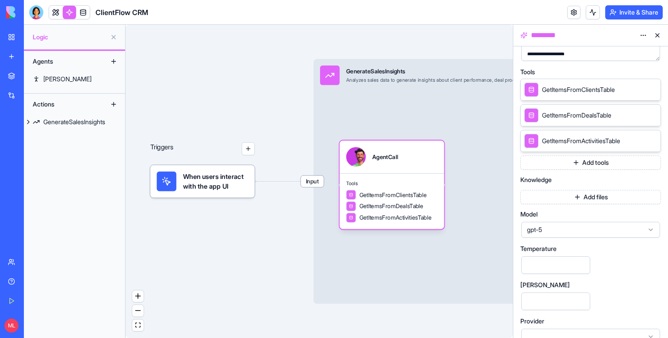
scroll to position [186, 0]
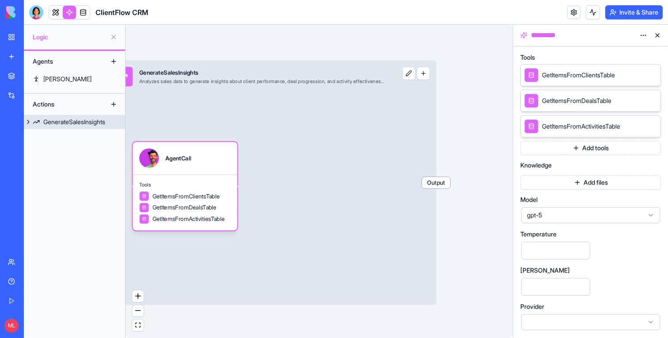
click at [432, 180] on span "Output" at bounding box center [436, 182] width 28 height 11
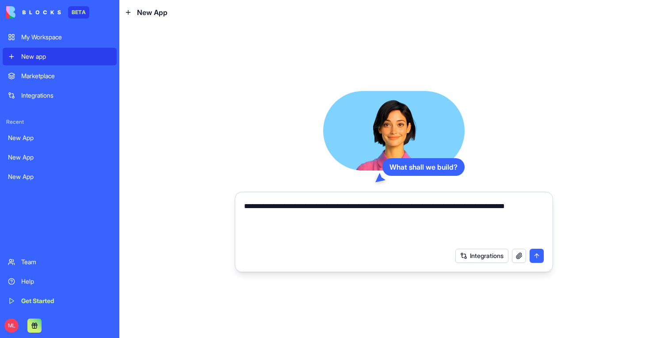
type textarea "**********"
click at [504, 214] on textarea "**********" at bounding box center [394, 222] width 300 height 42
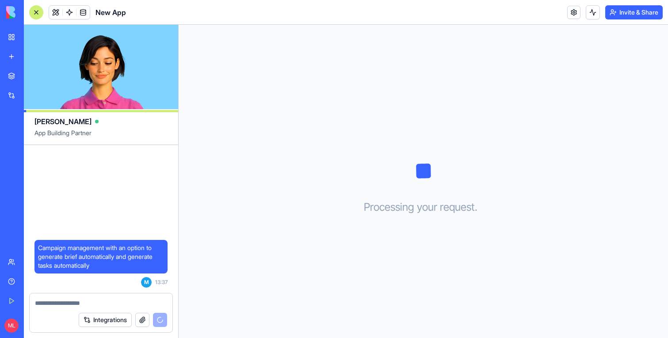
click at [33, 57] on div "New app" at bounding box center [26, 56] width 11 height 9
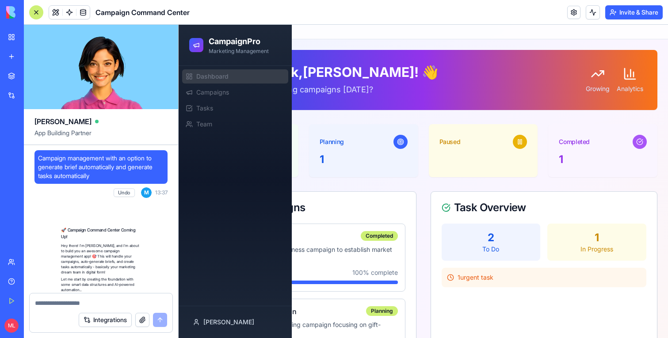
scroll to position [494, 0]
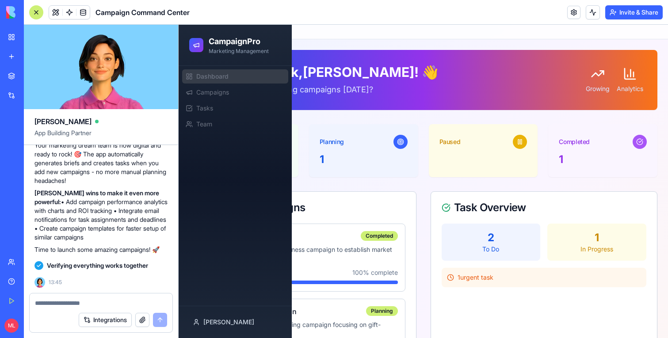
click at [34, 12] on div at bounding box center [36, 12] width 14 height 14
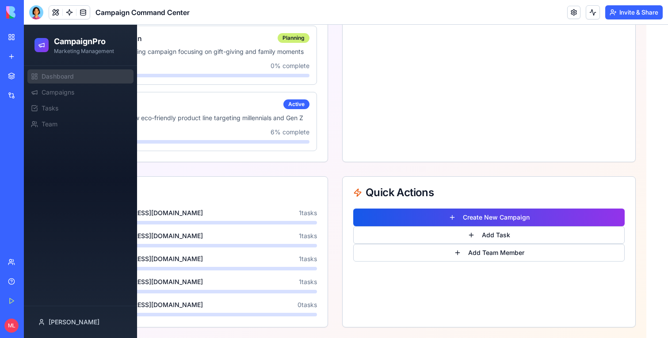
scroll to position [0, 0]
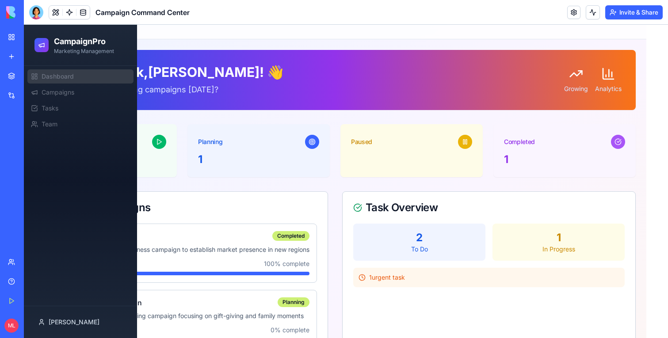
click at [581, 78] on icon at bounding box center [576, 74] width 14 height 14
click at [313, 156] on div "1" at bounding box center [258, 160] width 121 height 14
click at [614, 81] on div "Analytics" at bounding box center [608, 80] width 27 height 27
click at [576, 81] on div "Growing" at bounding box center [576, 80] width 24 height 27
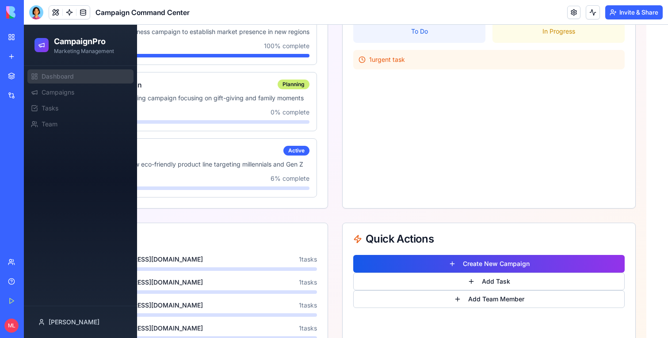
scroll to position [264, 0]
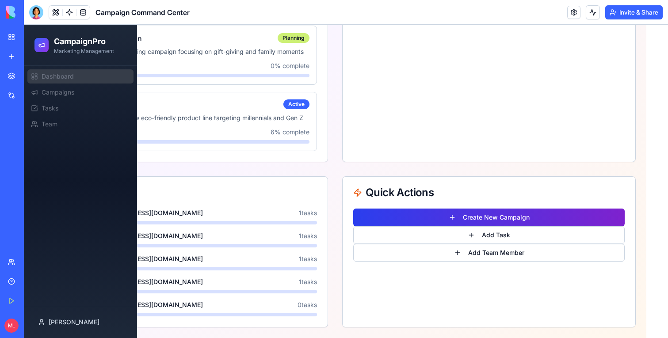
click at [485, 221] on button "Create New Campaign" at bounding box center [488, 218] width 271 height 18
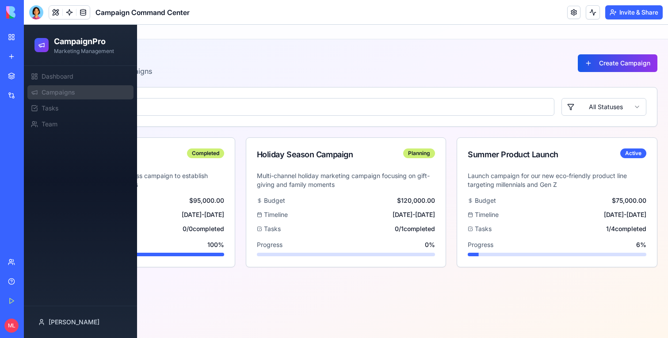
scroll to position [0, 0]
click at [620, 69] on button "Create Campaign" at bounding box center [618, 63] width 80 height 18
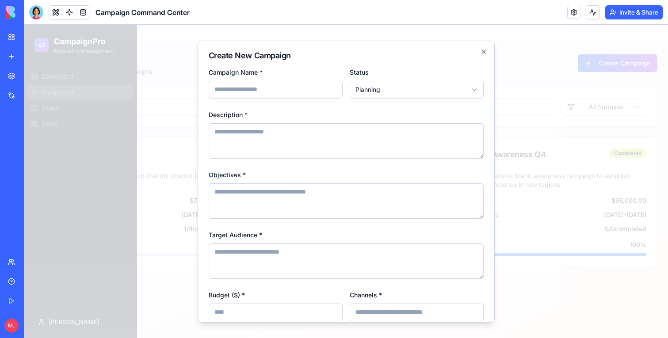
click at [624, 95] on div at bounding box center [346, 181] width 644 height 313
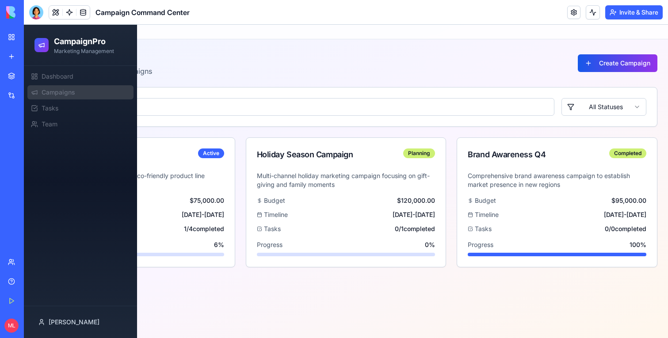
click at [637, 116] on div "All Statuses" at bounding box center [346, 107] width 622 height 39
click at [636, 108] on html "CampaignPro Marketing Management Dashboard Campaigns Tasks Team Michal Toggle S…" at bounding box center [346, 181] width 644 height 313
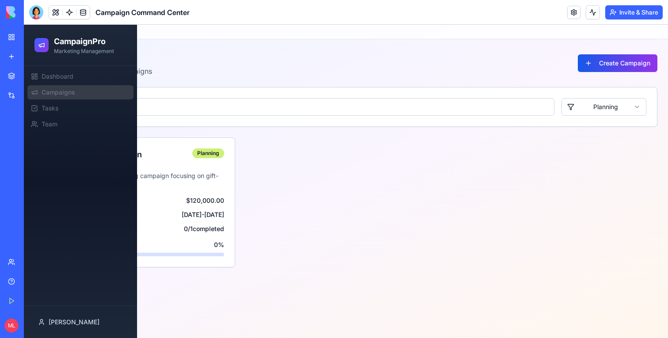
click at [92, 91] on link "Campaigns" at bounding box center [80, 92] width 106 height 14
click at [77, 76] on link "Dashboard" at bounding box center [80, 76] width 106 height 14
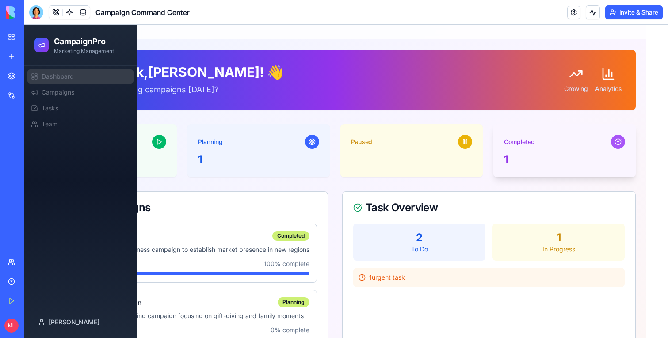
click at [602, 158] on div "1" at bounding box center [564, 160] width 121 height 14
click at [407, 165] on div "Paused" at bounding box center [411, 150] width 142 height 53
click at [293, 165] on div "1" at bounding box center [258, 160] width 121 height 14
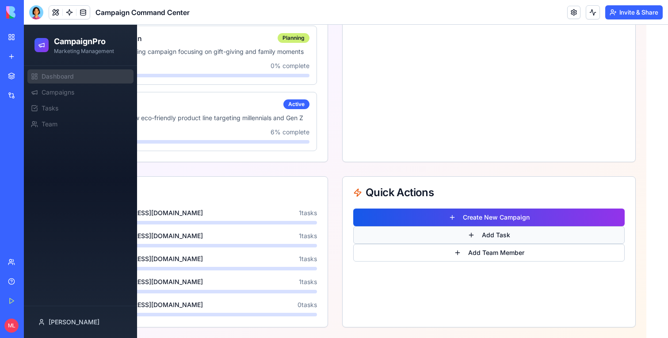
click at [456, 234] on button "Add Task" at bounding box center [488, 235] width 271 height 18
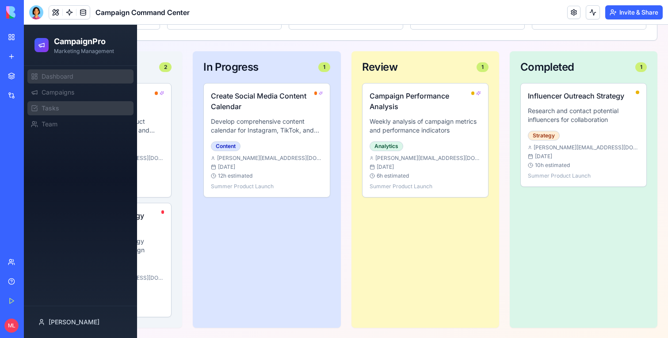
click at [68, 80] on span "Dashboard" at bounding box center [58, 76] width 32 height 9
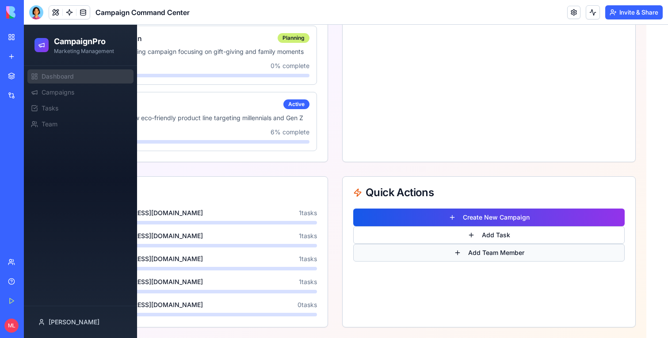
click at [495, 257] on button "Add Team Member" at bounding box center [488, 253] width 271 height 18
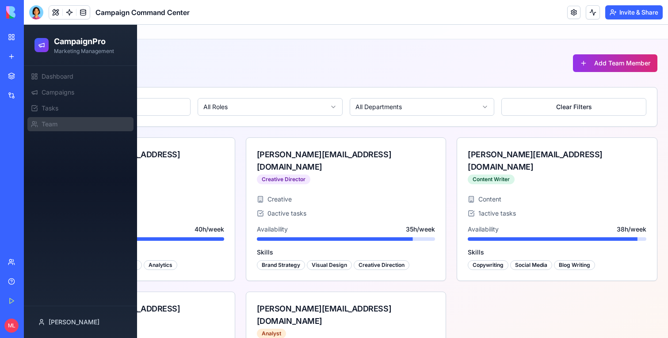
click at [536, 72] on div "Team Manage your team members Add Team Member" at bounding box center [345, 63] width 623 height 27
click at [573, 69] on button "Add Team Member" at bounding box center [615, 63] width 84 height 18
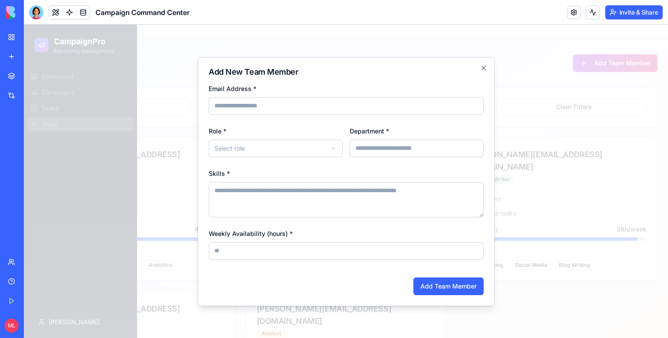
click at [547, 84] on div at bounding box center [346, 181] width 644 height 313
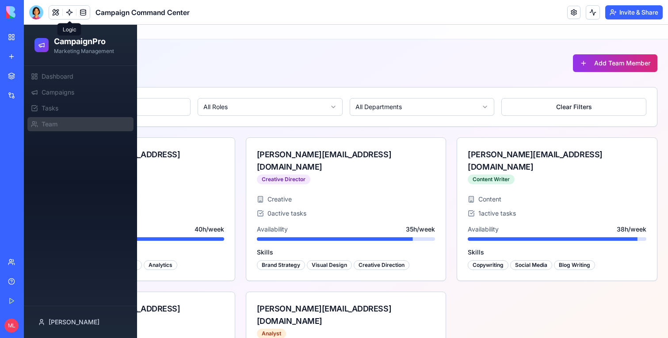
click at [54, 11] on span at bounding box center [55, 12] width 25 height 25
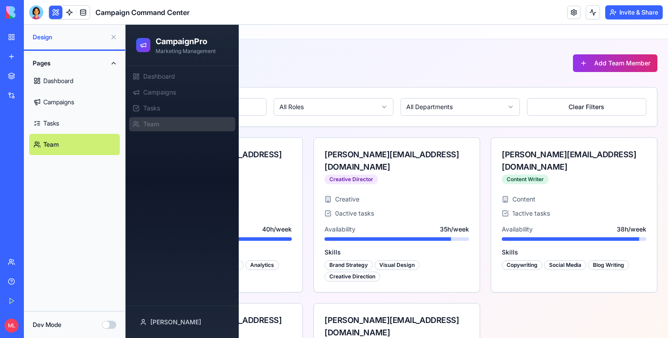
click at [110, 328] on button "Dev Mode" at bounding box center [109, 325] width 14 height 8
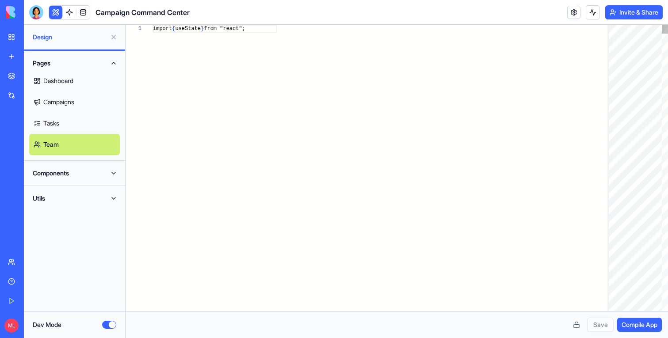
scroll to position [80, 0]
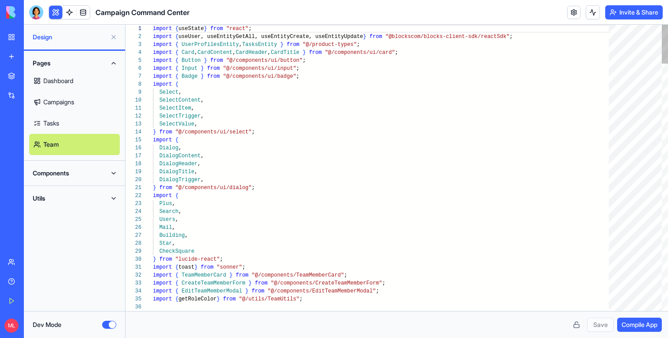
click at [92, 175] on button "Components" at bounding box center [74, 173] width 91 height 14
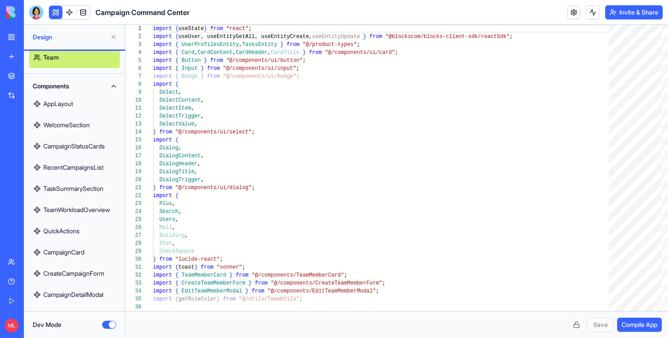
scroll to position [88, 0]
click at [70, 251] on link "CampaignCard" at bounding box center [74, 251] width 91 height 21
type textarea "**********"
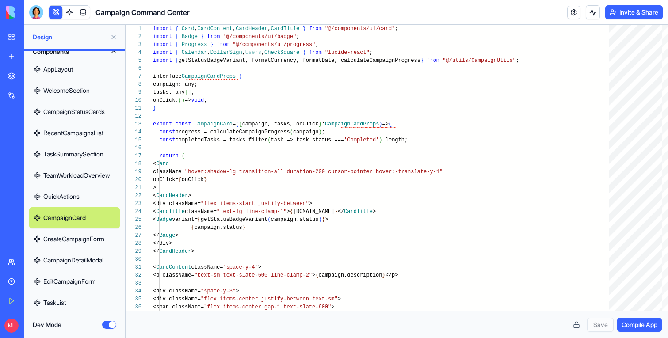
scroll to position [122, 0]
click at [57, 18] on button at bounding box center [55, 12] width 13 height 13
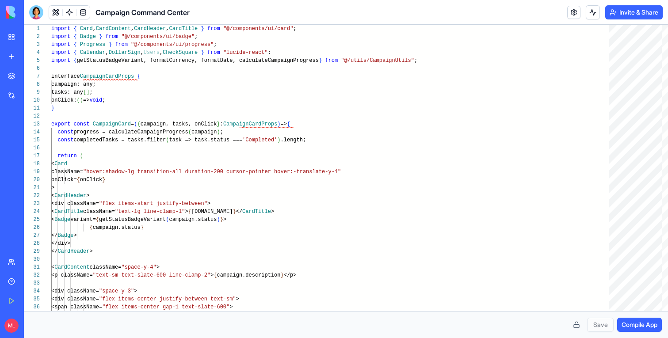
click at [58, 14] on span at bounding box center [69, 12] width 25 height 25
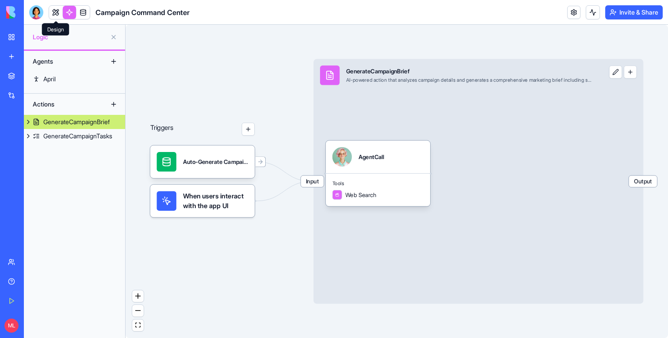
click at [53, 12] on link at bounding box center [55, 12] width 13 height 13
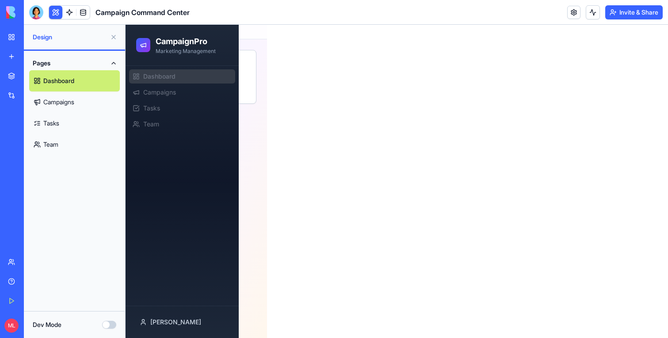
click at [115, 37] on button at bounding box center [114, 37] width 14 height 14
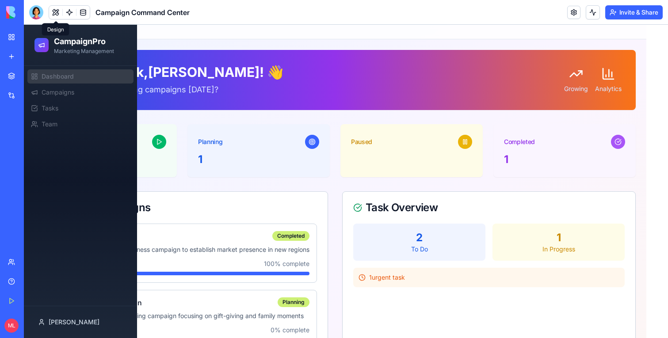
scroll to position [264, 0]
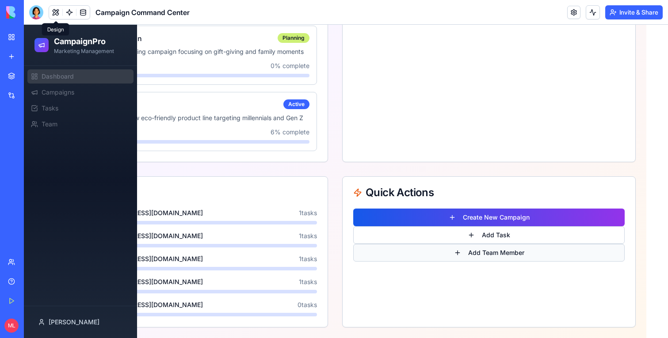
click at [478, 256] on button "Add Team Member" at bounding box center [488, 253] width 271 height 18
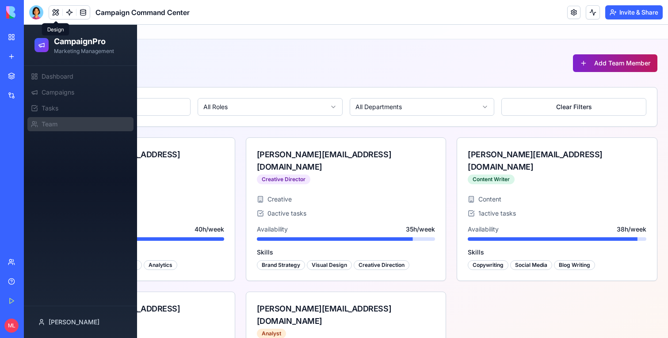
click at [573, 66] on button "Add Team Member" at bounding box center [615, 63] width 84 height 18
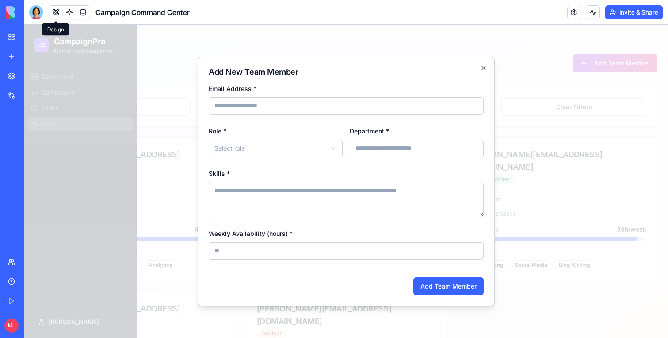
click at [585, 115] on div at bounding box center [346, 181] width 644 height 313
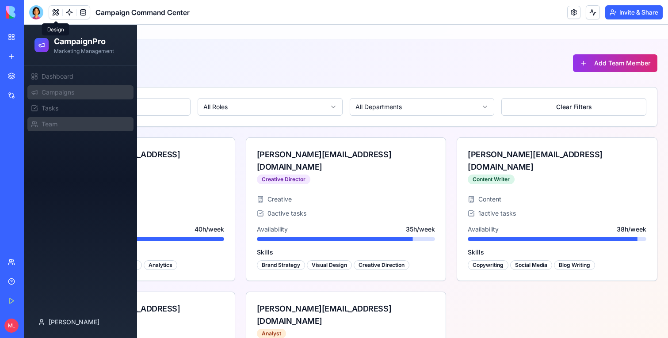
click at [78, 98] on link "Campaigns" at bounding box center [80, 92] width 106 height 14
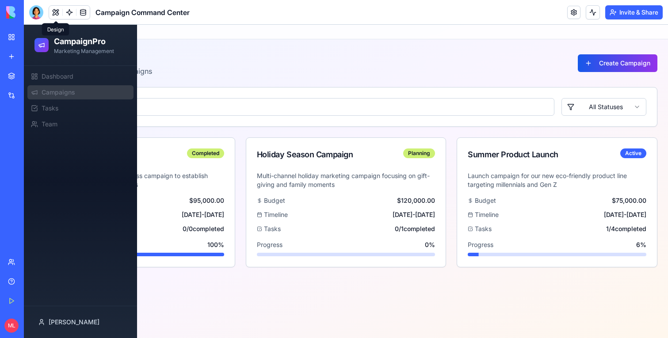
click at [602, 78] on div "Campaigns Manage your marketing campaigns Create Campaign All Statuses Brand Aw…" at bounding box center [345, 159] width 623 height 218
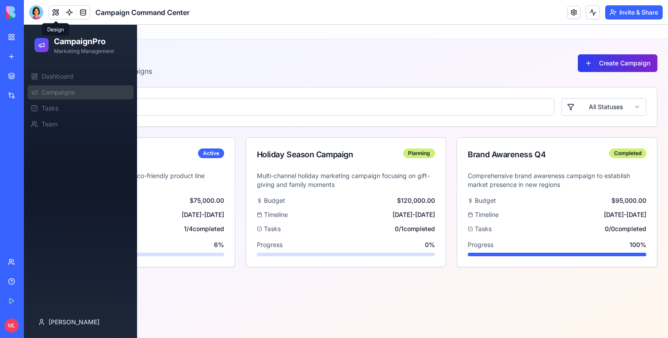
click at [608, 66] on button "Create Campaign" at bounding box center [618, 63] width 80 height 18
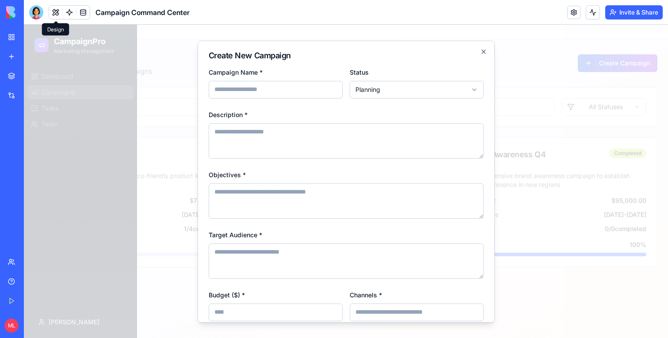
click at [605, 106] on div at bounding box center [346, 181] width 644 height 313
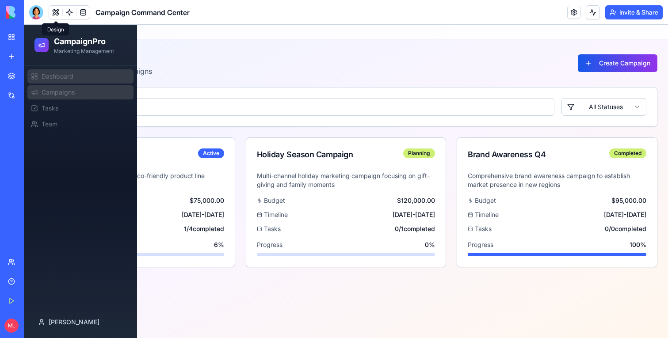
click at [71, 71] on link "Dashboard" at bounding box center [80, 76] width 106 height 14
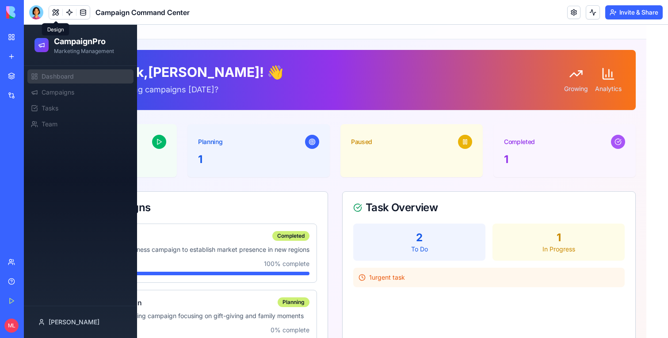
scroll to position [264, 0]
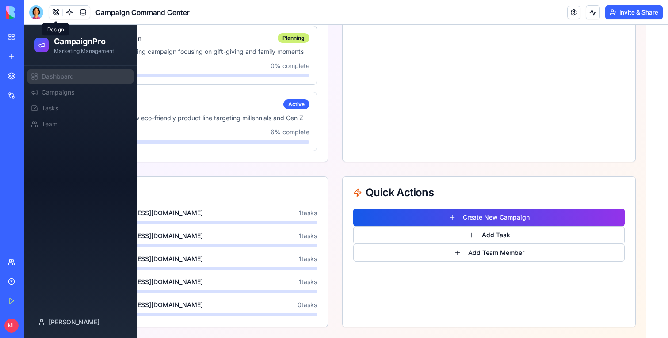
click at [99, 80] on link "Dashboard" at bounding box center [80, 76] width 106 height 14
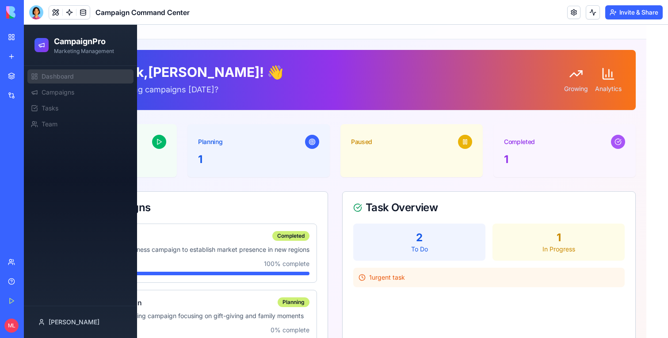
click at [30, 4] on header "Campaign Command Center Invite & Share" at bounding box center [346, 12] width 644 height 25
click at [33, 9] on div at bounding box center [36, 12] width 14 height 14
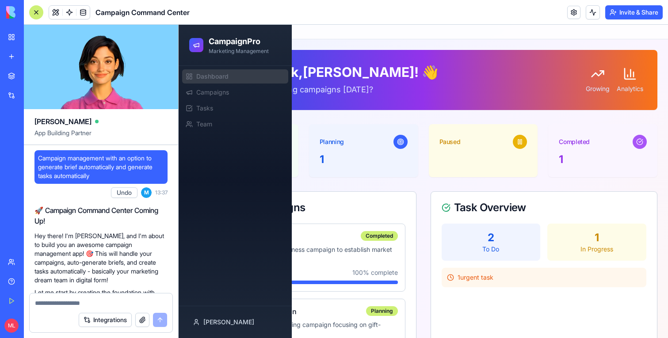
click at [99, 173] on span "Campaign management with an option to generate brief automatically and generate…" at bounding box center [101, 167] width 126 height 27
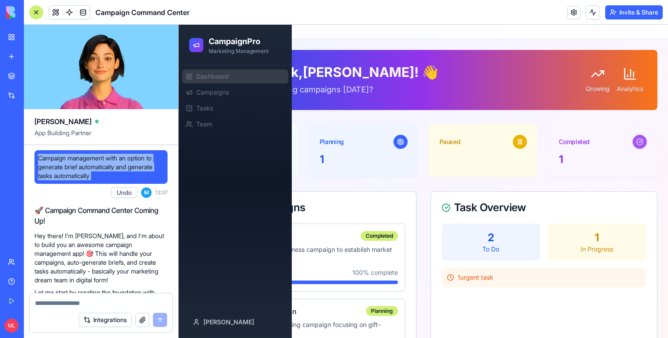
click at [99, 173] on span "Campaign management with an option to generate brief automatically and generate…" at bounding box center [101, 167] width 126 height 27
copy span "Campaign management with an option to generate brief automatically and generate…"
click at [21, 54] on link "New app" at bounding box center [20, 57] width 35 height 18
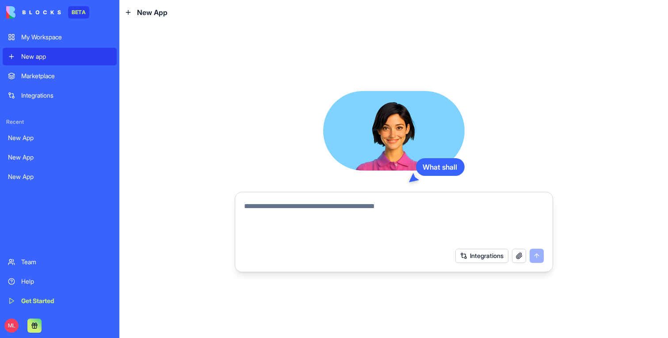
click at [292, 224] on textarea at bounding box center [394, 222] width 300 height 42
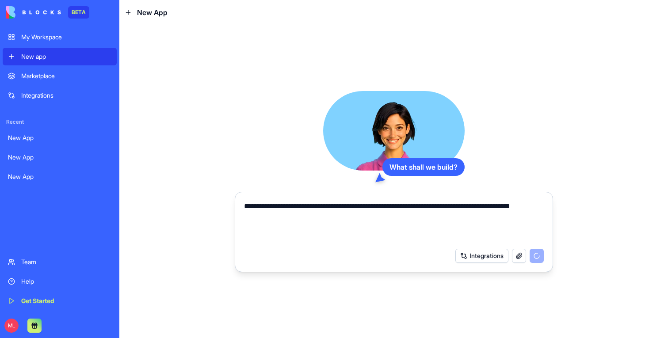
type textarea "**********"
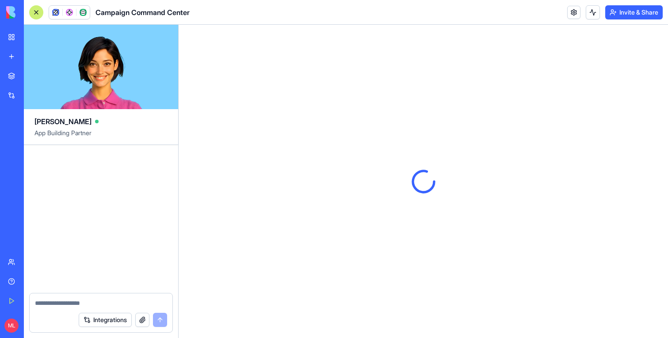
scroll to position [245, 0]
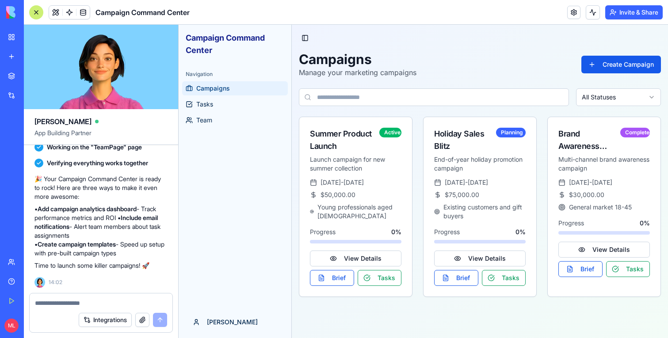
click at [34, 11] on div at bounding box center [36, 12] width 14 height 14
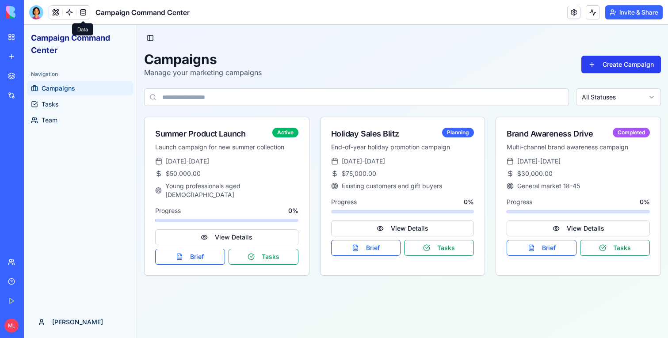
click at [603, 68] on button "Create Campaign" at bounding box center [621, 65] width 80 height 18
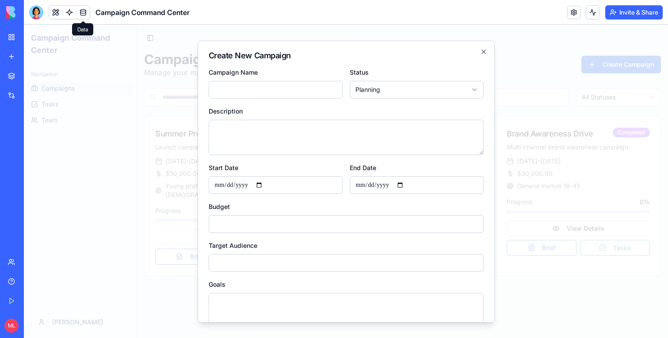
click at [603, 68] on div at bounding box center [346, 181] width 644 height 313
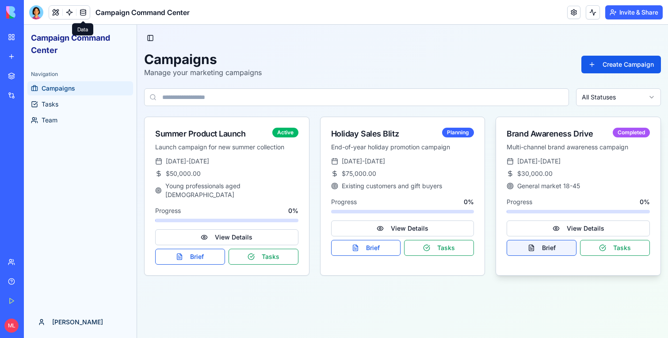
click at [527, 255] on button "Brief" at bounding box center [542, 248] width 70 height 16
click at [593, 227] on button "View Details" at bounding box center [578, 229] width 143 height 16
click at [622, 246] on button "Tasks" at bounding box center [615, 248] width 70 height 16
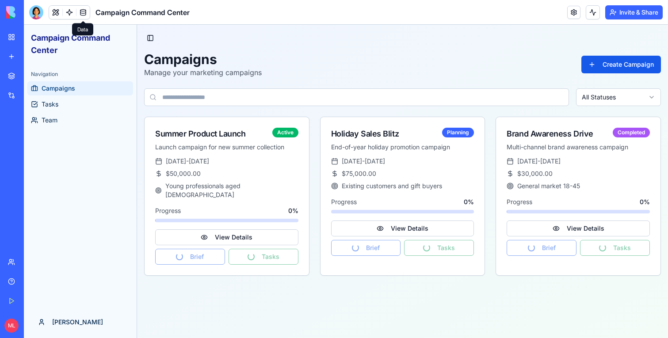
click at [91, 112] on ul "Campaigns Tasks Team" at bounding box center [80, 104] width 106 height 46
click at [87, 109] on link "Tasks" at bounding box center [80, 104] width 106 height 14
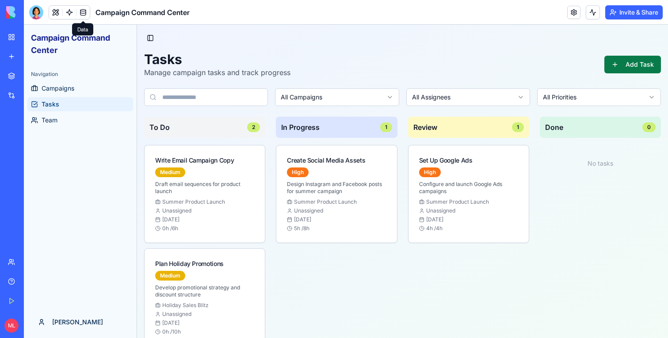
click at [636, 68] on button "Add Task" at bounding box center [632, 65] width 57 height 18
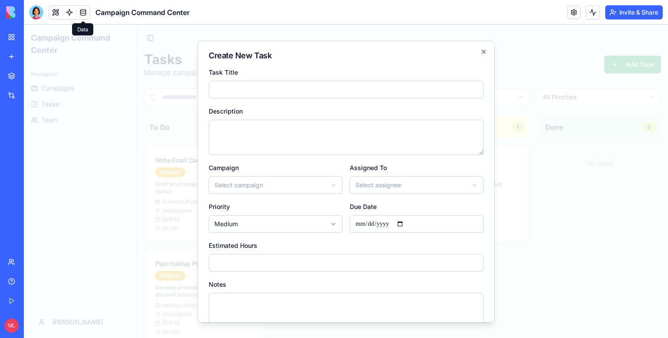
click at [551, 26] on div at bounding box center [346, 181] width 644 height 313
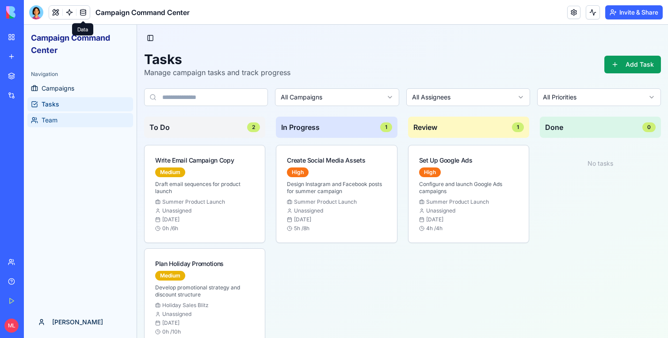
click at [51, 127] on link "Team" at bounding box center [80, 120] width 106 height 14
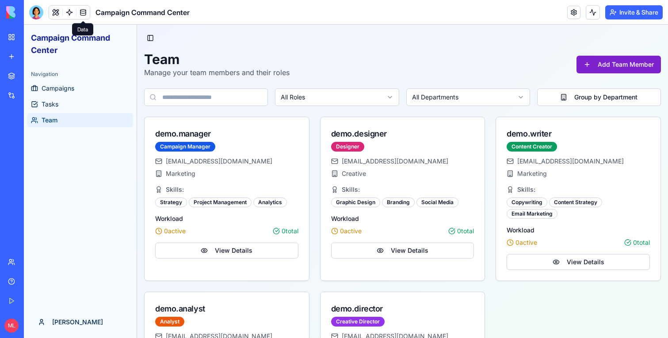
click at [623, 70] on button "Add Team Member" at bounding box center [619, 65] width 84 height 18
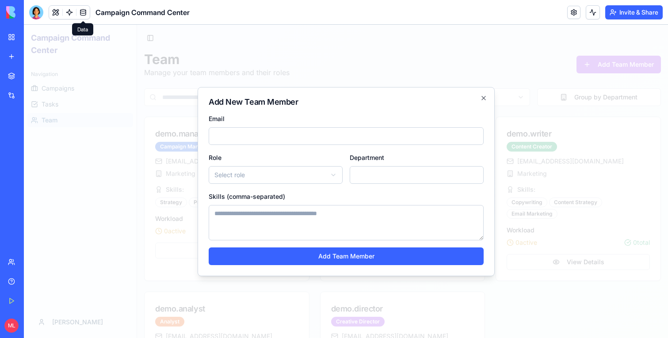
click at [623, 92] on div at bounding box center [346, 181] width 644 height 313
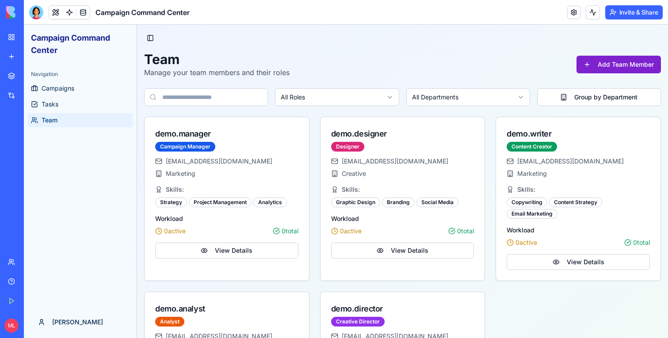
click at [593, 68] on button "Add Team Member" at bounding box center [619, 65] width 84 height 18
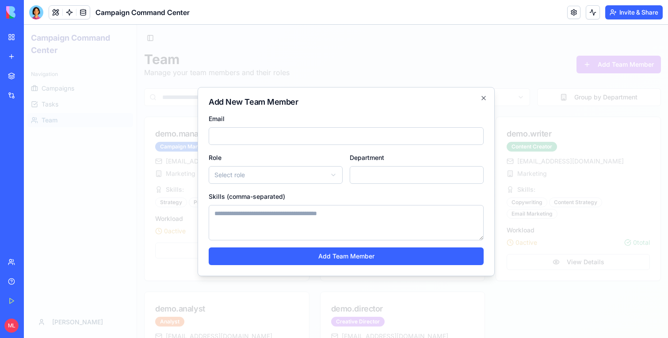
click at [531, 39] on div at bounding box center [346, 181] width 644 height 313
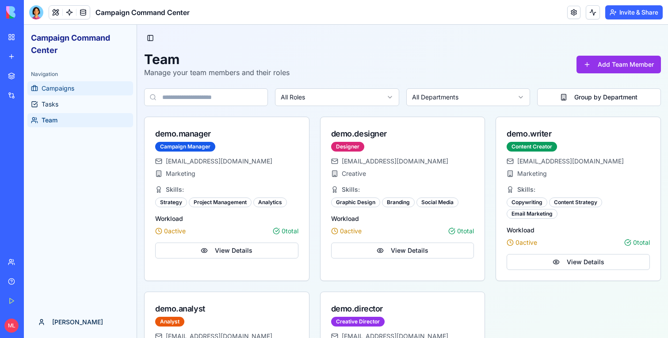
click at [54, 92] on span "Campaigns" at bounding box center [58, 88] width 33 height 9
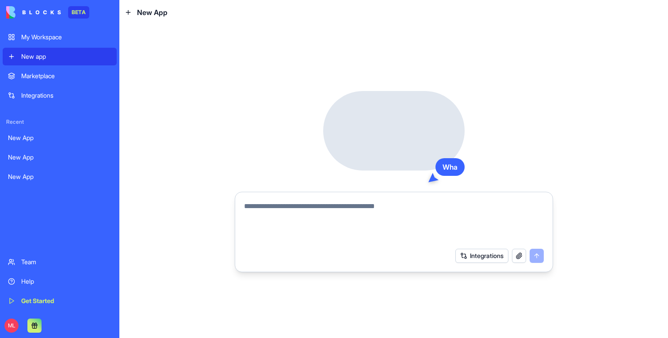
click at [261, 224] on textarea at bounding box center [394, 222] width 300 height 42
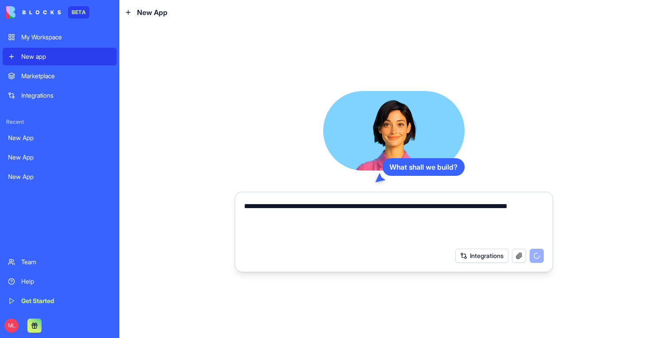
type textarea "**********"
click at [63, 57] on div "New app" at bounding box center [66, 56] width 90 height 9
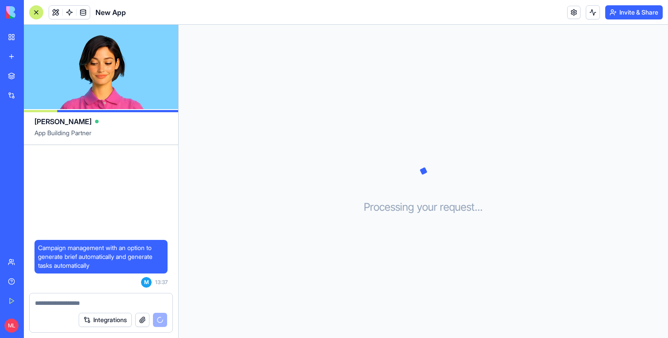
click at [9, 57] on link "New app" at bounding box center [20, 57] width 35 height 18
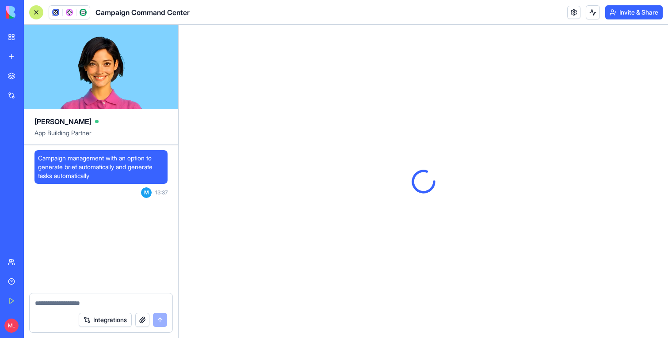
scroll to position [269, 0]
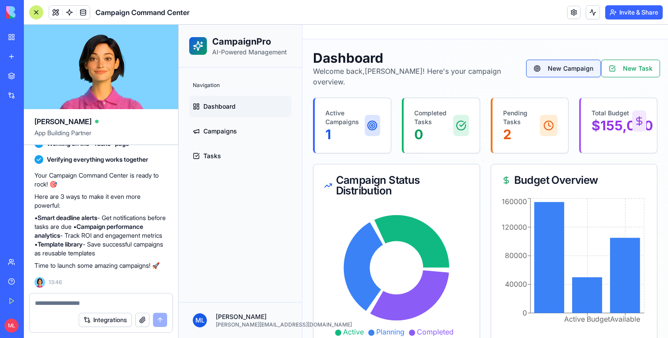
click at [559, 67] on button "New Campaign" at bounding box center [563, 69] width 75 height 18
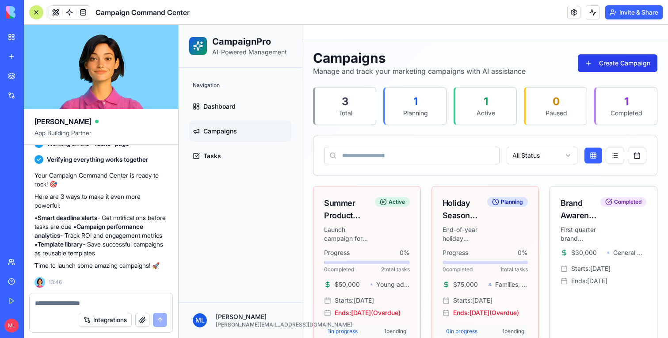
click at [642, 65] on button "Create Campaign" at bounding box center [618, 63] width 80 height 18
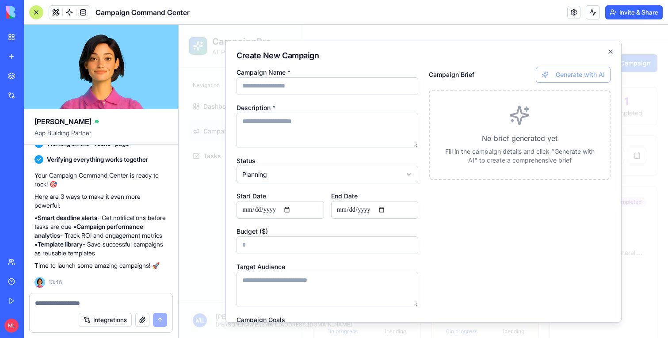
click at [650, 138] on div at bounding box center [423, 181] width 489 height 313
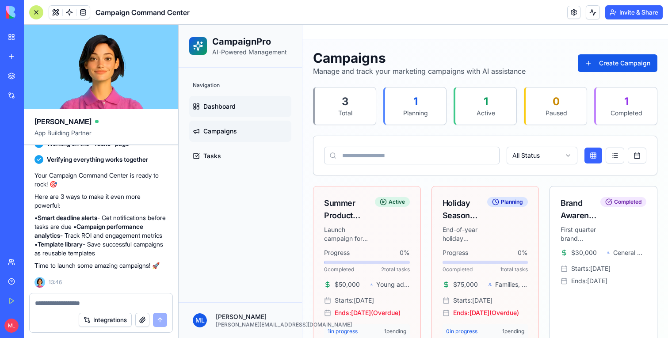
click at [209, 105] on span "Dashboard" at bounding box center [219, 106] width 32 height 9
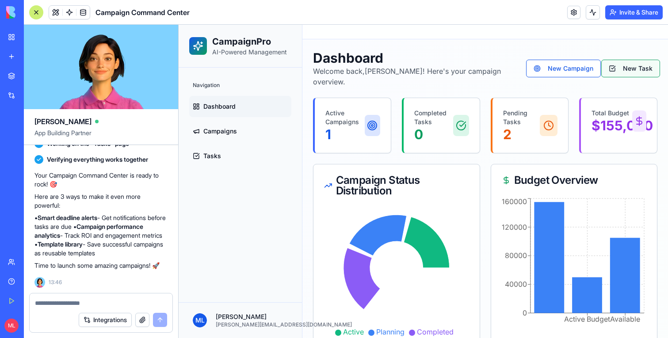
click at [626, 60] on button "New Task" at bounding box center [630, 69] width 59 height 18
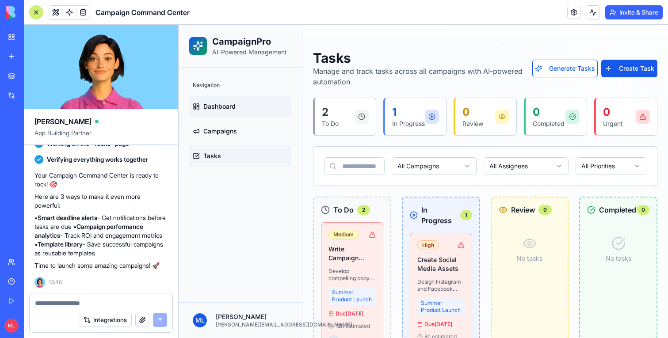
click at [228, 102] on span "Dashboard" at bounding box center [219, 106] width 32 height 9
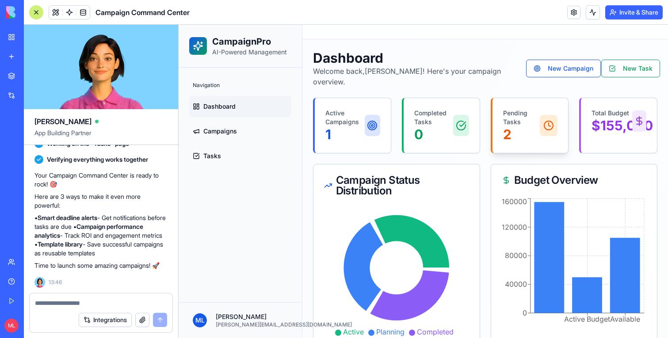
click at [527, 129] on p "2" at bounding box center [521, 134] width 37 height 16
click at [620, 125] on div "Total Budget $ 155,000" at bounding box center [619, 121] width 76 height 46
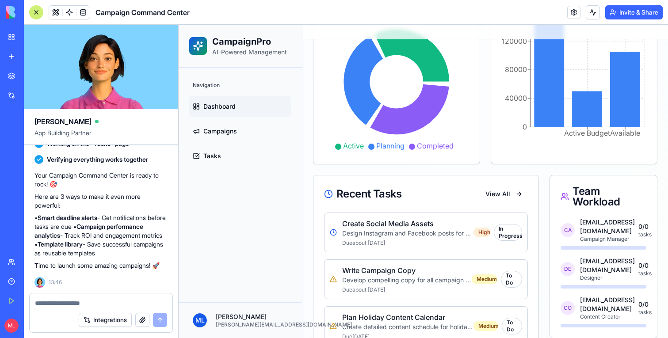
scroll to position [279, 0]
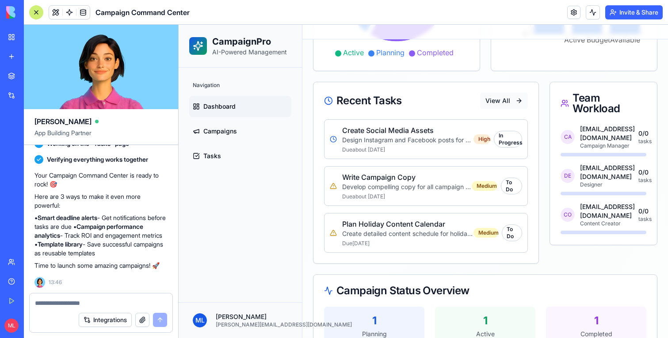
click at [502, 93] on button "View All" at bounding box center [504, 101] width 48 height 16
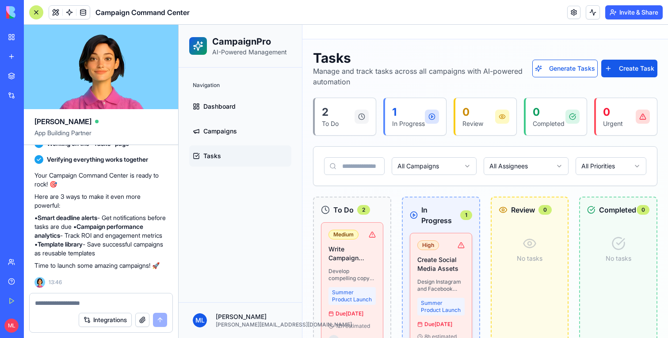
click at [436, 286] on div "High Create Social Media Assets Design Instagram and Facebook posts for summer …" at bounding box center [440, 310] width 47 height 139
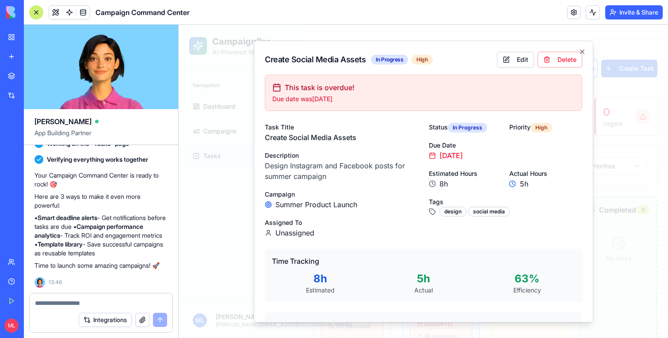
click at [520, 49] on div "Create Social Media Assets In Progress High Edit Delete This task is overdue! D…" at bounding box center [424, 181] width 340 height 282
click at [520, 57] on button "Edit" at bounding box center [515, 59] width 37 height 16
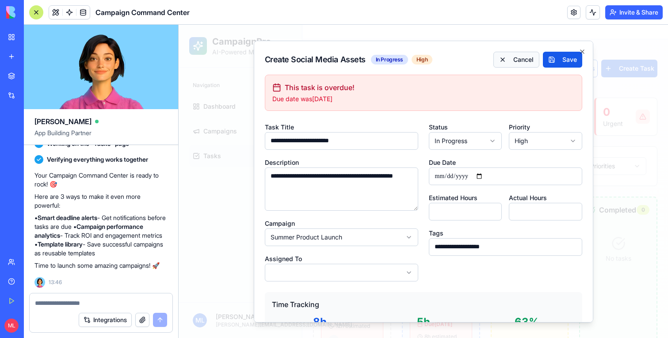
click at [517, 58] on button "Cancel" at bounding box center [516, 59] width 46 height 16
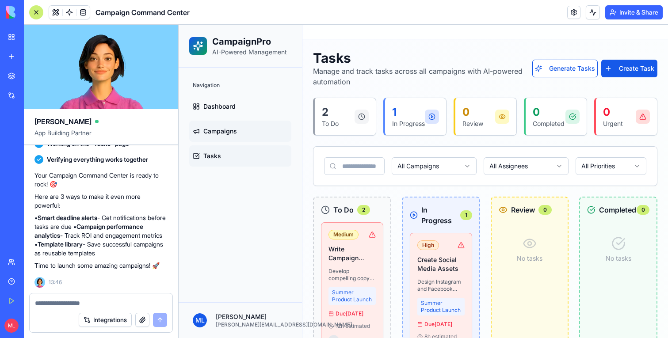
click at [203, 135] on span "Campaigns" at bounding box center [220, 131] width 34 height 9
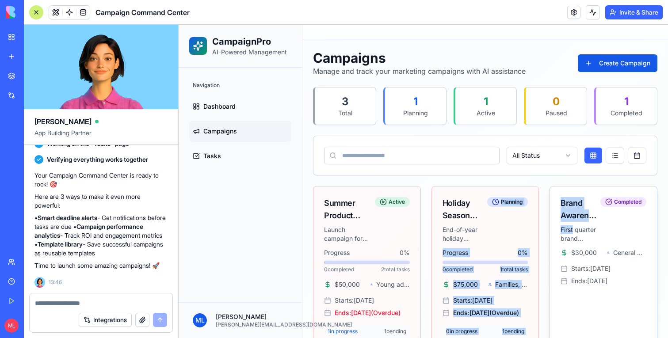
drag, startPoint x: 481, startPoint y: 237, endPoint x: 612, endPoint y: 230, distance: 131.5
click at [612, 230] on div "Summer Product Launch Launch campaign for new summer collection Active Progress…" at bounding box center [485, 268] width 344 height 164
click at [612, 230] on div "Brand Awareness Q1 First quarter brand building initiative Completed" at bounding box center [604, 220] width 86 height 46
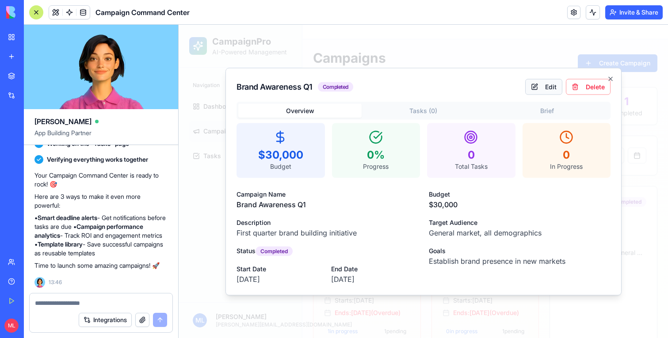
click at [535, 83] on button "Edit" at bounding box center [543, 87] width 37 height 16
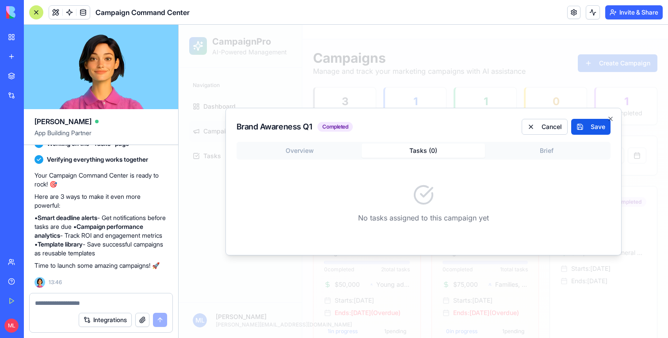
click at [443, 85] on body "CampaignPro AI-Powered Management Navigation Dashboard Campaigns Tasks [PERSON_…" at bounding box center [423, 199] width 489 height 349
click at [586, 129] on button "Save" at bounding box center [590, 127] width 39 height 16
click at [536, 128] on button "Edit" at bounding box center [543, 127] width 37 height 16
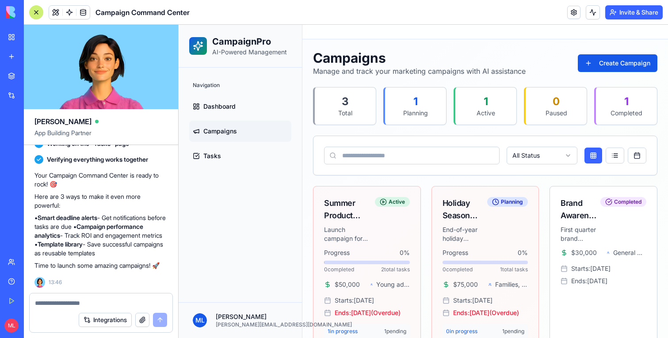
click at [230, 117] on ul "Dashboard Campaigns Tasks" at bounding box center [240, 131] width 102 height 71
click at [235, 114] on link "Dashboard" at bounding box center [240, 106] width 102 height 21
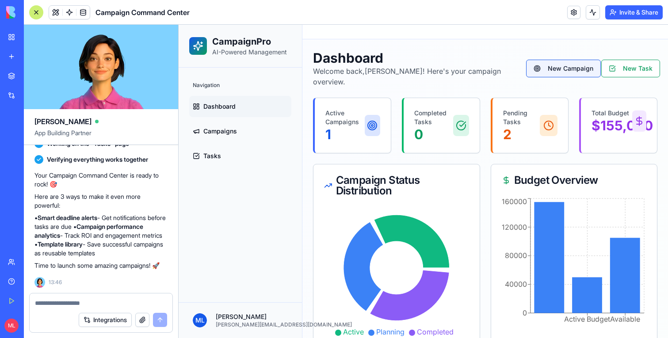
click at [568, 63] on button "New Campaign" at bounding box center [563, 69] width 75 height 18
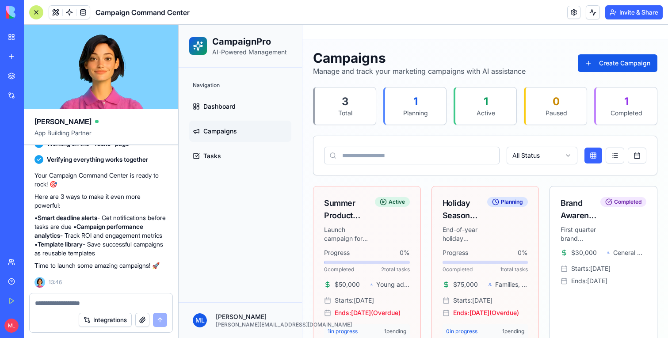
click at [211, 94] on div "Navigation Dashboard Campaigns Tasks" at bounding box center [240, 123] width 109 height 96
click at [211, 109] on span "Dashboard" at bounding box center [219, 106] width 32 height 9
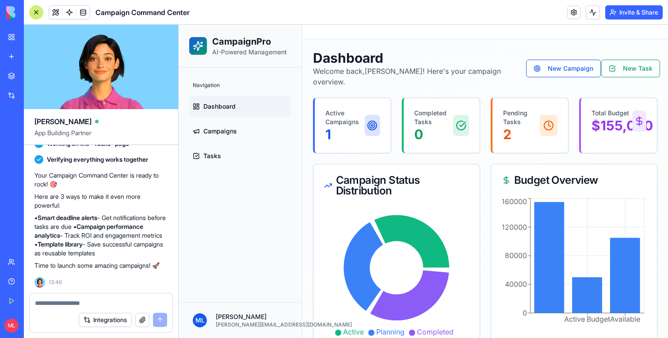
click at [8, 61] on link "New app" at bounding box center [20, 57] width 35 height 18
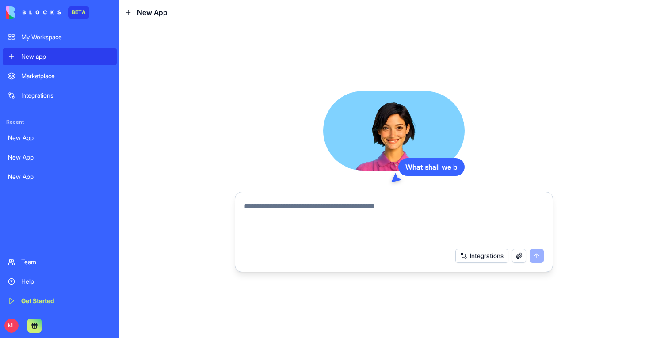
click at [299, 219] on textarea at bounding box center [394, 222] width 300 height 42
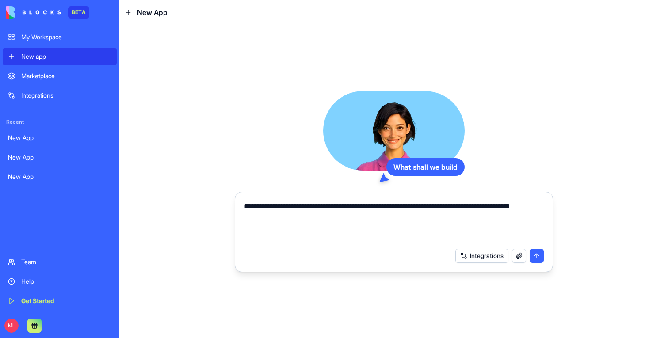
click at [293, 211] on textarea "**********" at bounding box center [394, 222] width 300 height 42
type textarea "**********"
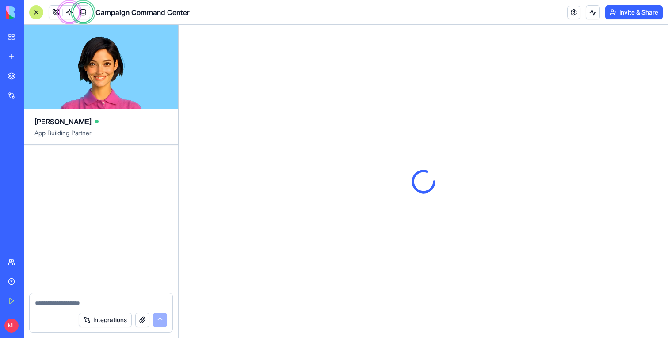
scroll to position [269, 0]
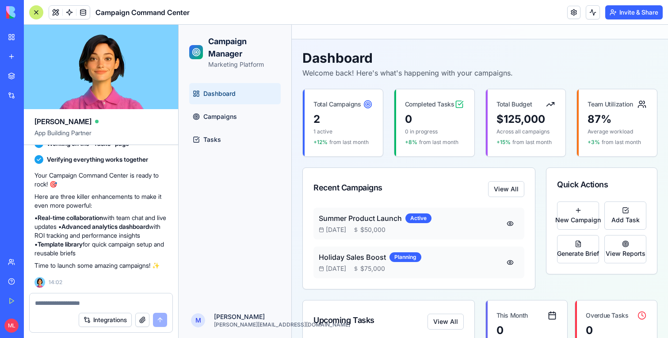
click at [36, 13] on div at bounding box center [36, 12] width 14 height 14
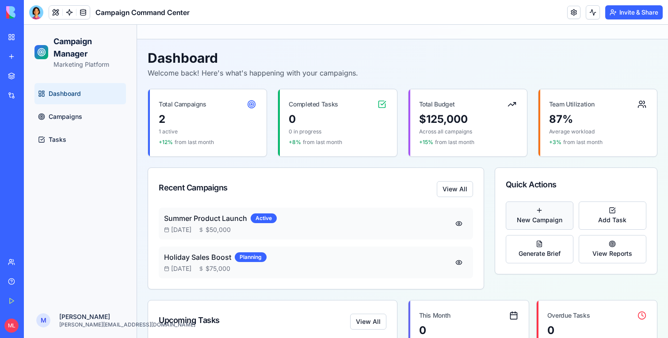
click at [558, 227] on button "New Campaign" at bounding box center [540, 216] width 68 height 28
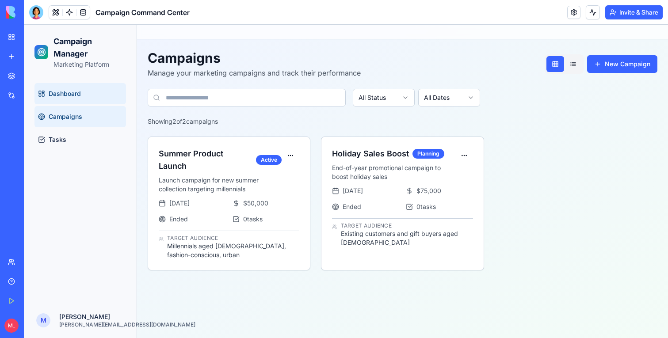
click at [76, 91] on span "Dashboard" at bounding box center [65, 93] width 32 height 9
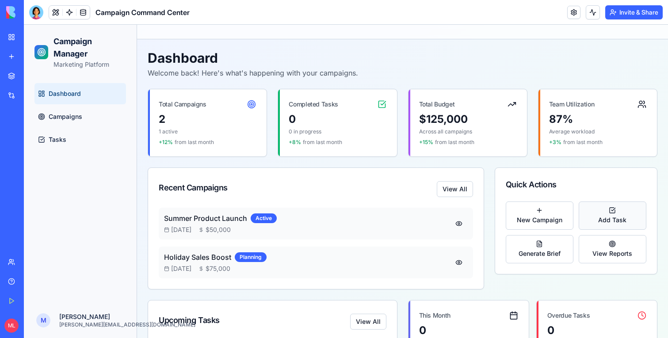
click at [620, 206] on button "Add Task" at bounding box center [613, 216] width 68 height 28
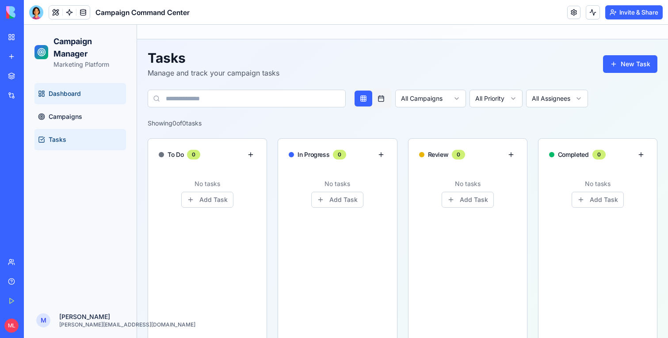
click at [68, 95] on span "Dashboard" at bounding box center [65, 93] width 32 height 9
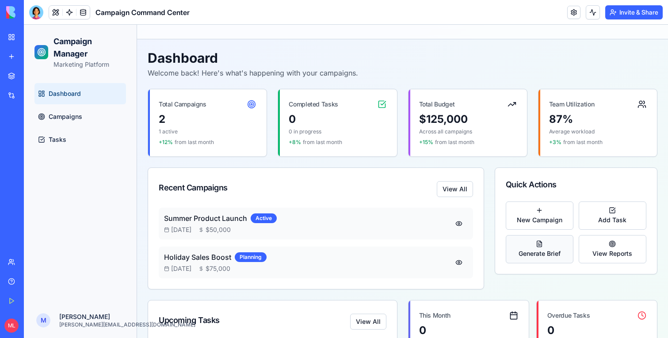
click at [534, 245] on button "Generate Brief" at bounding box center [540, 249] width 68 height 28
click at [619, 255] on span "View Reports" at bounding box center [612, 253] width 40 height 9
click at [70, 16] on span at bounding box center [69, 12] width 25 height 25
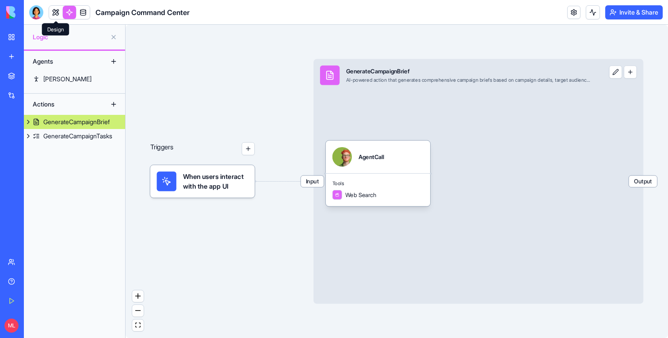
click at [60, 14] on link at bounding box center [55, 12] width 13 height 13
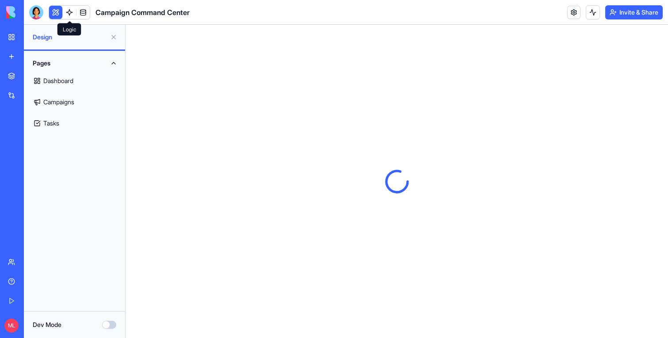
click at [117, 33] on button at bounding box center [114, 37] width 14 height 14
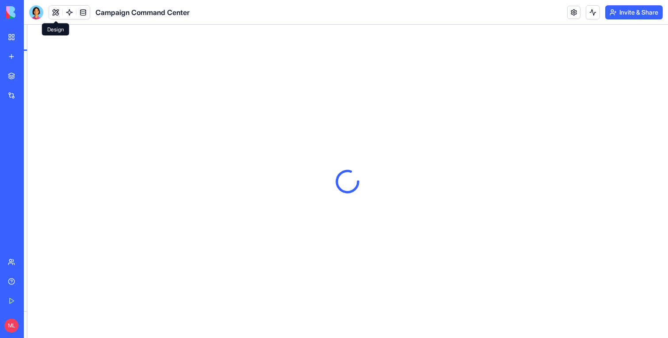
click at [117, 35] on div at bounding box center [347, 181] width 641 height 313
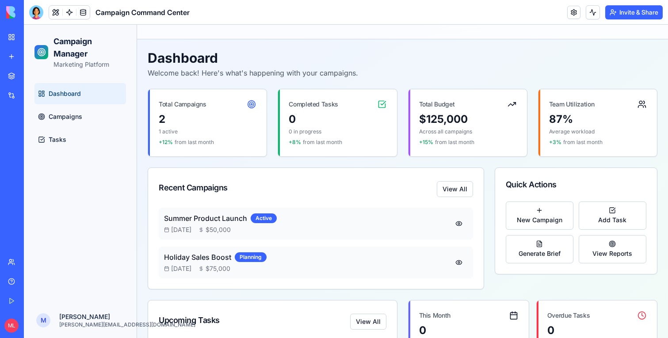
scroll to position [96, 0]
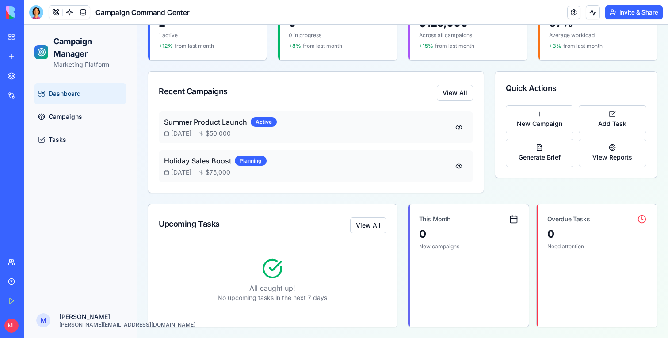
click at [596, 175] on div "New Campaign Add Task Generate Brief View Reports" at bounding box center [576, 141] width 162 height 73
click at [597, 166] on button "View Reports" at bounding box center [613, 153] width 68 height 28
click at [599, 162] on button "View Reports" at bounding box center [613, 153] width 68 height 28
click at [604, 151] on button "View Reports" at bounding box center [613, 153] width 68 height 28
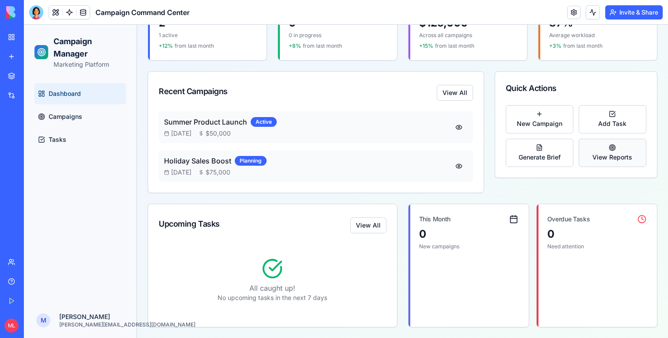
click at [604, 151] on button "View Reports" at bounding box center [613, 153] width 68 height 28
click at [458, 96] on button "View All" at bounding box center [455, 93] width 36 height 16
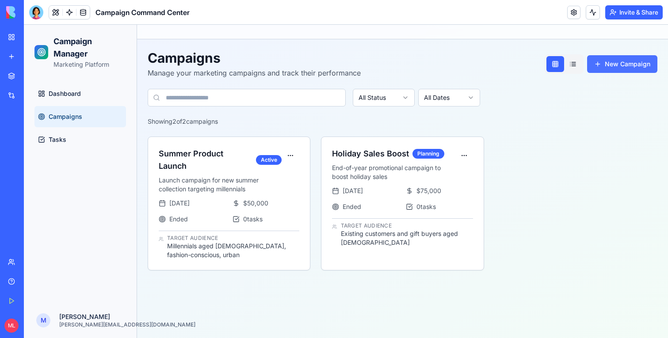
click at [613, 72] on button "New Campaign" at bounding box center [622, 64] width 70 height 18
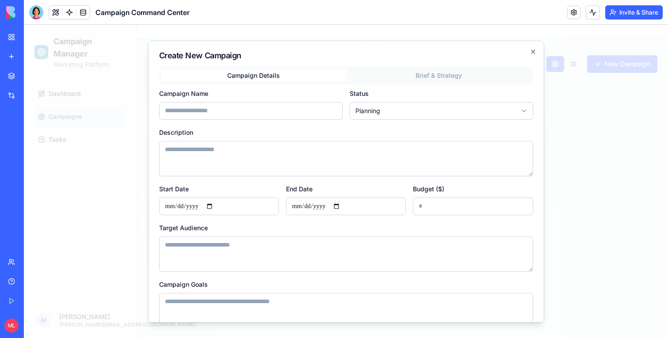
click at [442, 63] on div "Create New Campaign Campaign Details Brief & Strategy Campaign Name Status Plan…" at bounding box center [346, 181] width 396 height 282
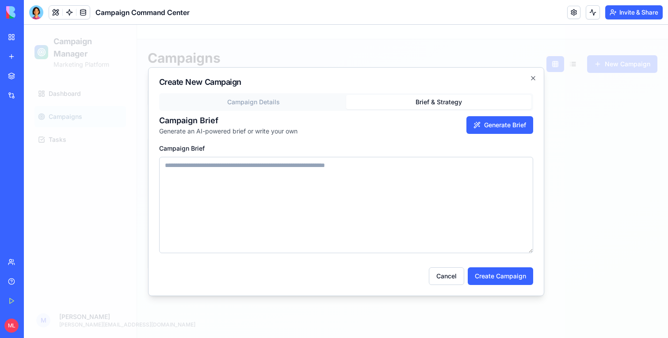
click at [442, 80] on div "Create New Campaign Campaign Details Brief & Strategy Campaign Brief Generate a…" at bounding box center [346, 181] width 396 height 229
click at [491, 124] on button "Generate Brief" at bounding box center [499, 125] width 67 height 18
click at [562, 147] on div at bounding box center [346, 181] width 644 height 313
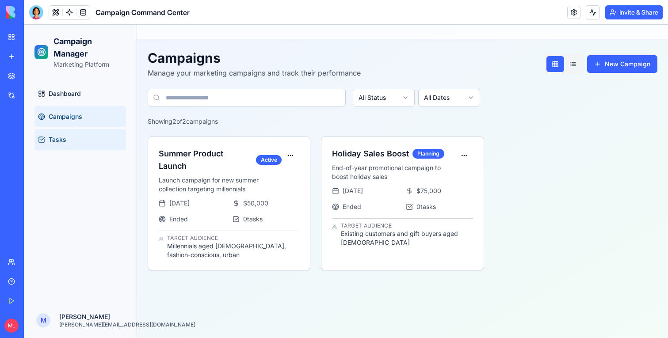
click at [55, 140] on span "Tasks" at bounding box center [58, 139] width 18 height 9
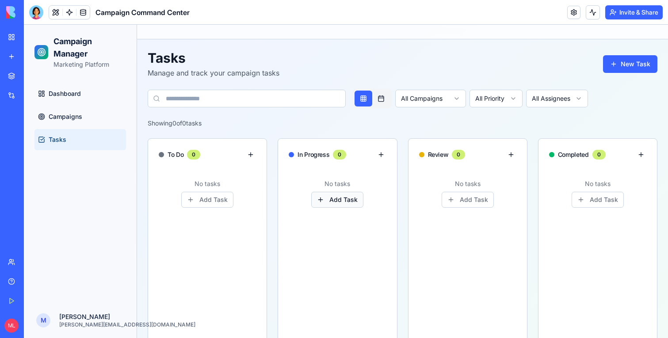
click at [341, 203] on button "Add Task" at bounding box center [337, 200] width 52 height 16
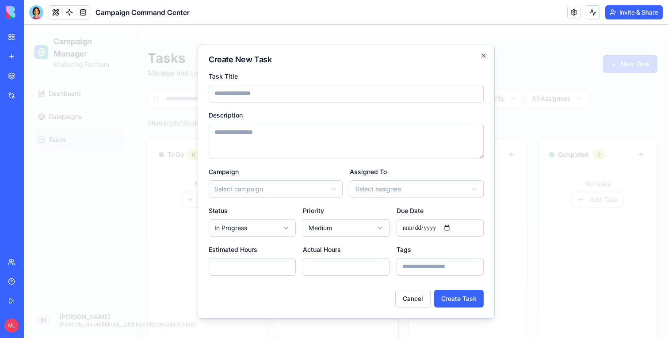
select select "*****"
click at [540, 150] on div at bounding box center [346, 181] width 644 height 313
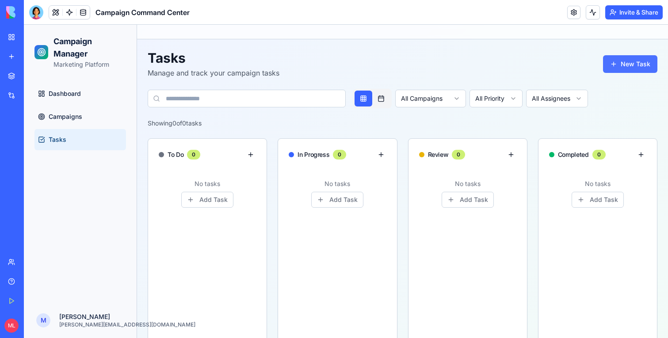
click at [620, 61] on button "New Task" at bounding box center [630, 64] width 54 height 18
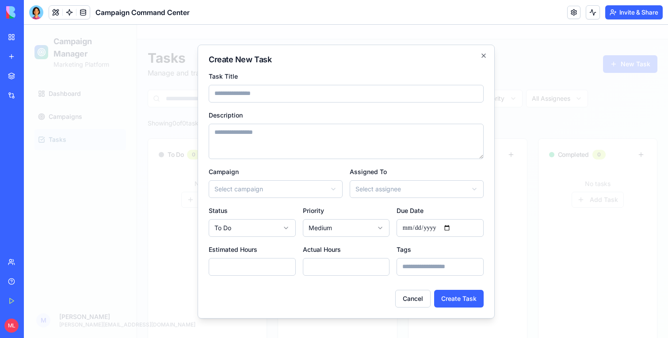
click at [607, 126] on div at bounding box center [346, 181] width 644 height 313
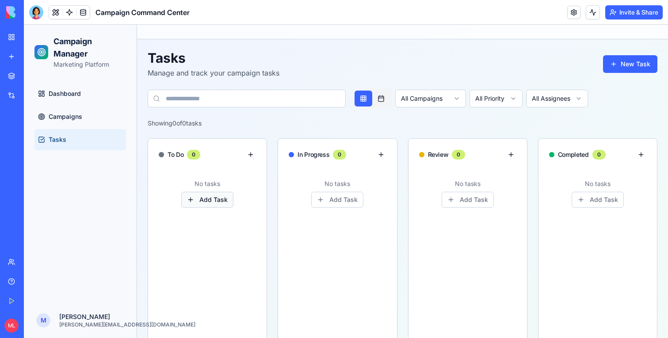
click at [206, 202] on button "Add Task" at bounding box center [207, 200] width 52 height 16
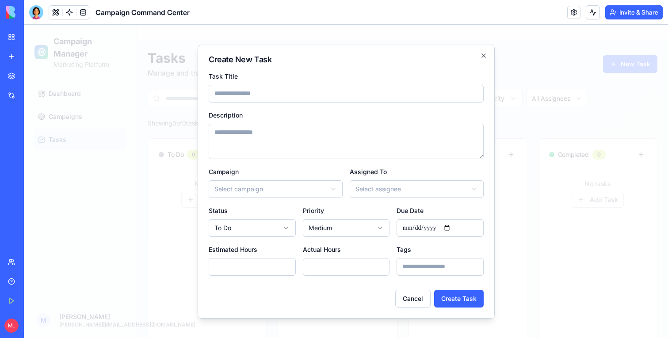
click at [310, 144] on textarea "Description" at bounding box center [346, 141] width 275 height 35
click at [163, 141] on div at bounding box center [346, 181] width 644 height 313
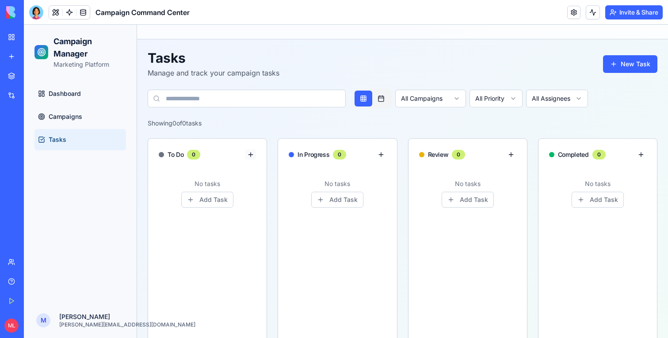
click at [254, 153] on button at bounding box center [250, 154] width 11 height 11
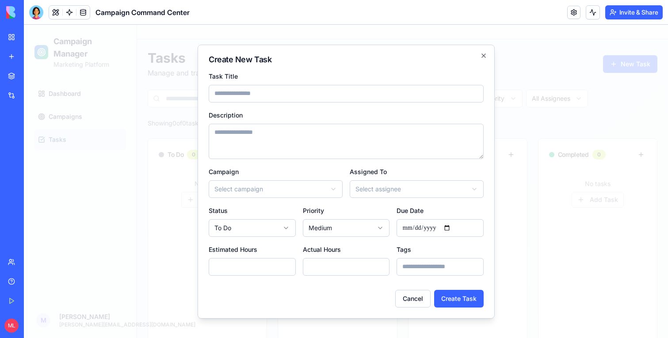
click at [519, 173] on div at bounding box center [346, 181] width 644 height 313
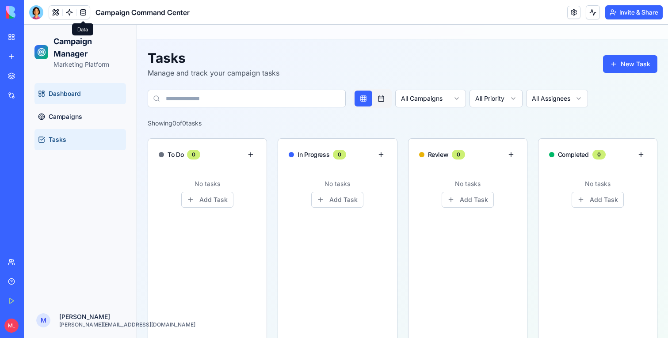
click at [62, 90] on span "Dashboard" at bounding box center [65, 93] width 32 height 9
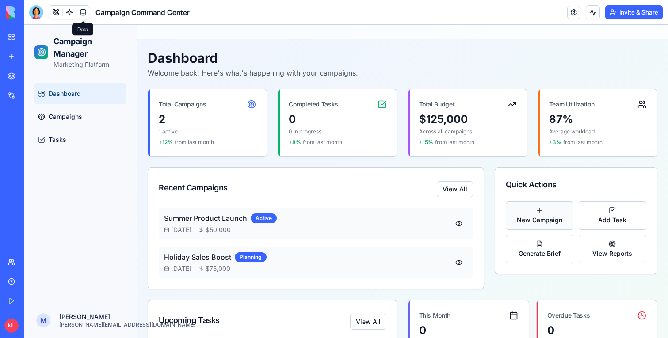
click at [542, 218] on span "New Campaign" at bounding box center [540, 220] width 46 height 9
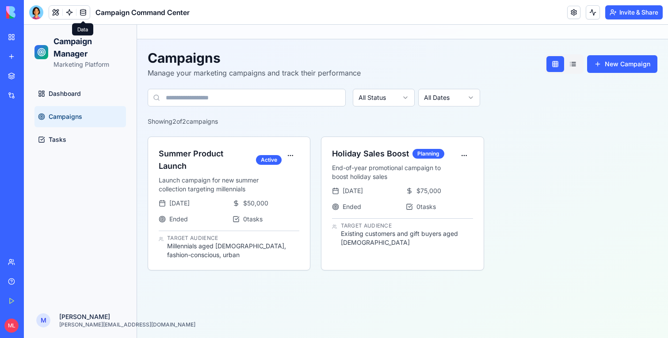
click at [604, 197] on div "Summer Product Launch Active Launch campaign for new summer collection targetin…" at bounding box center [403, 204] width 510 height 134
click at [596, 59] on button "New Campaign" at bounding box center [622, 64] width 70 height 18
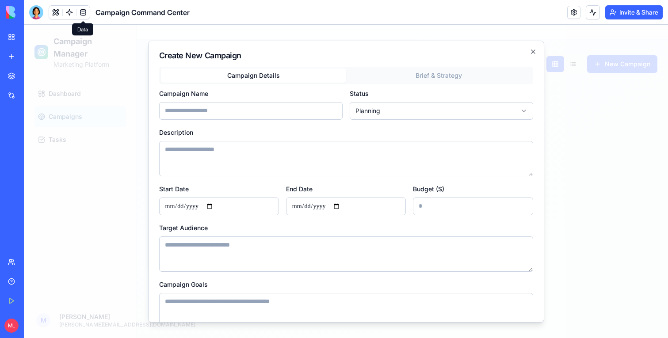
click at [600, 132] on div at bounding box center [346, 181] width 644 height 313
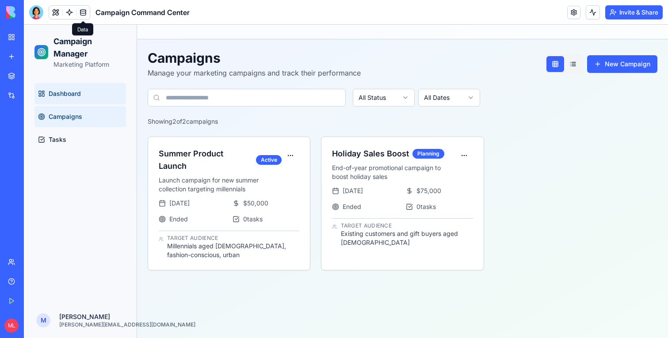
click at [110, 87] on link "Dashboard" at bounding box center [80, 93] width 92 height 21
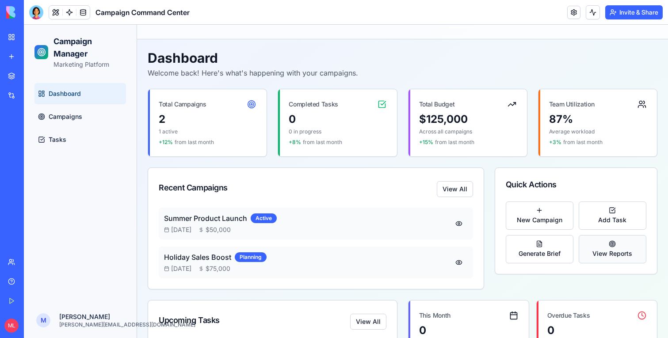
click at [591, 249] on button "View Reports" at bounding box center [613, 249] width 68 height 28
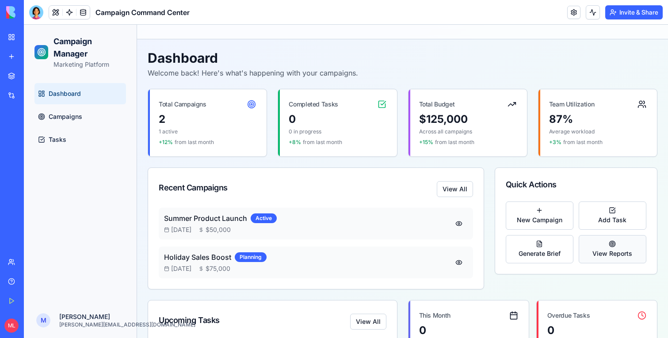
click at [591, 249] on button "View Reports" at bounding box center [613, 249] width 68 height 28
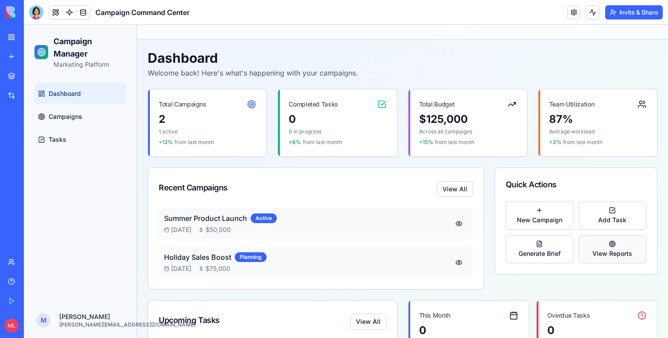
click at [591, 249] on button "View Reports" at bounding box center [613, 249] width 68 height 28
click at [602, 251] on span "View Reports" at bounding box center [612, 253] width 40 height 9
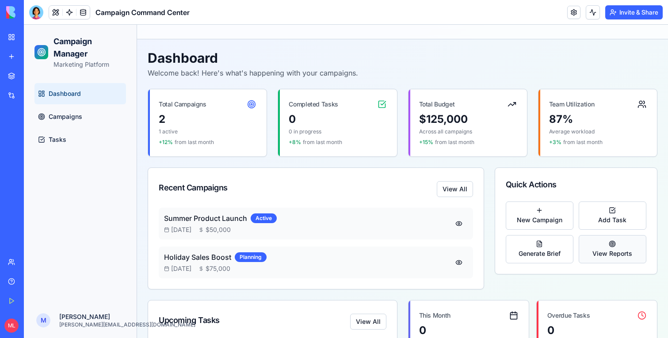
click at [602, 251] on span "View Reports" at bounding box center [612, 253] width 40 height 9
click at [95, 115] on link "Campaigns" at bounding box center [80, 116] width 92 height 21
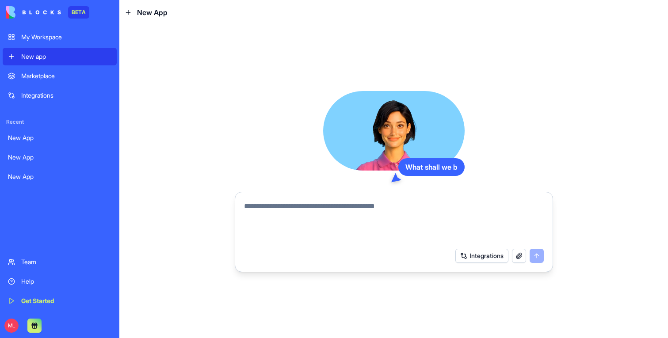
click at [344, 214] on textarea at bounding box center [394, 222] width 300 height 42
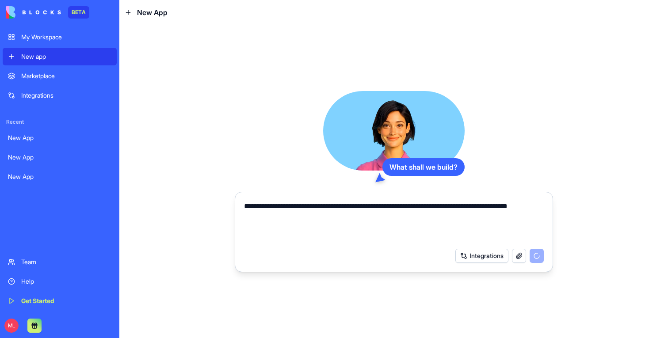
type textarea "**********"
click at [276, 106] on div "**********" at bounding box center [394, 181] width 318 height 181
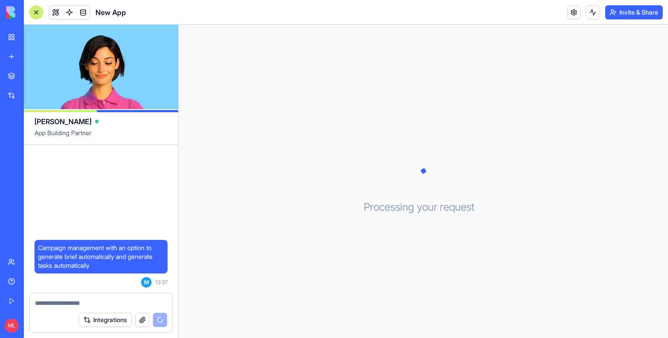
scroll to position [43, 0]
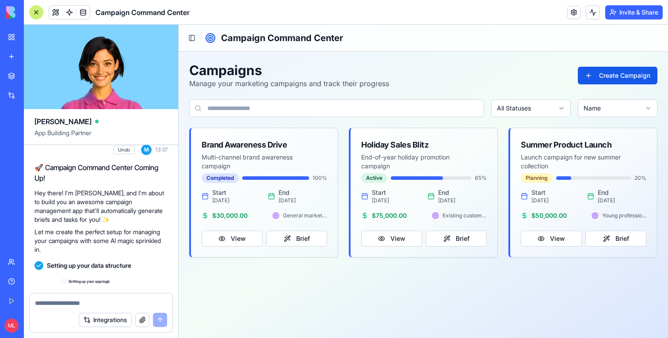
scroll to position [257, 0]
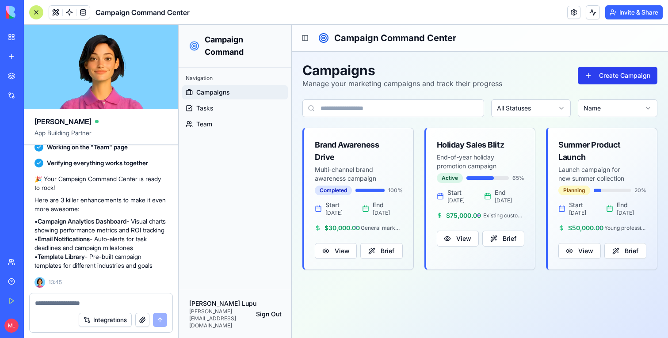
click at [642, 73] on button "Create Campaign" at bounding box center [618, 76] width 80 height 18
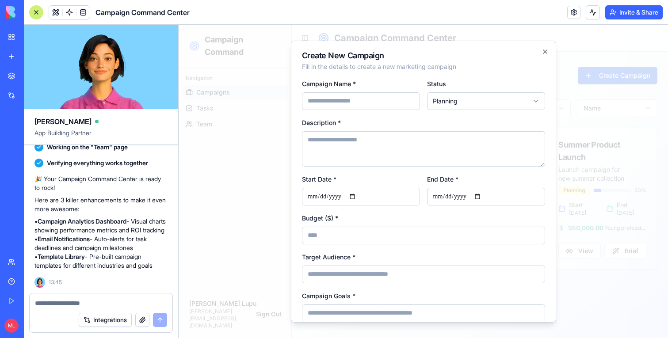
click at [622, 126] on div at bounding box center [423, 181] width 489 height 313
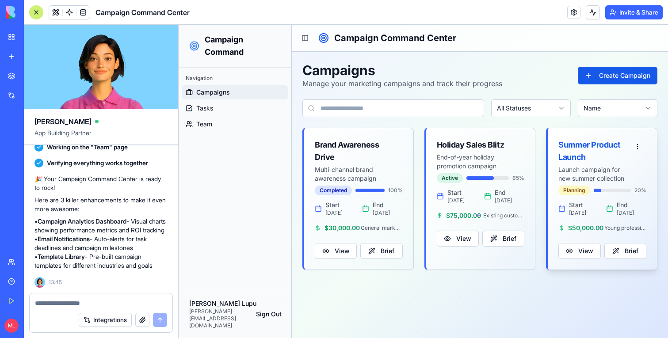
click at [606, 140] on div "Summer Product Launch" at bounding box center [593, 151] width 70 height 25
click at [587, 256] on button "View" at bounding box center [579, 251] width 42 height 16
click at [622, 259] on button "Brief" at bounding box center [625, 251] width 42 height 16
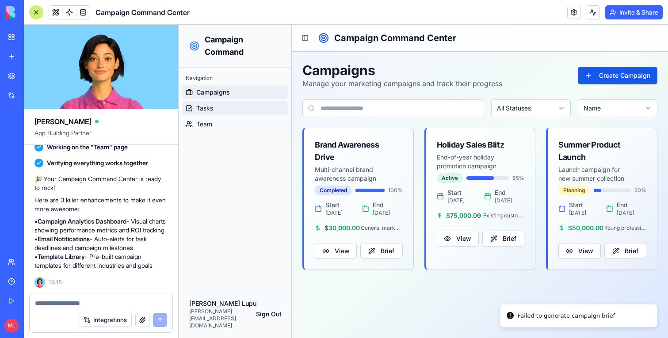
click at [223, 111] on link "Tasks" at bounding box center [235, 108] width 106 height 14
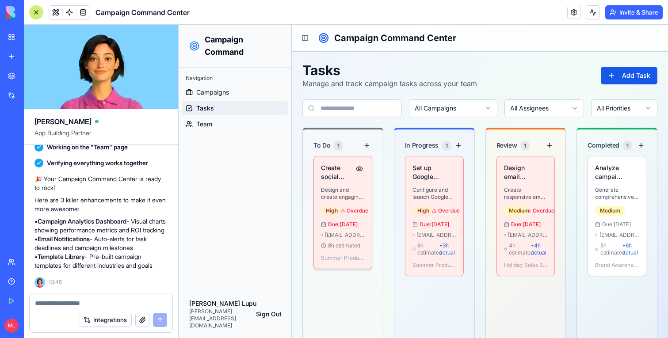
click at [348, 172] on h4 "Create social media content" at bounding box center [336, 173] width 30 height 18
click at [359, 169] on button at bounding box center [359, 169] width 11 height 11
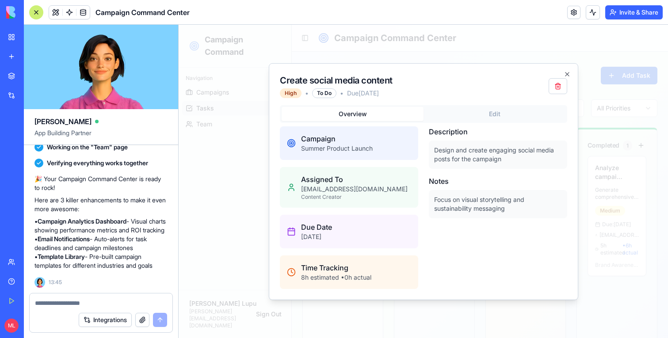
click at [462, 125] on div "Overview Edit Campaign Summer Product Launch Assigned To content.creator@compan…" at bounding box center [423, 197] width 287 height 184
click at [469, 118] on div "Overview Edit Campaign Summer Product Launch Assigned To content.creator@compan…" at bounding box center [423, 197] width 287 height 184
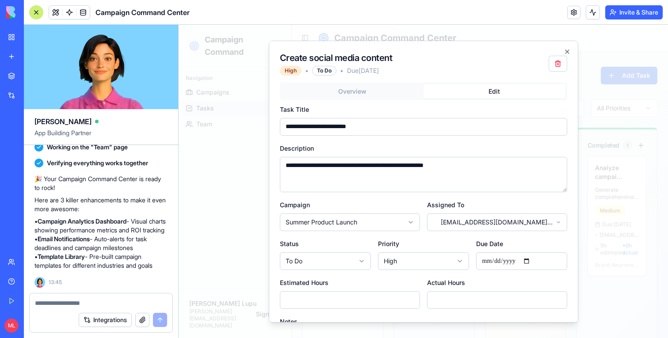
click at [572, 49] on div "**********" at bounding box center [423, 181] width 309 height 282
click at [569, 50] on icon "button" at bounding box center [567, 51] width 7 height 7
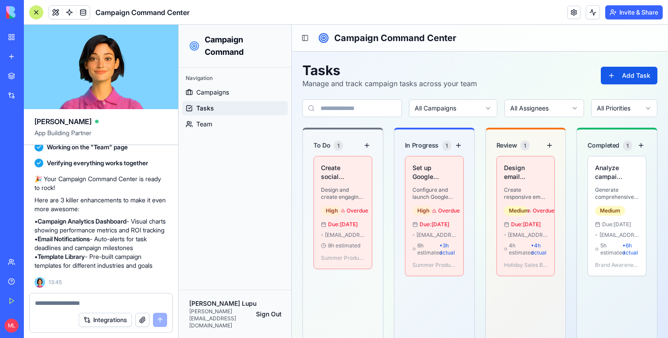
click at [638, 63] on div "Tasks Manage and track campaign tasks across your team Add Task" at bounding box center [479, 75] width 355 height 27
click at [638, 76] on button "Add Task" at bounding box center [629, 76] width 57 height 18
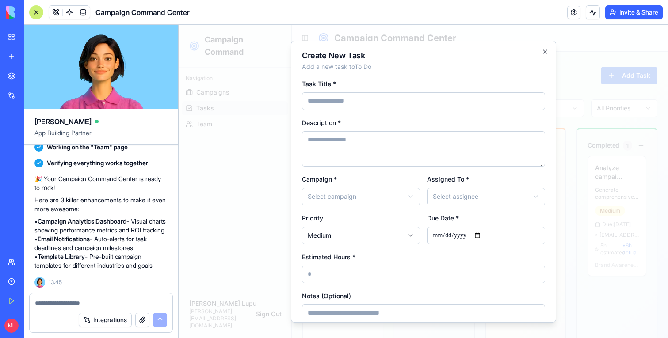
click at [618, 96] on div at bounding box center [423, 181] width 489 height 313
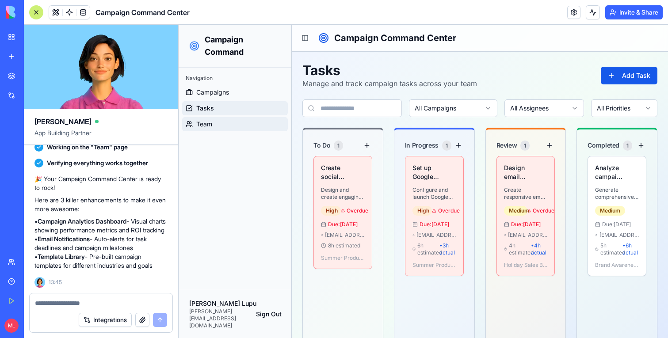
click at [206, 130] on link "Team" at bounding box center [235, 124] width 106 height 14
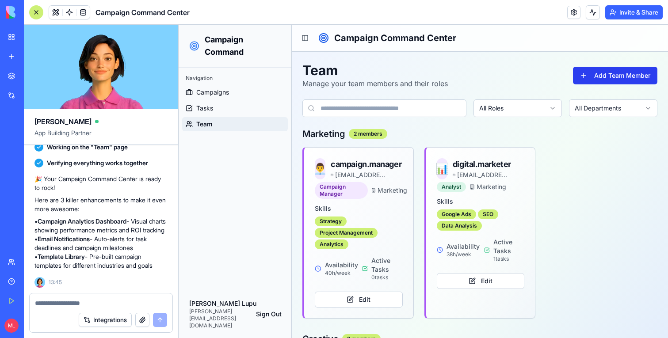
click at [624, 73] on button "Add Team Member" at bounding box center [615, 76] width 84 height 18
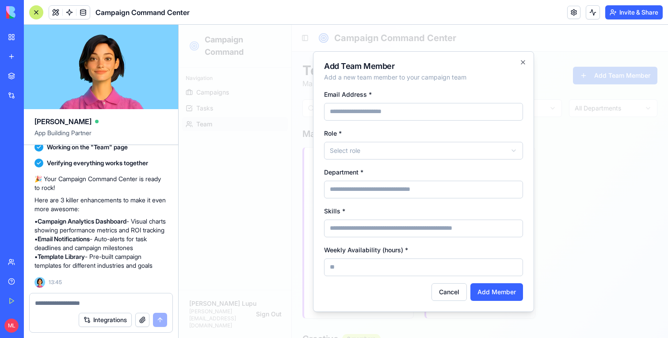
click at [606, 202] on div at bounding box center [423, 181] width 489 height 313
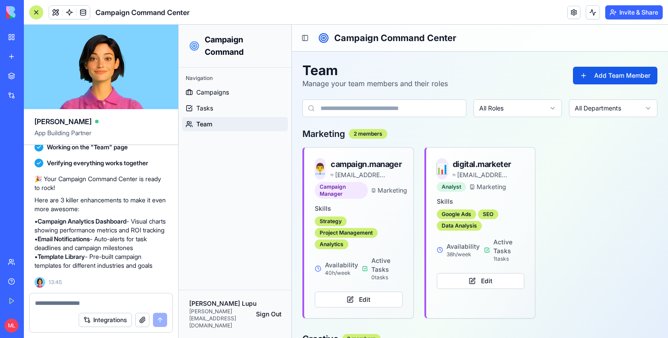
drag, startPoint x: 8, startPoint y: 60, endPoint x: 38, endPoint y: 158, distance: 102.8
click at [8, 60] on link "New app" at bounding box center [20, 57] width 35 height 18
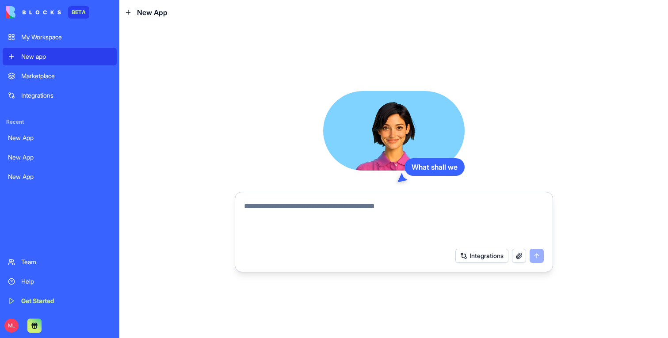
click at [290, 202] on textarea at bounding box center [394, 222] width 300 height 42
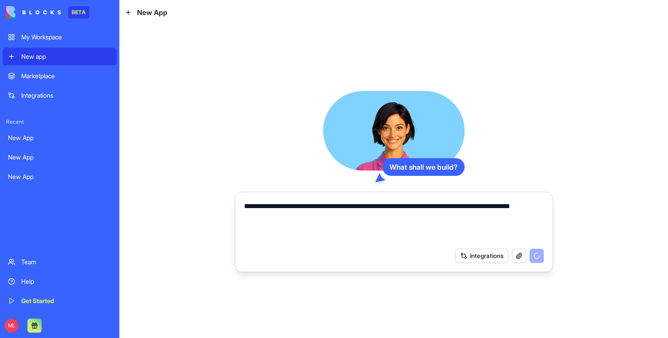
type textarea "**********"
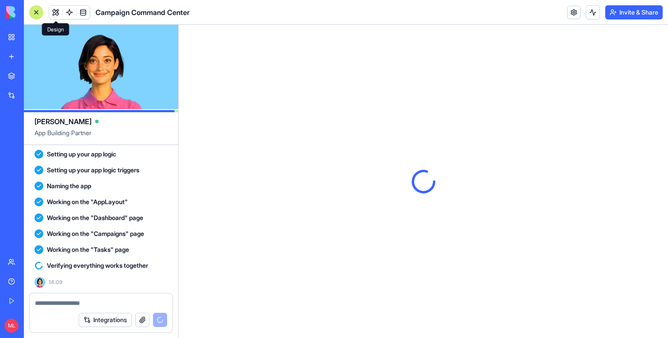
click at [39, 9] on div at bounding box center [36, 12] width 14 height 14
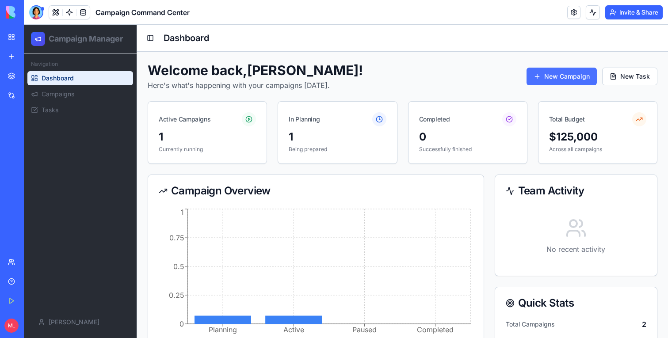
click at [562, 84] on button "New Campaign" at bounding box center [562, 77] width 70 height 18
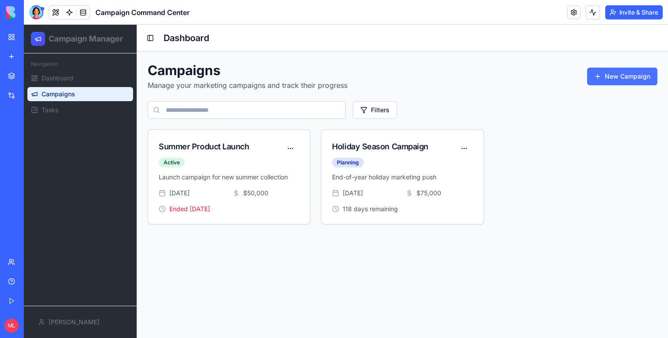
click at [618, 75] on button "New Campaign" at bounding box center [622, 77] width 70 height 18
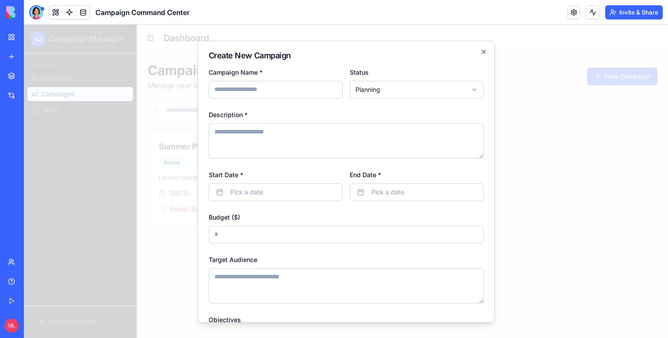
click at [107, 84] on div at bounding box center [346, 181] width 644 height 313
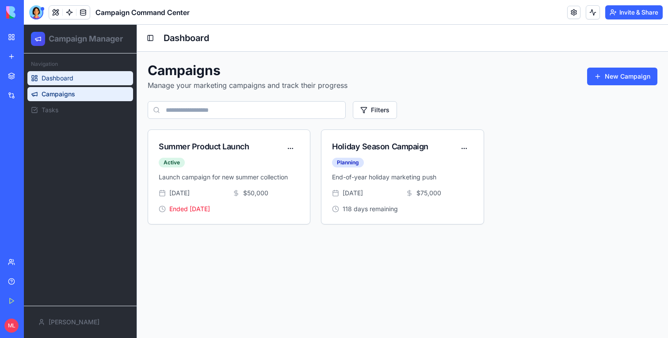
click at [84, 73] on link "Dashboard" at bounding box center [80, 78] width 106 height 14
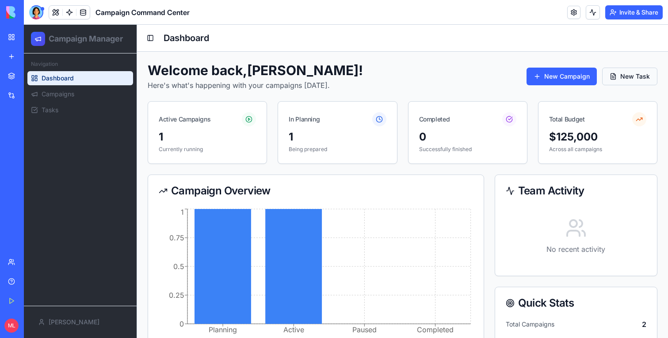
click at [643, 77] on button "New Task" at bounding box center [629, 77] width 55 height 18
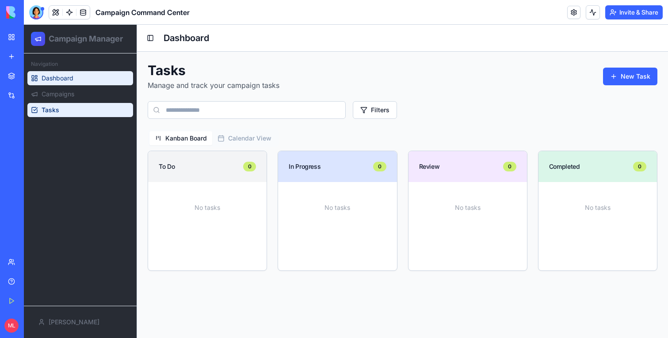
click at [58, 80] on span "Dashboard" at bounding box center [58, 78] width 32 height 9
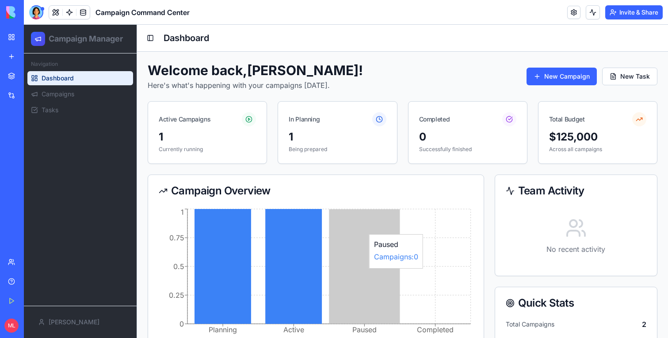
scroll to position [152, 0]
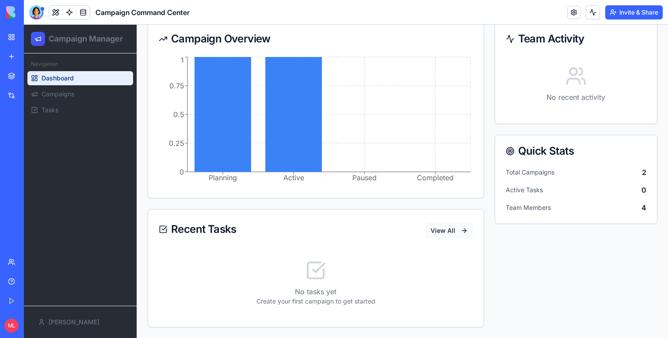
click at [447, 229] on button "View All" at bounding box center [449, 231] width 48 height 16
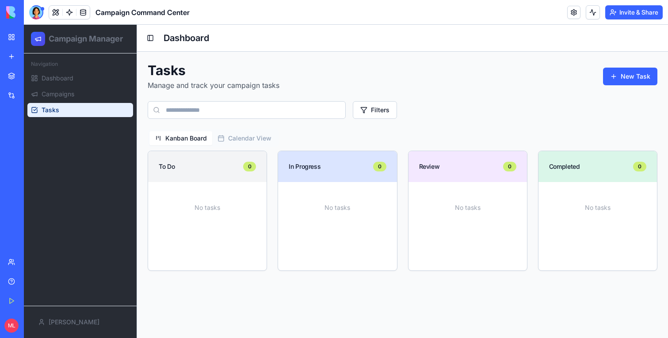
click at [662, 67] on div "Tasks Manage and track your campaign tasks New Task Filters Kanban Board Calend…" at bounding box center [402, 167] width 531 height 230
click at [625, 71] on button "New Task" at bounding box center [630, 77] width 54 height 18
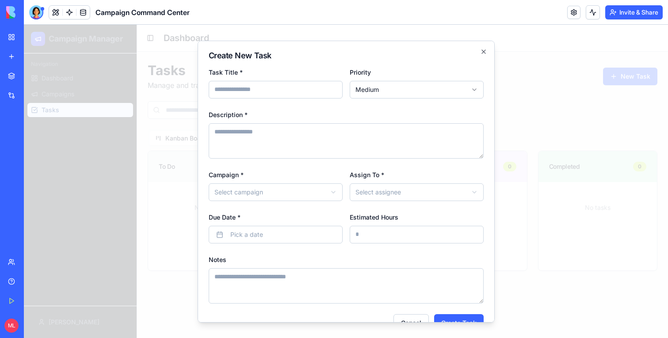
click at [624, 70] on div at bounding box center [346, 181] width 644 height 313
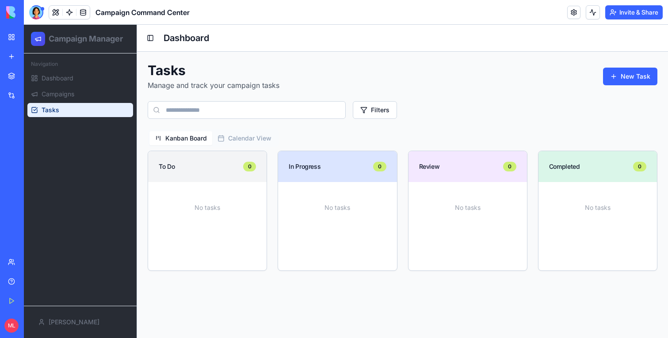
click at [388, 101] on div "Tasks Manage and track your campaign tasks New Task Filters Kanban Board Calend…" at bounding box center [403, 166] width 510 height 209
click at [388, 103] on button "Filters" at bounding box center [375, 110] width 44 height 18
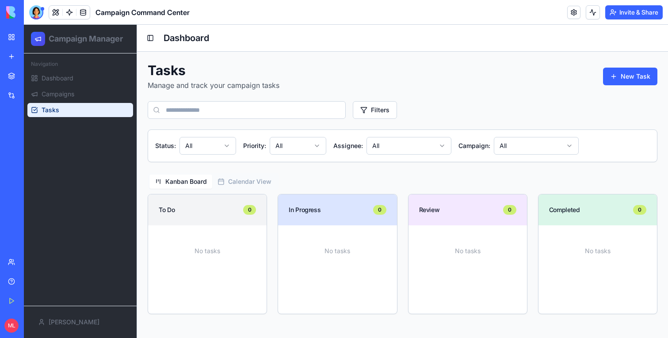
click at [186, 145] on html "Campaign Manager Navigation Dashboard Campaigns Tasks Michal Toggle Sidebar Das…" at bounding box center [346, 181] width 644 height 313
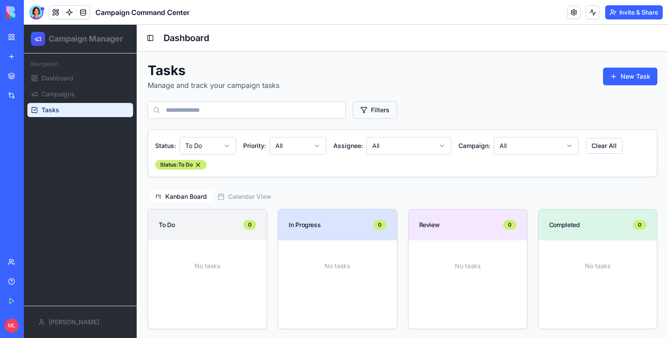
click at [379, 109] on button "Filters" at bounding box center [375, 110] width 44 height 18
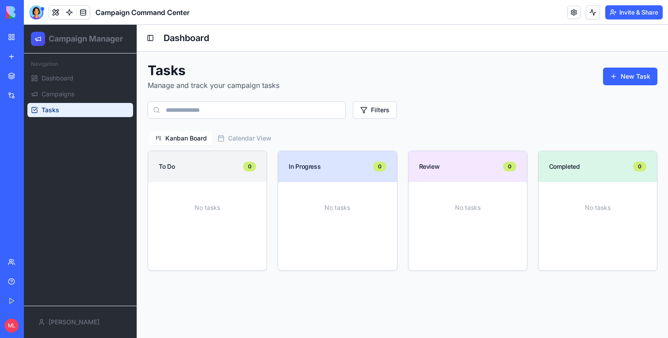
click at [76, 86] on ul "Dashboard Campaigns Tasks" at bounding box center [80, 94] width 106 height 46
click at [73, 92] on span "Campaigns" at bounding box center [58, 94] width 33 height 9
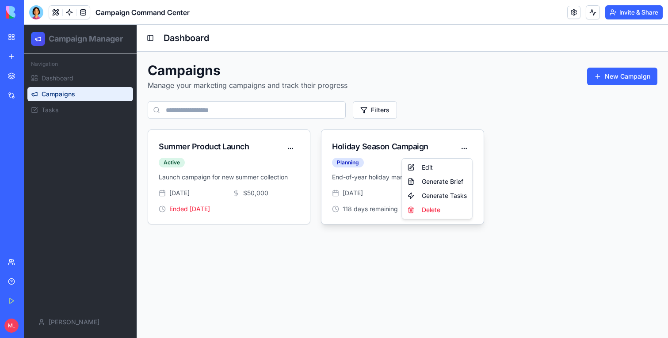
click at [461, 144] on html "Campaign Manager Navigation Dashboard Campaigns Tasks Michal Toggle Sidebar Das…" at bounding box center [346, 181] width 644 height 313
click at [447, 164] on div "Edit" at bounding box center [437, 167] width 66 height 14
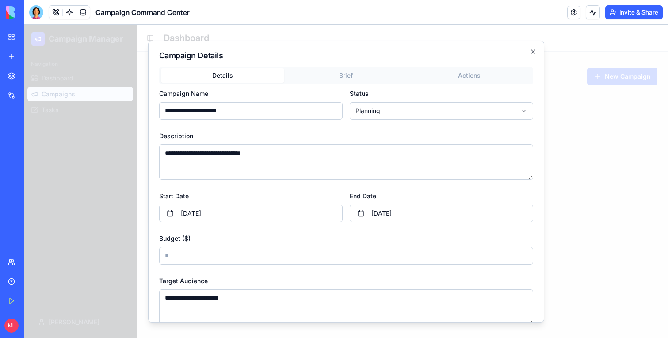
click at [343, 60] on div "**********" at bounding box center [346, 181] width 396 height 282
click at [342, 76] on body "**********" at bounding box center [346, 181] width 644 height 313
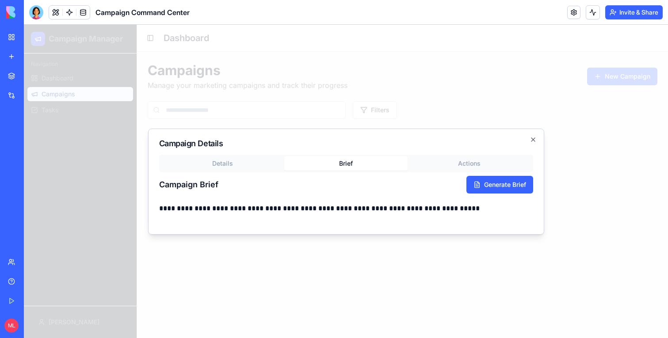
click at [469, 164] on div "**********" at bounding box center [346, 189] width 374 height 69
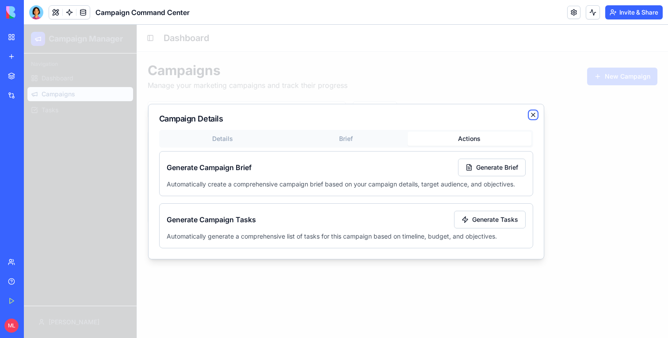
click at [533, 115] on icon "button" at bounding box center [533, 114] width 7 height 7
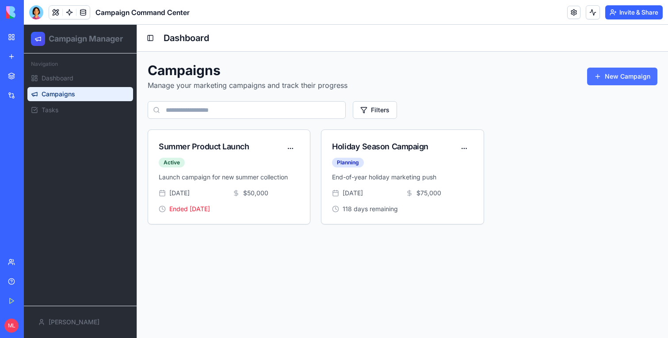
click at [623, 78] on button "New Campaign" at bounding box center [622, 77] width 70 height 18
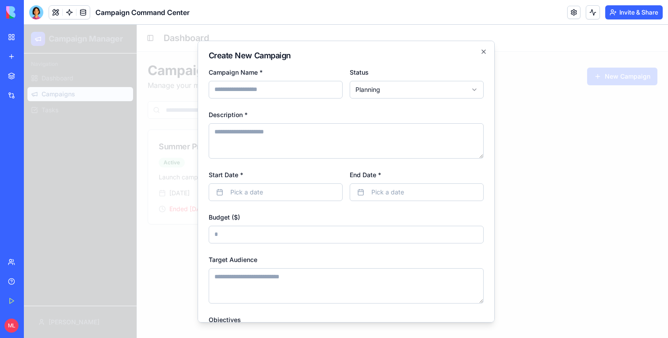
click at [130, 70] on div at bounding box center [346, 181] width 644 height 313
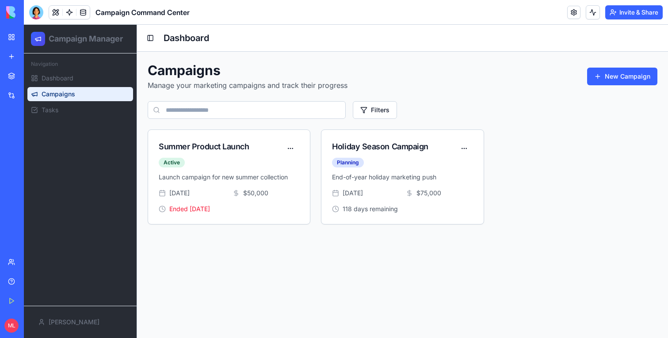
click at [109, 70] on div "Navigation" at bounding box center [80, 64] width 106 height 14
click at [100, 76] on link "Dashboard" at bounding box center [80, 78] width 106 height 14
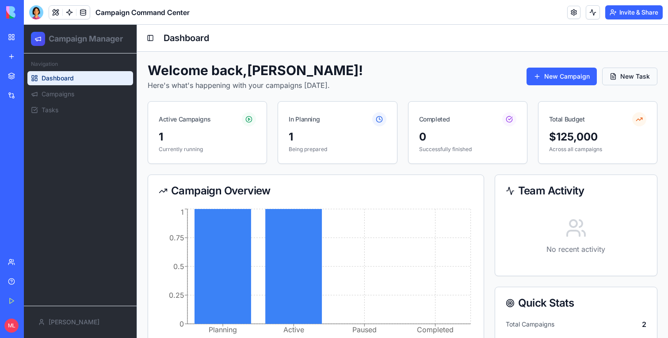
click at [638, 76] on button "New Task" at bounding box center [629, 77] width 55 height 18
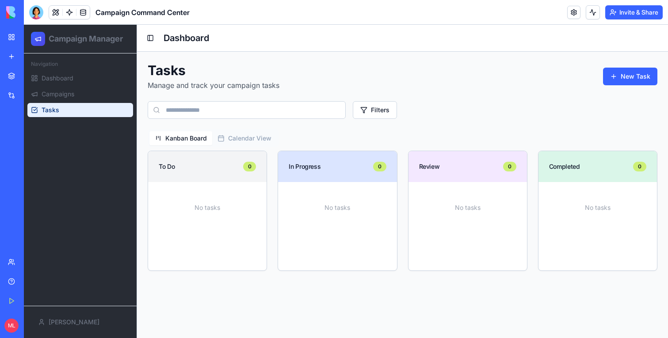
click at [450, 65] on div "Tasks Manage and track your campaign tasks New Task" at bounding box center [403, 76] width 510 height 28
